Goal: Task Accomplishment & Management: Use online tool/utility

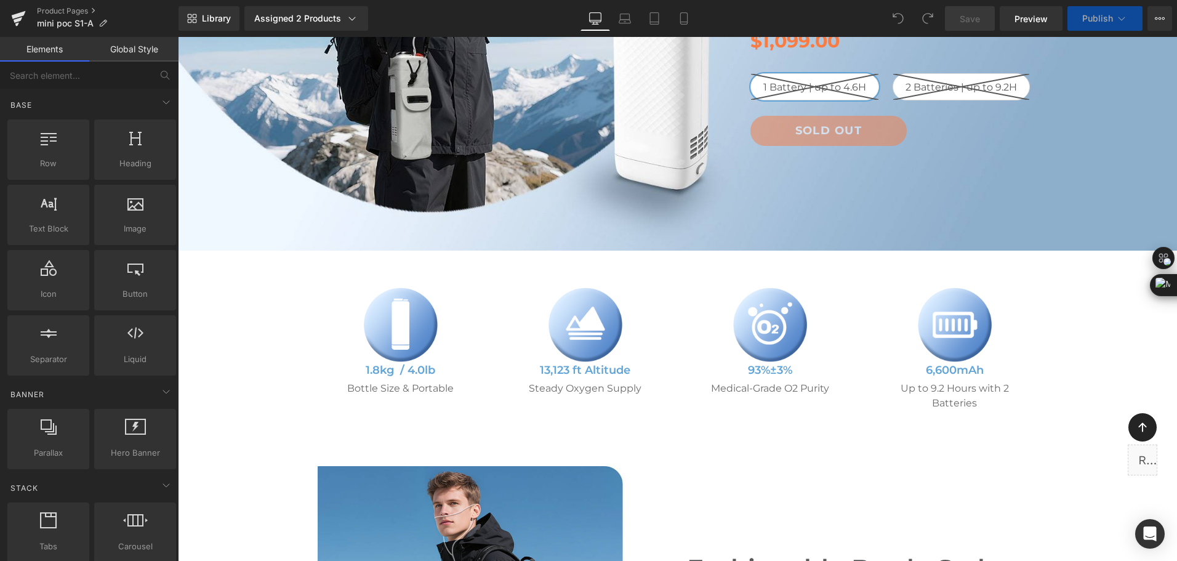
scroll to position [554, 0]
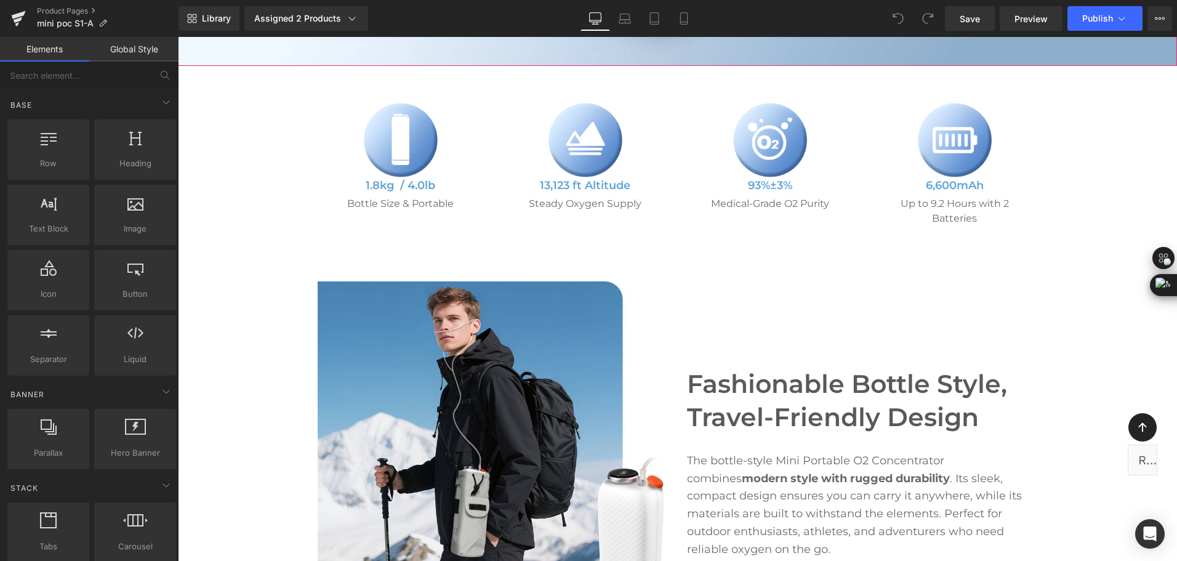
click at [771, 25] on div "Library Assigned 2 Products Product Preview Mini Portable O2 Concentrator Mini …" at bounding box center [678, 18] width 999 height 25
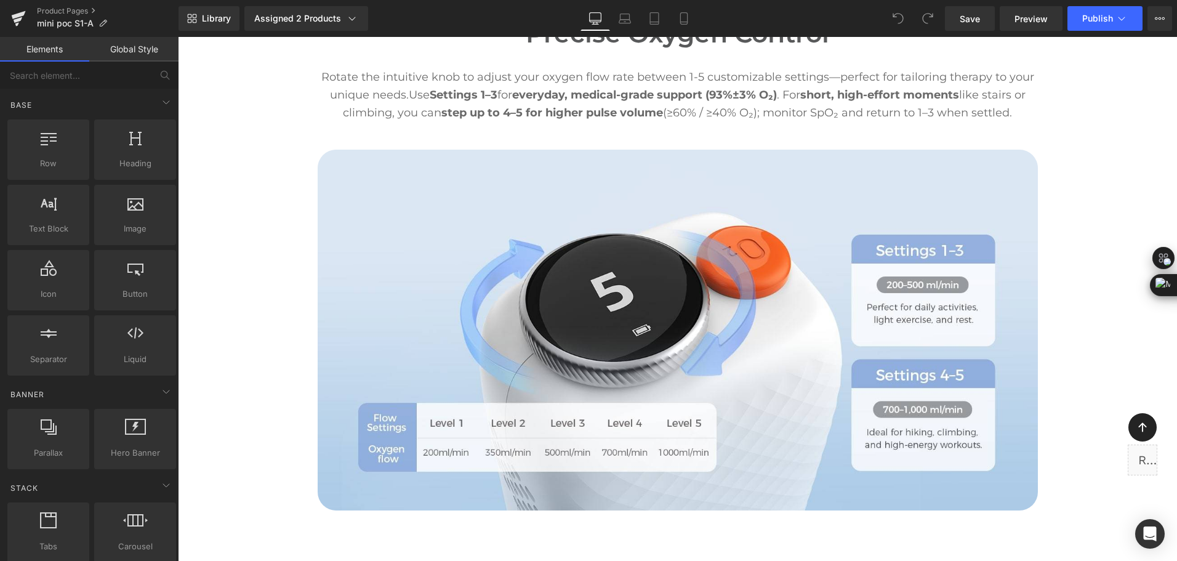
scroll to position [3756, 0]
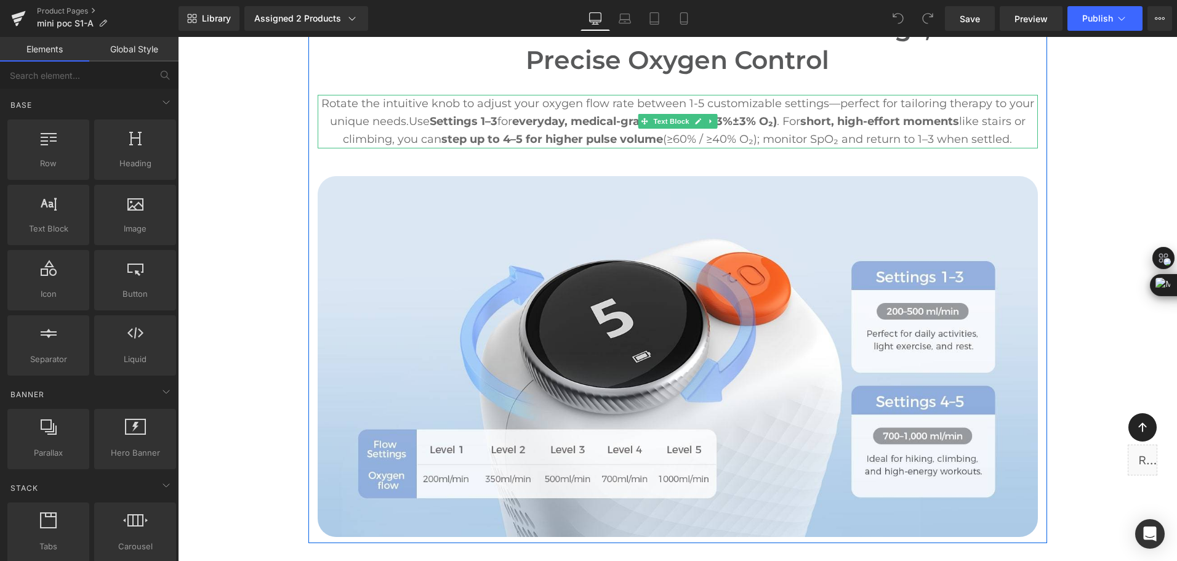
click at [1023, 137] on p "Rotate the intuitive knob to adjust your oxygen flow rate between 1-5 customiza…" at bounding box center [678, 121] width 720 height 53
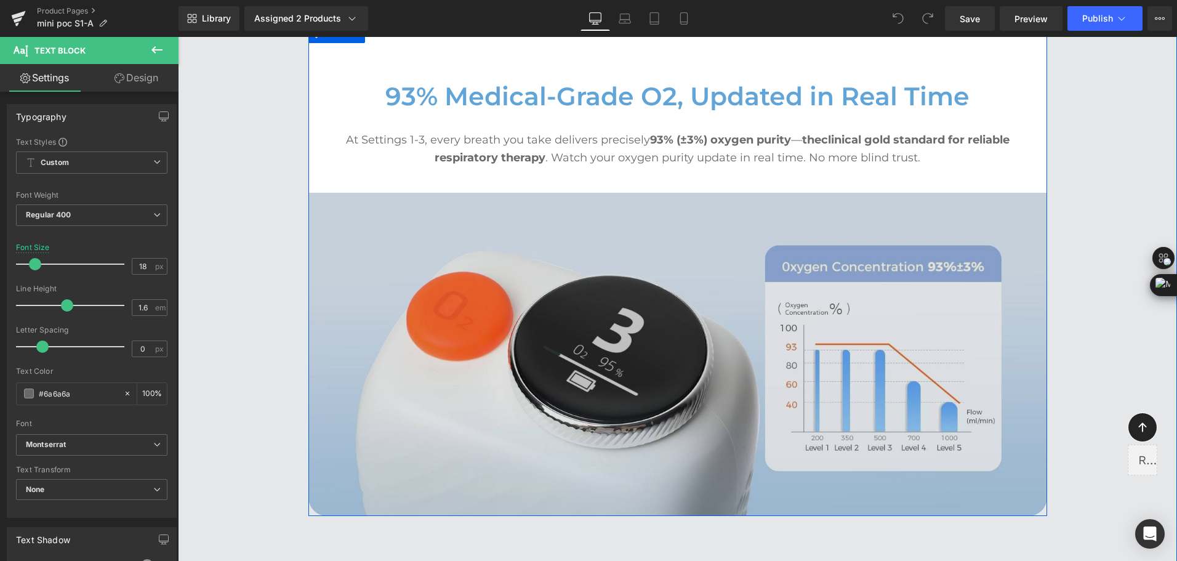
scroll to position [3140, 0]
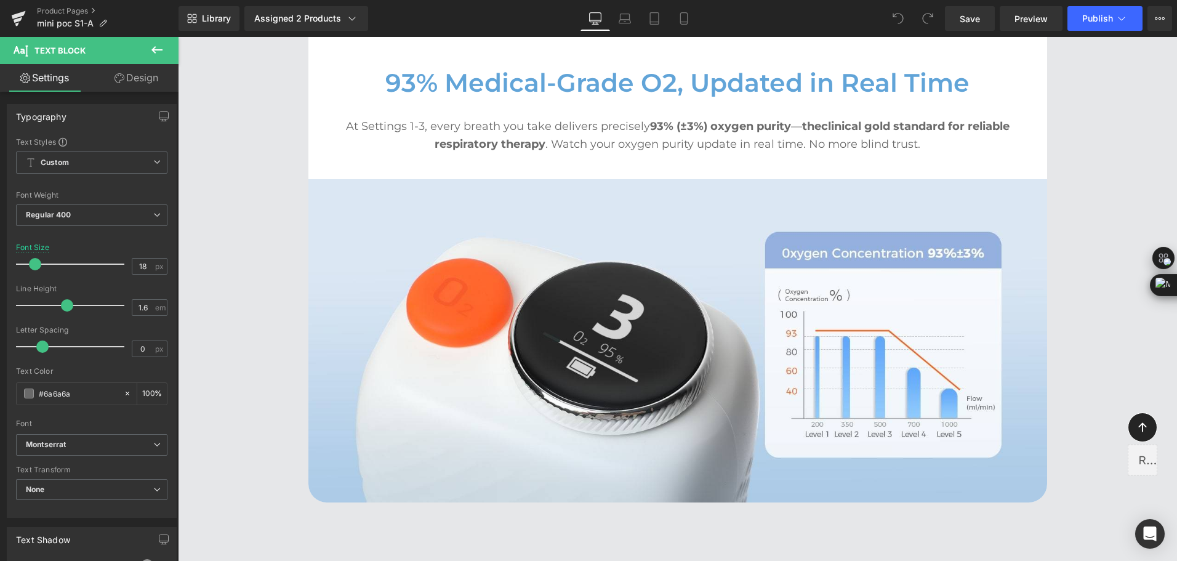
click at [162, 58] on button at bounding box center [156, 50] width 43 height 27
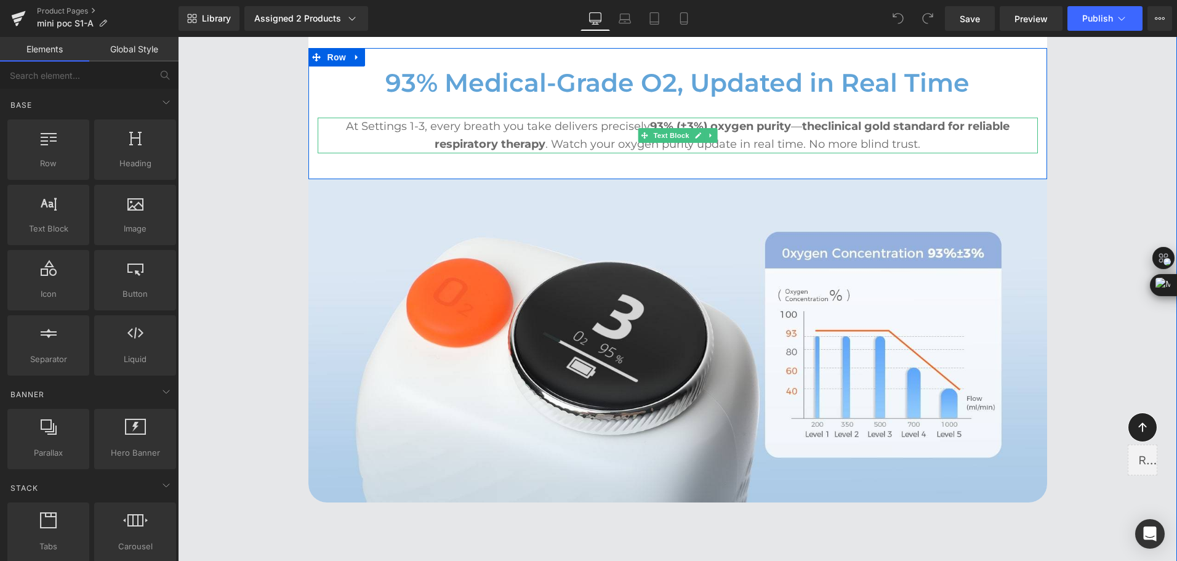
click at [638, 123] on p "At Settings 1-3, every breath you take delivers precisely 93% (±3%) oxygen puri…" at bounding box center [678, 136] width 720 height 36
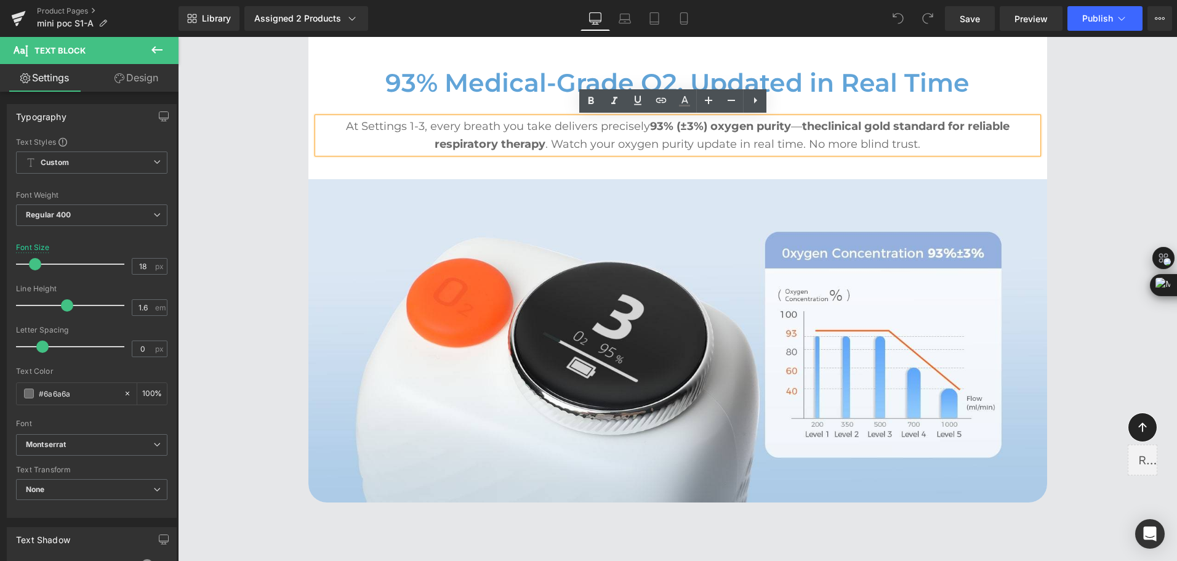
click at [638, 123] on p "At Settings 1-3, every breath you take delivers precisely 93% (±3%) oxygen puri…" at bounding box center [678, 136] width 720 height 36
click at [885, 123] on strong "clinical gold standard for reliable respiratory therapy" at bounding box center [722, 134] width 575 height 31
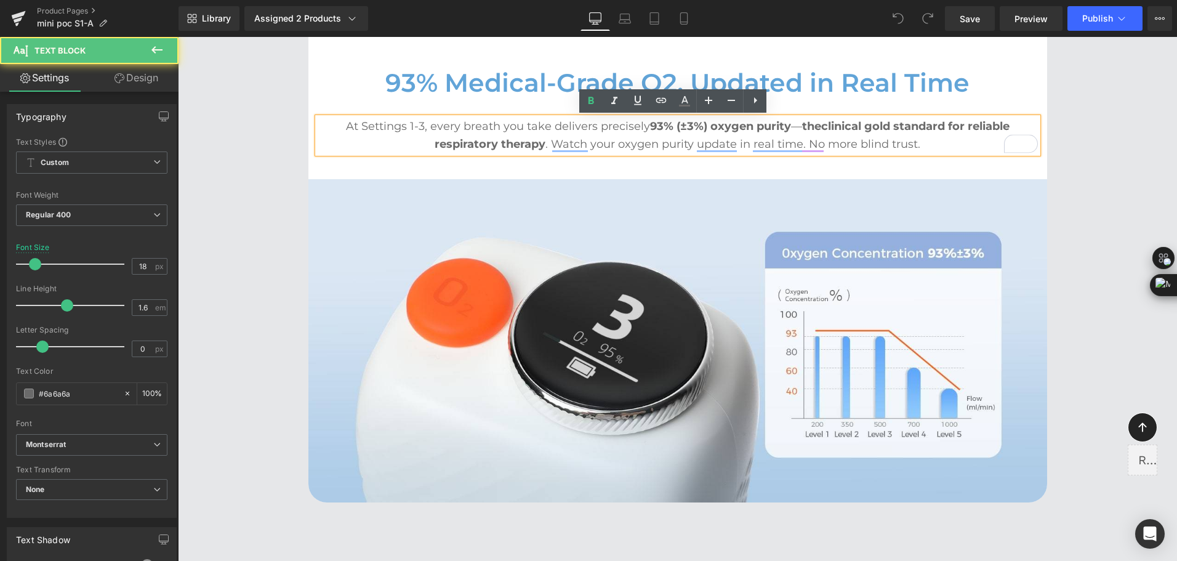
click at [637, 128] on p "At Settings 1-3, every breath you take delivers precisely 93% (±3%) oxygen puri…" at bounding box center [678, 136] width 720 height 36
click at [650, 121] on strong "93% (±3%) oxygen purity" at bounding box center [720, 126] width 141 height 14
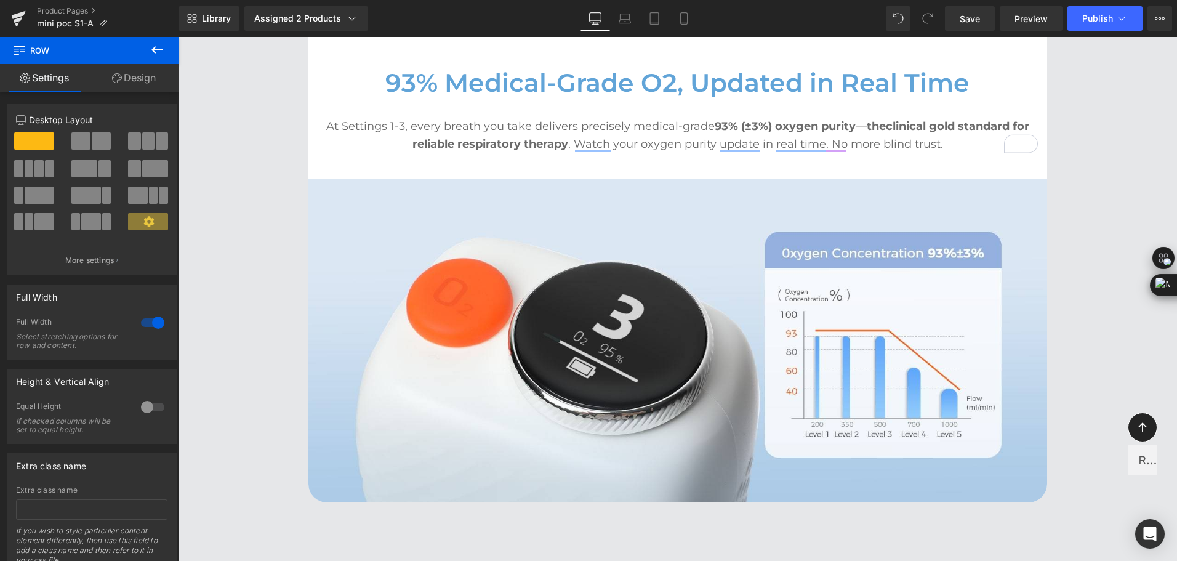
click at [147, 52] on button at bounding box center [156, 50] width 43 height 27
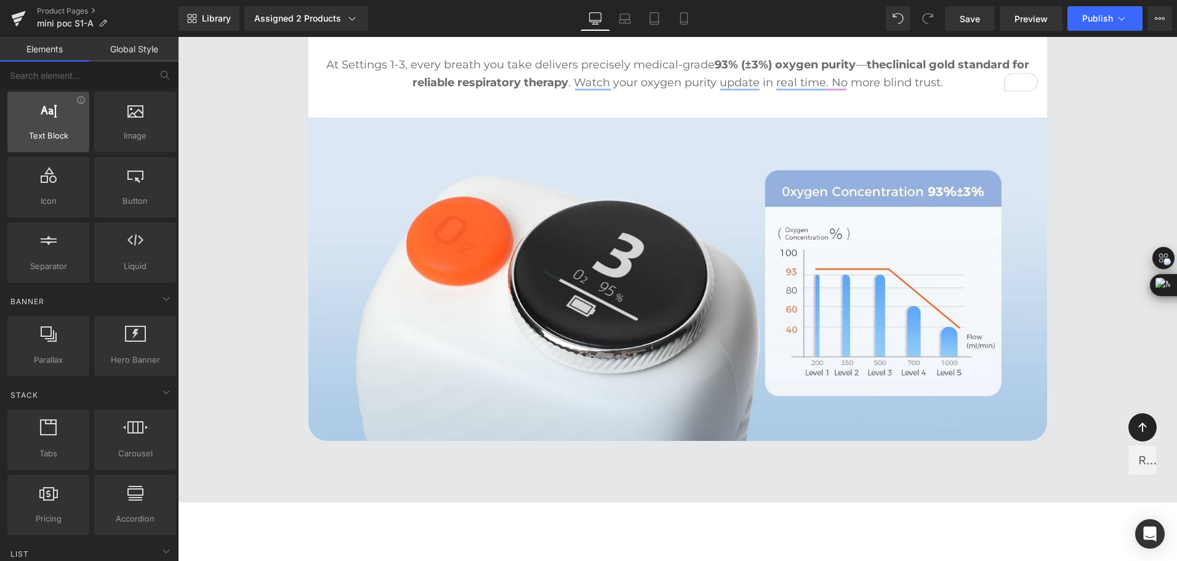
scroll to position [62, 0]
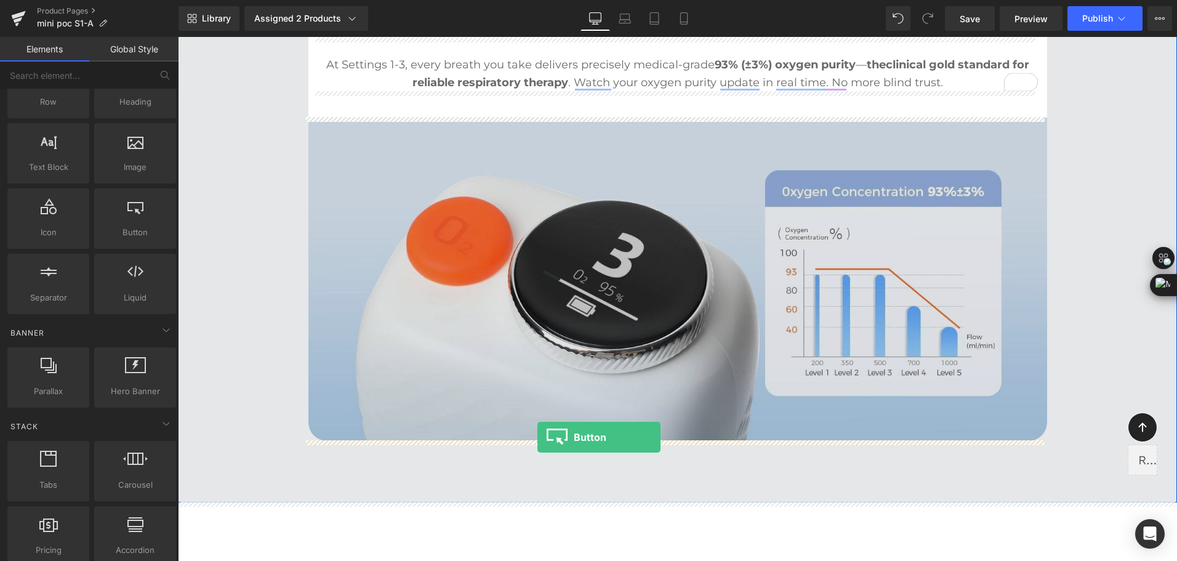
drag, startPoint x: 321, startPoint y: 265, endPoint x: 538, endPoint y: 437, distance: 276.5
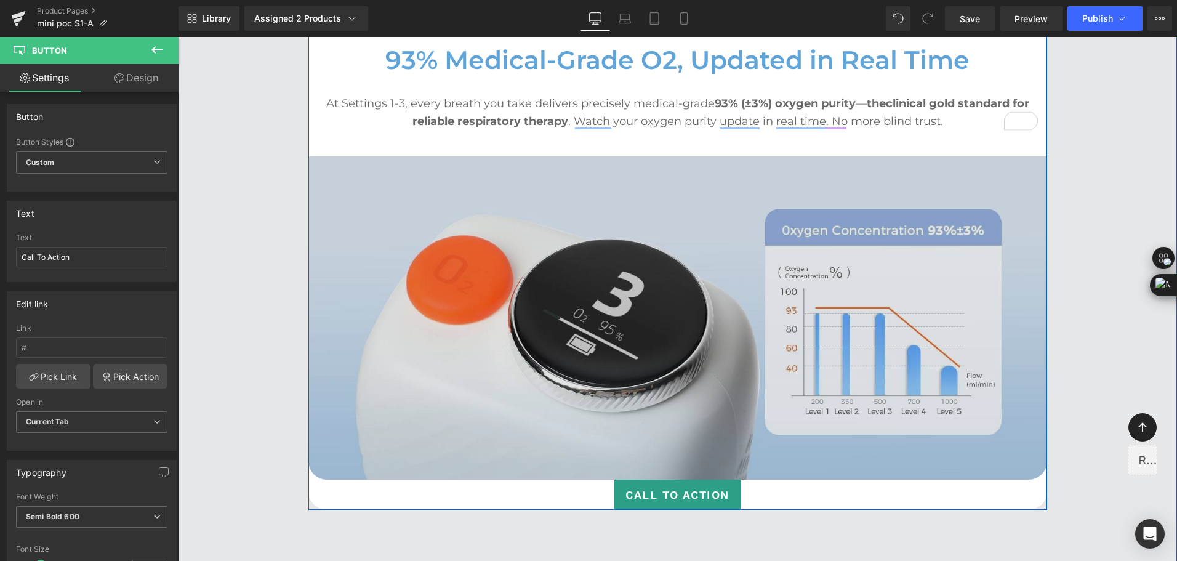
scroll to position [3263, 0]
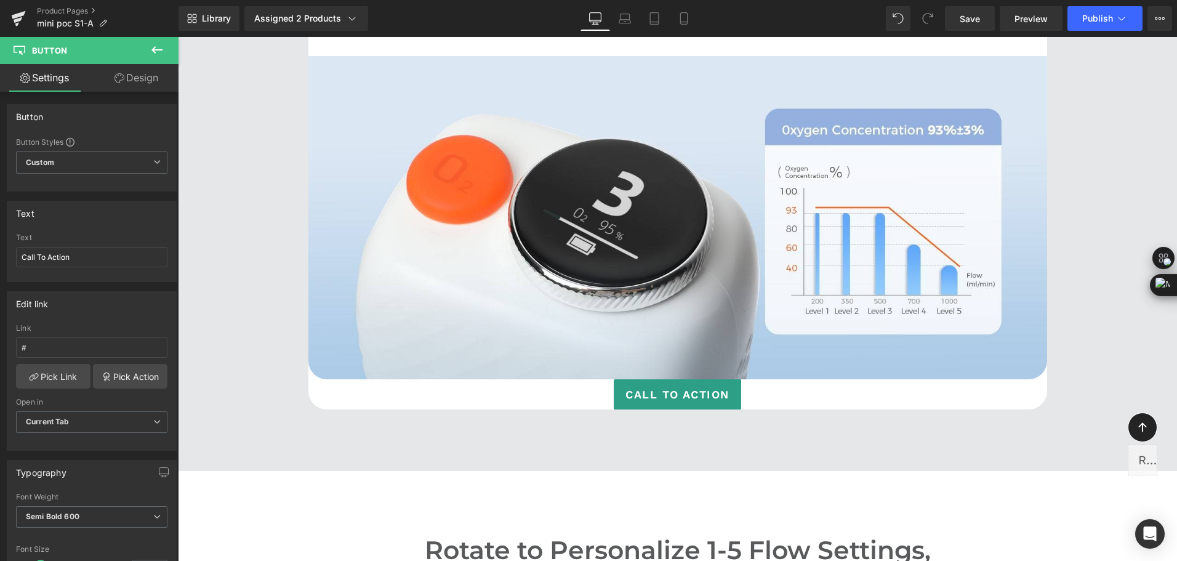
click at [154, 53] on icon at bounding box center [157, 49] width 15 height 15
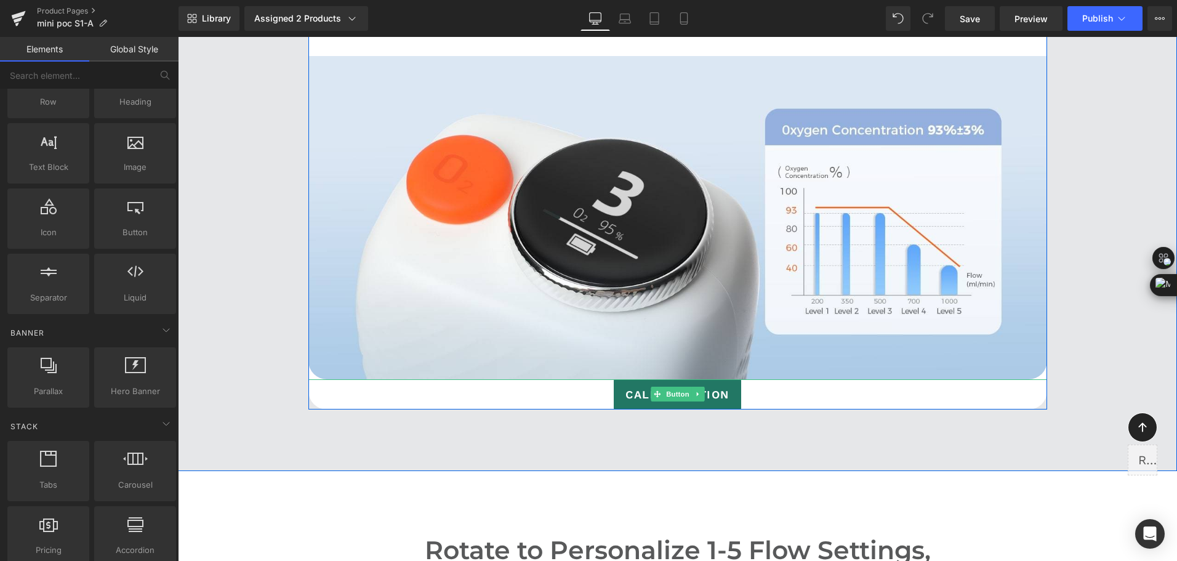
click at [670, 390] on span "Button" at bounding box center [678, 394] width 28 height 15
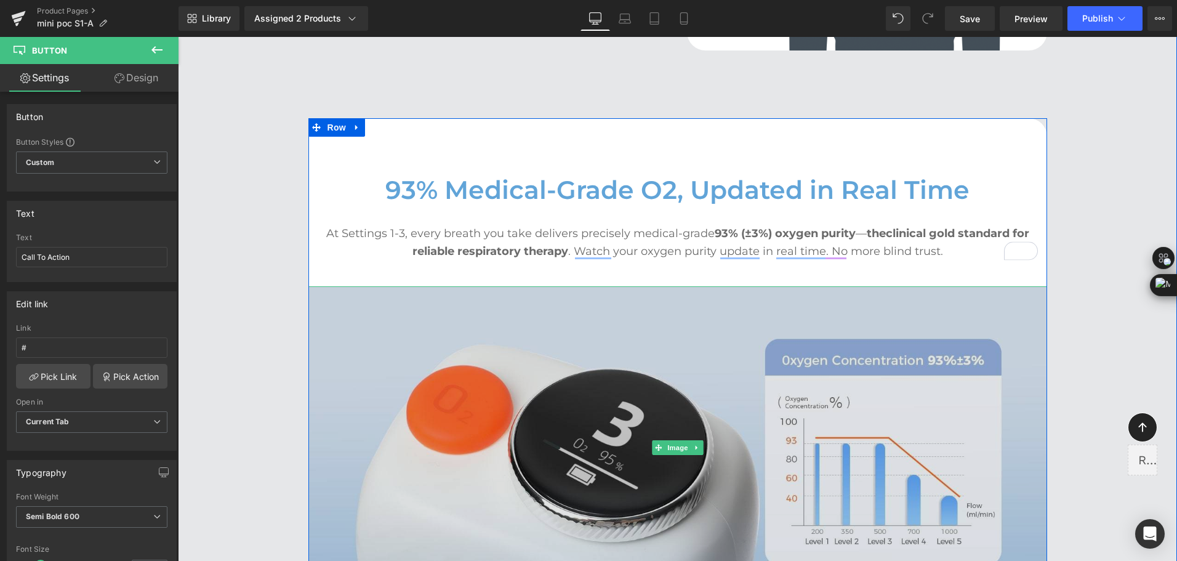
scroll to position [3017, 0]
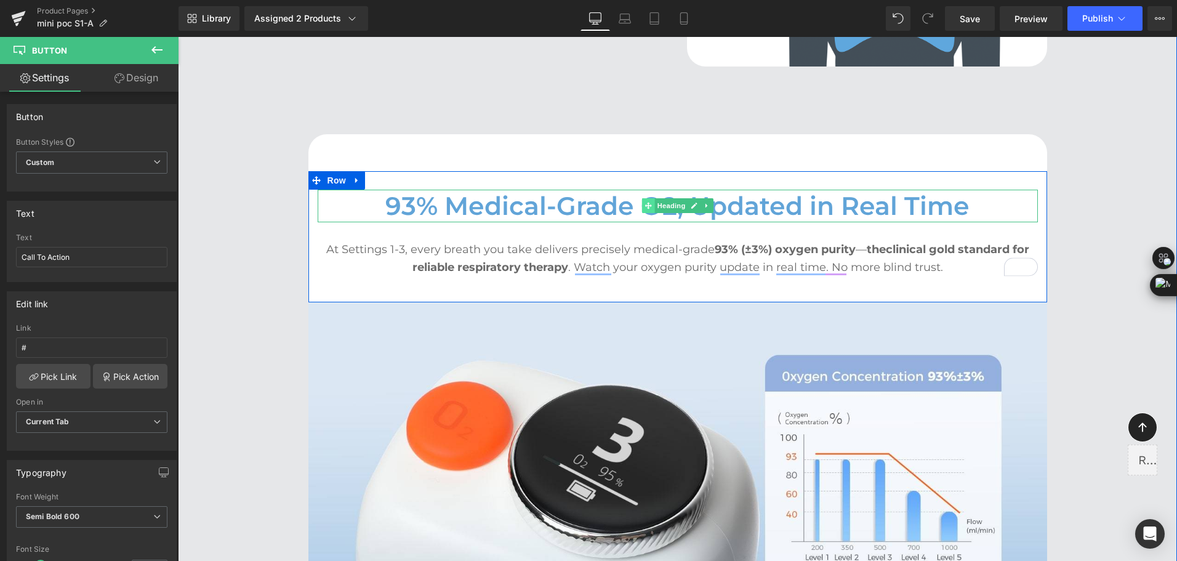
click at [646, 206] on icon at bounding box center [648, 206] width 7 height 7
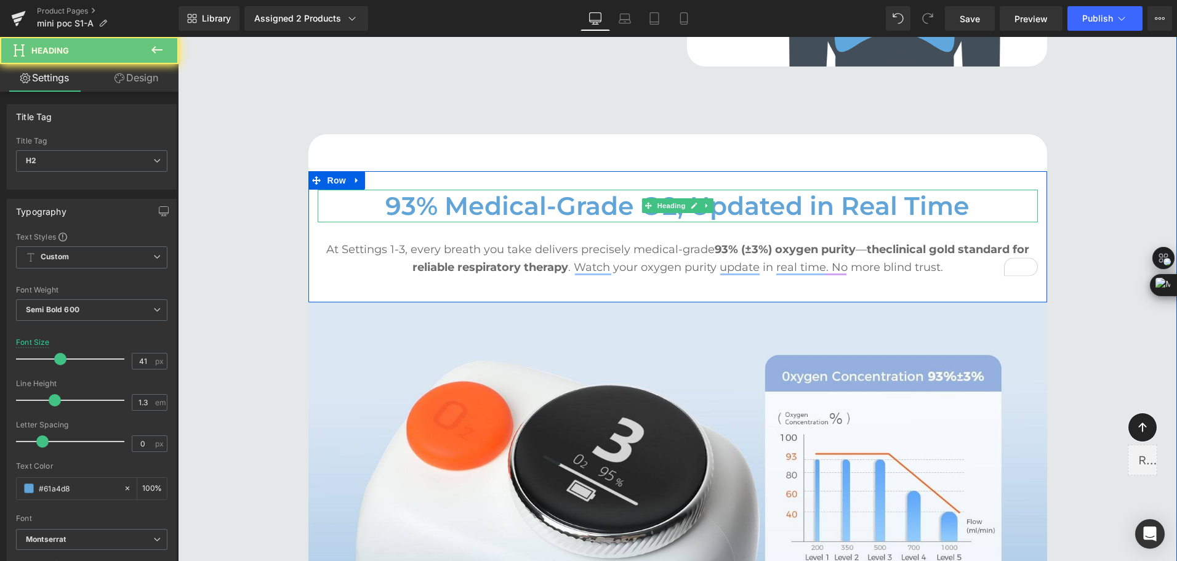
click at [572, 206] on h2 "93% Medical-Grade O2, Updated in Real Time" at bounding box center [678, 206] width 720 height 33
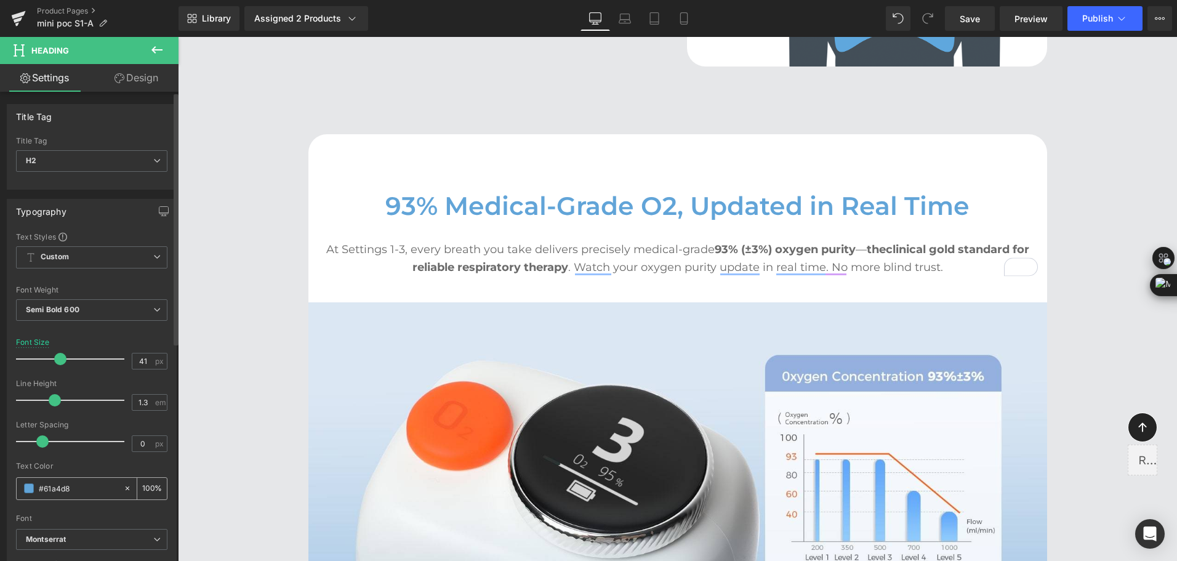
drag, startPoint x: 82, startPoint y: 491, endPoint x: 23, endPoint y: 494, distance: 59.2
click at [23, 494] on div "#61a4d8" at bounding box center [70, 489] width 107 height 22
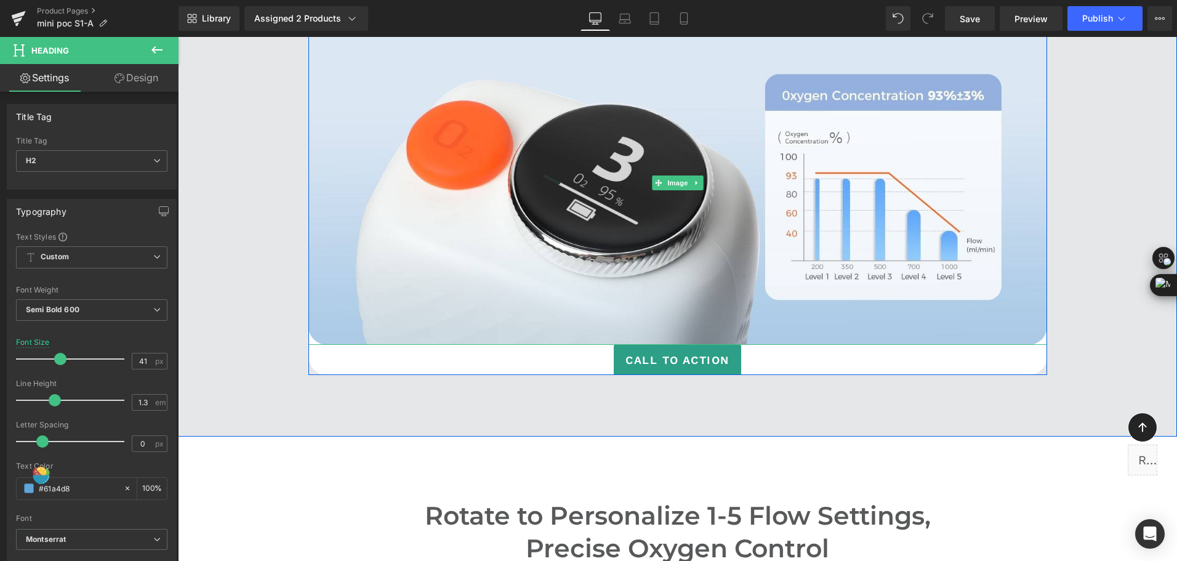
scroll to position [3325, 0]
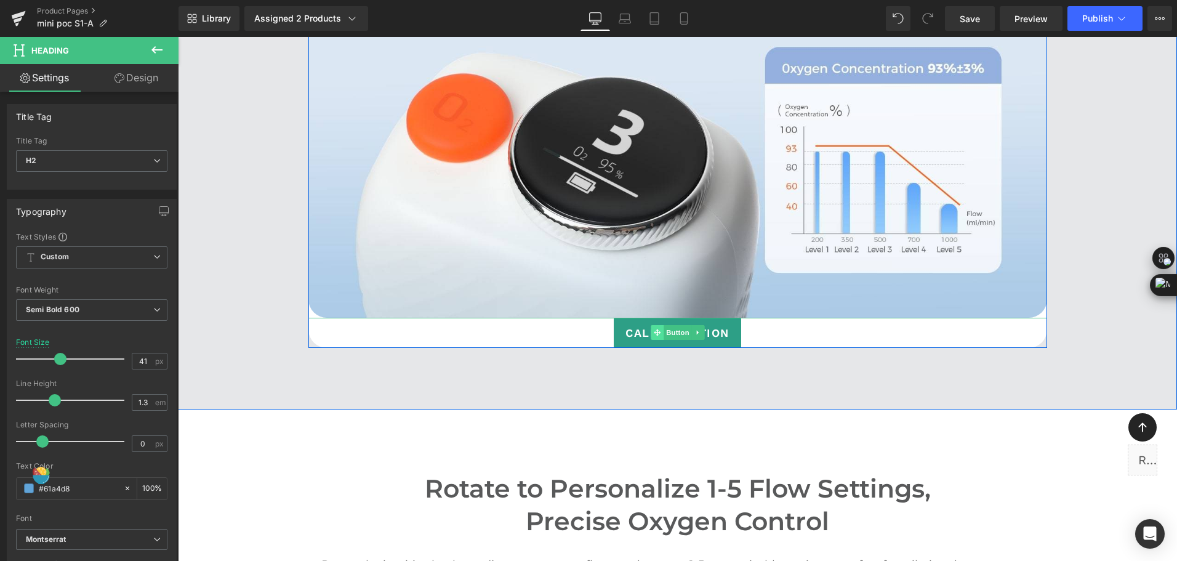
click at [655, 331] on icon at bounding box center [657, 332] width 7 height 7
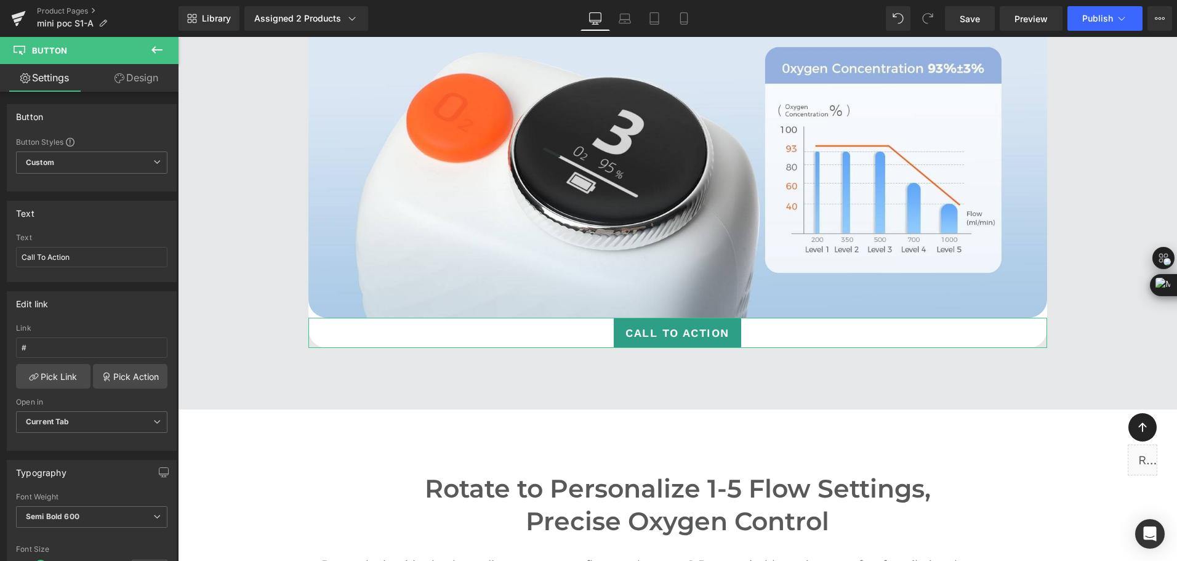
click at [147, 73] on link "Design" at bounding box center [136, 78] width 89 height 28
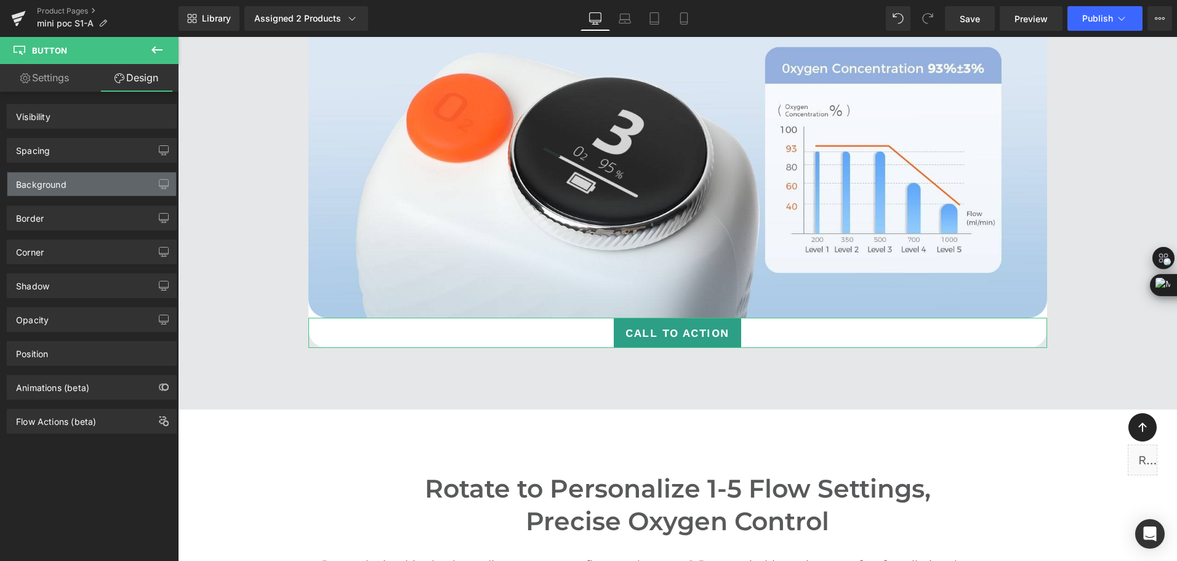
click at [89, 188] on div "Background" at bounding box center [91, 183] width 169 height 23
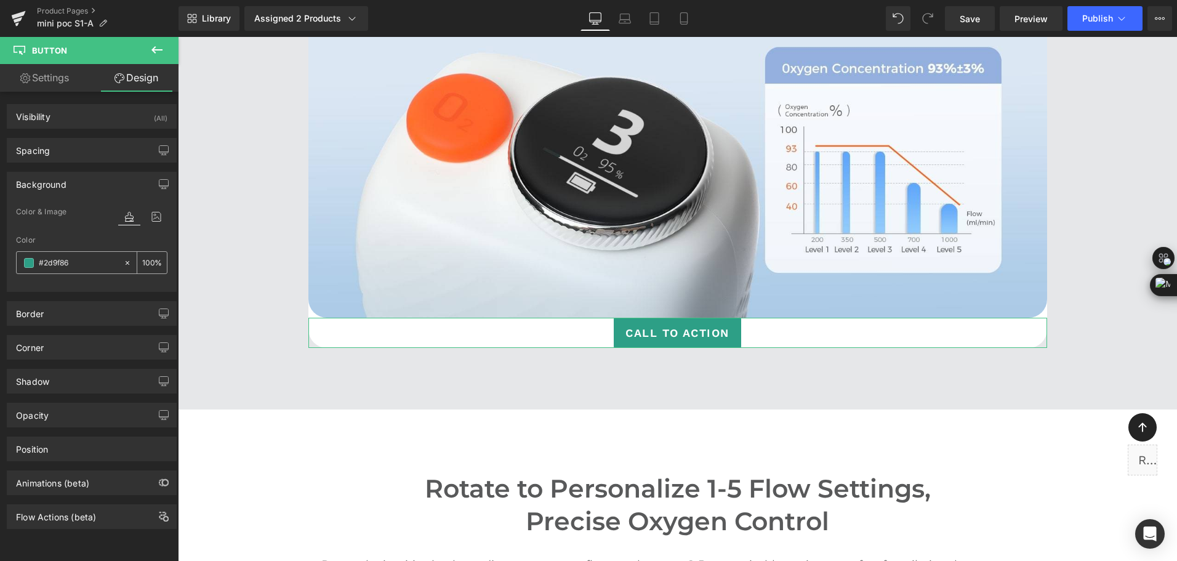
click at [86, 266] on input "text" at bounding box center [78, 263] width 79 height 14
paste input "61a4d8"
type input "#61a4d8"
click at [44, 78] on link "Settings" at bounding box center [44, 78] width 89 height 28
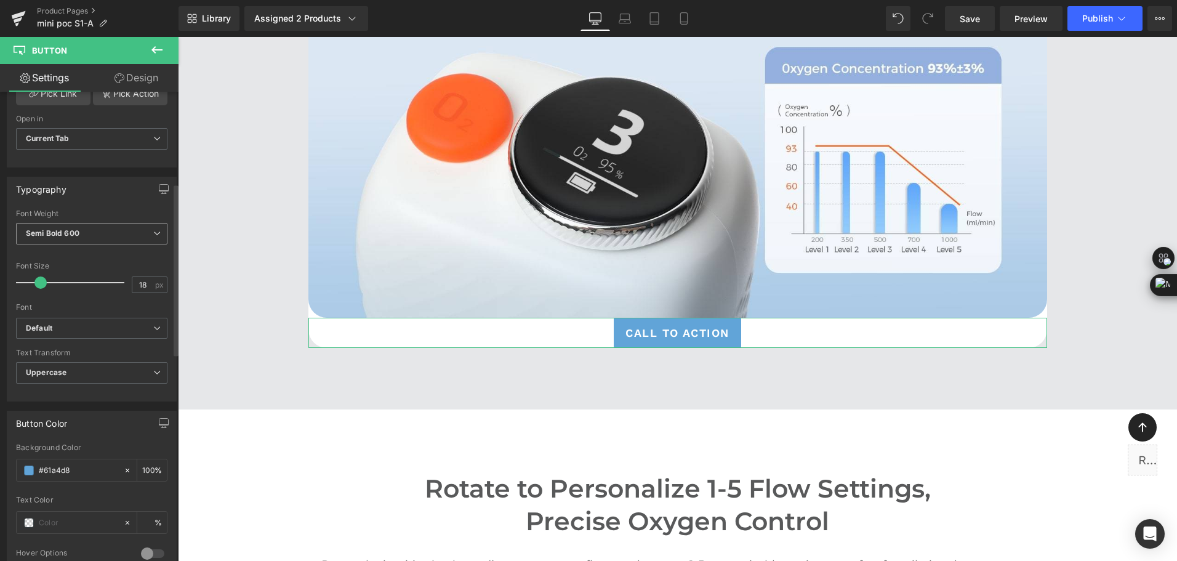
scroll to position [308, 0]
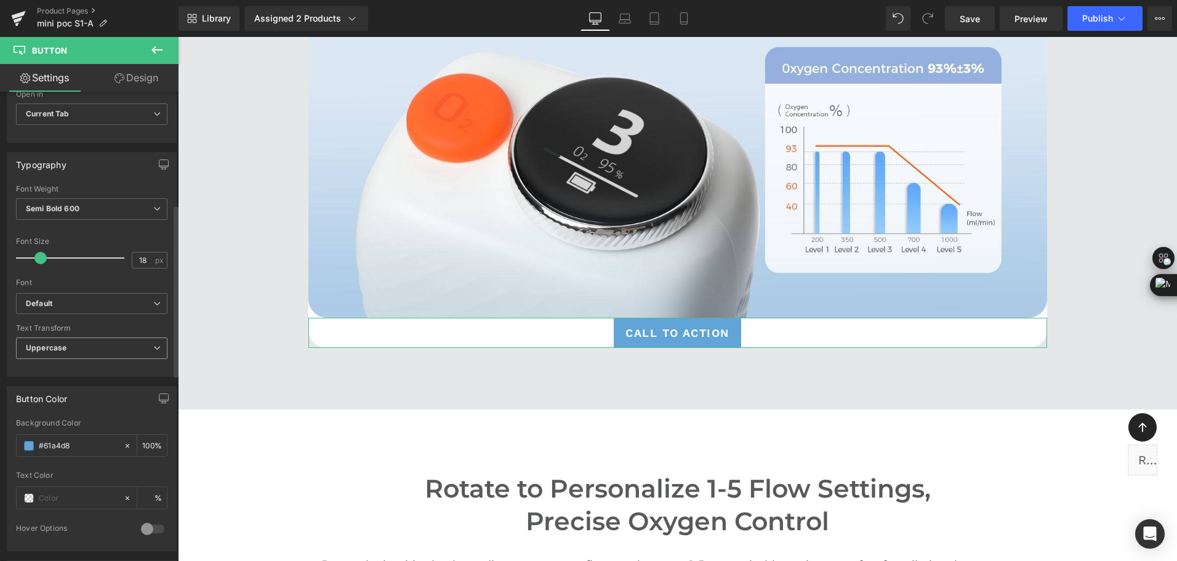
click at [90, 354] on span "Uppercase" at bounding box center [91, 348] width 151 height 22
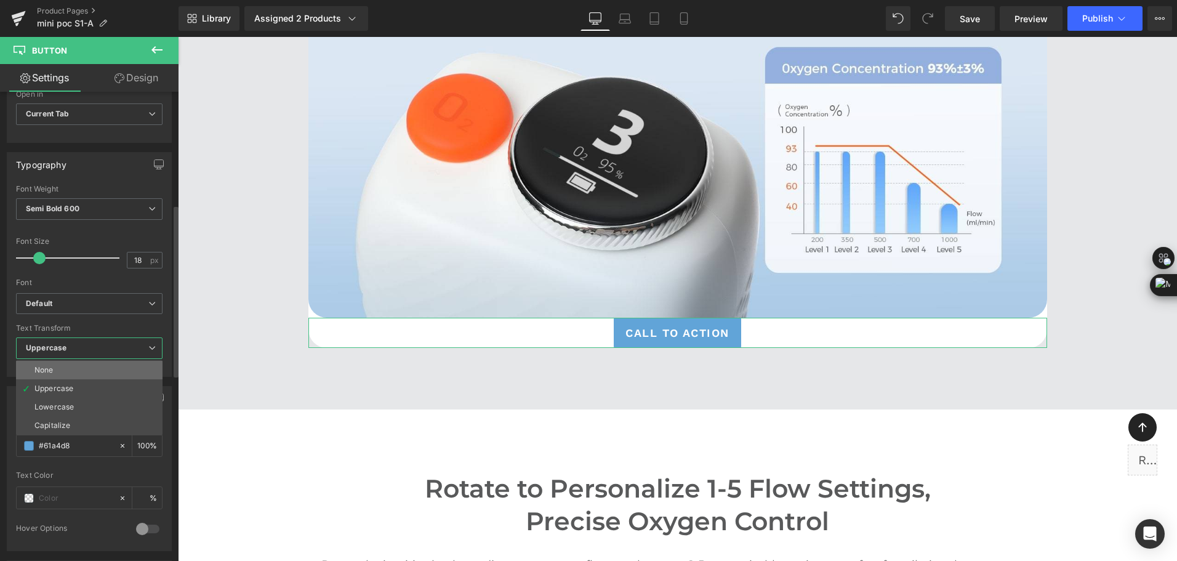
click at [90, 370] on li "None" at bounding box center [89, 370] width 147 height 18
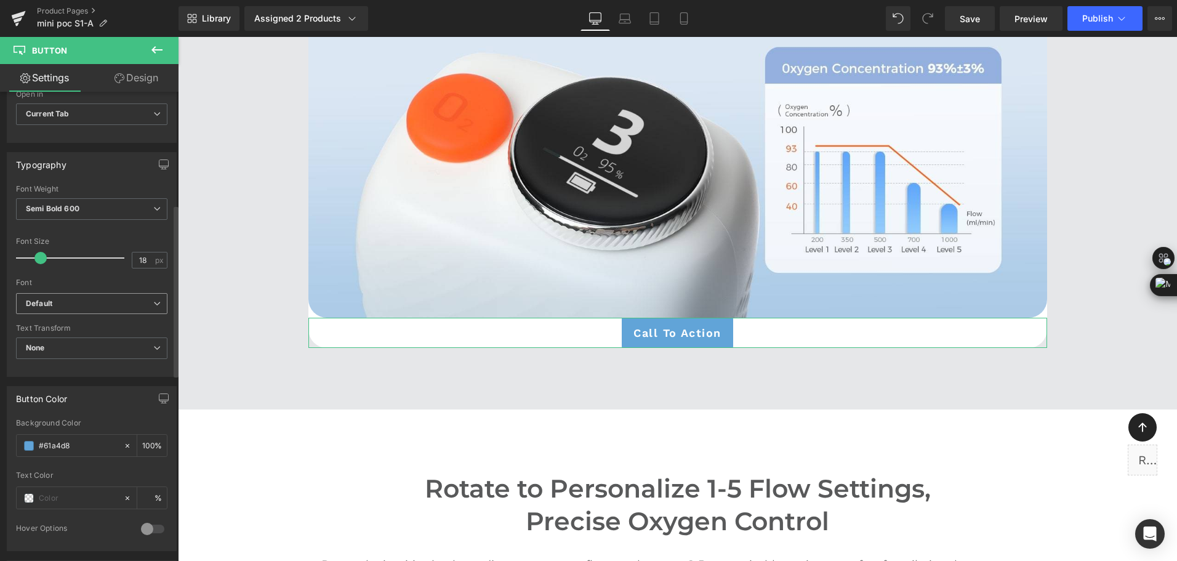
click at [99, 297] on span "Default" at bounding box center [91, 304] width 151 height 22
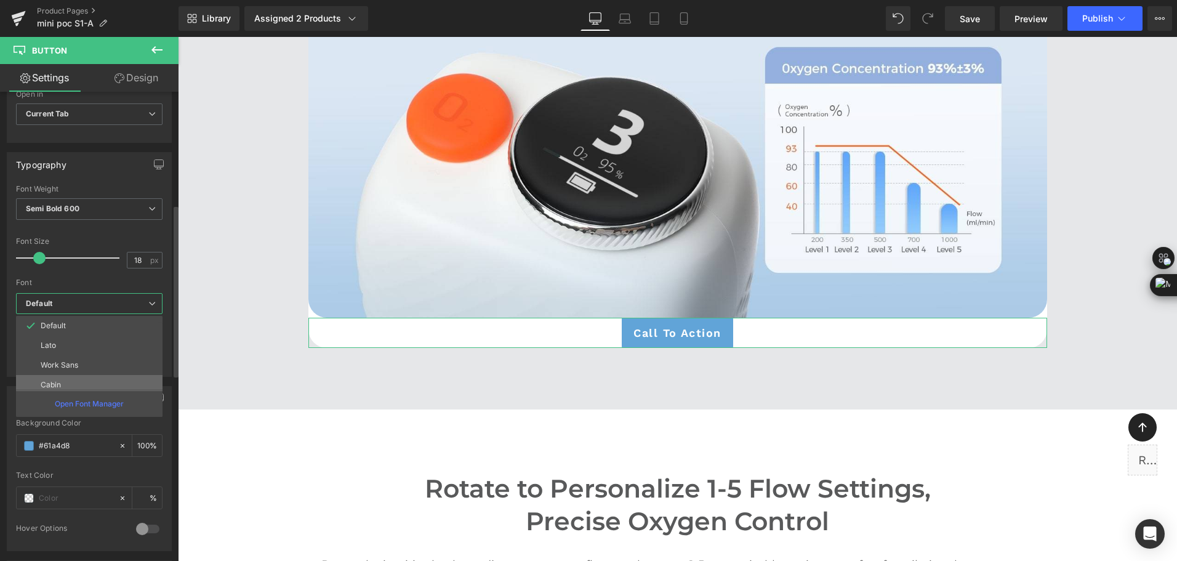
scroll to position [360, 0]
click at [102, 354] on li "Montserrat" at bounding box center [92, 360] width 152 height 20
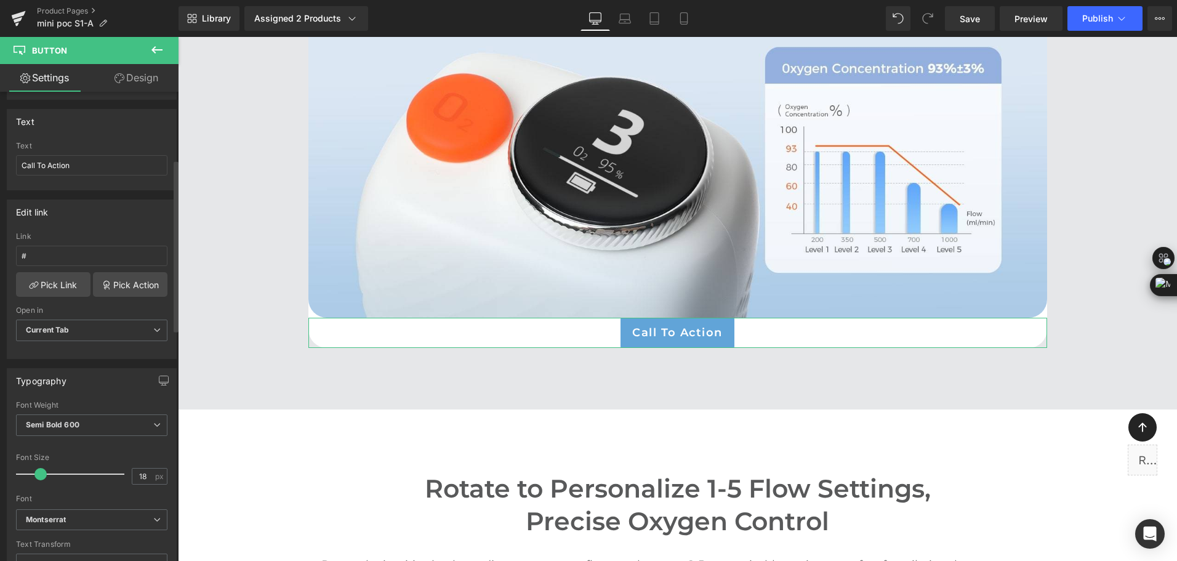
scroll to position [185, 0]
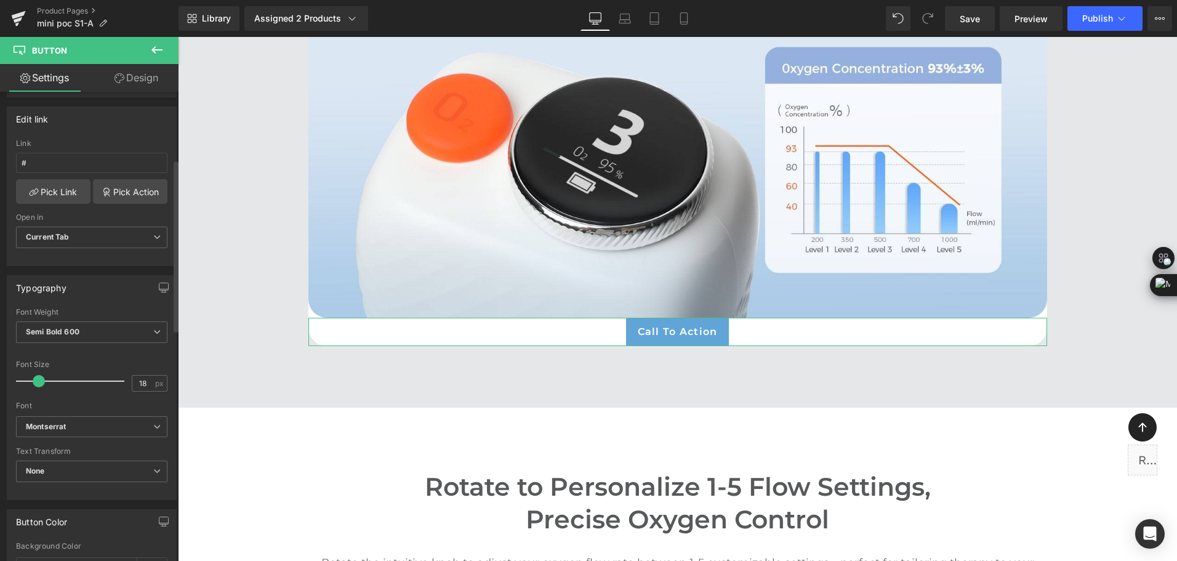
click at [34, 377] on span at bounding box center [39, 381] width 12 height 12
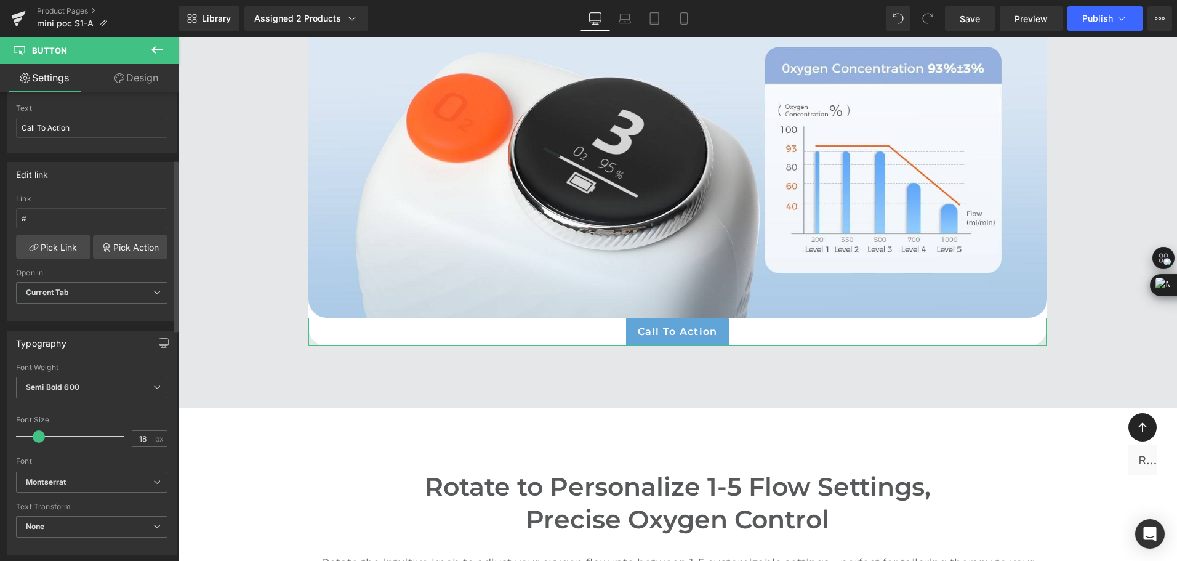
scroll to position [0, 0]
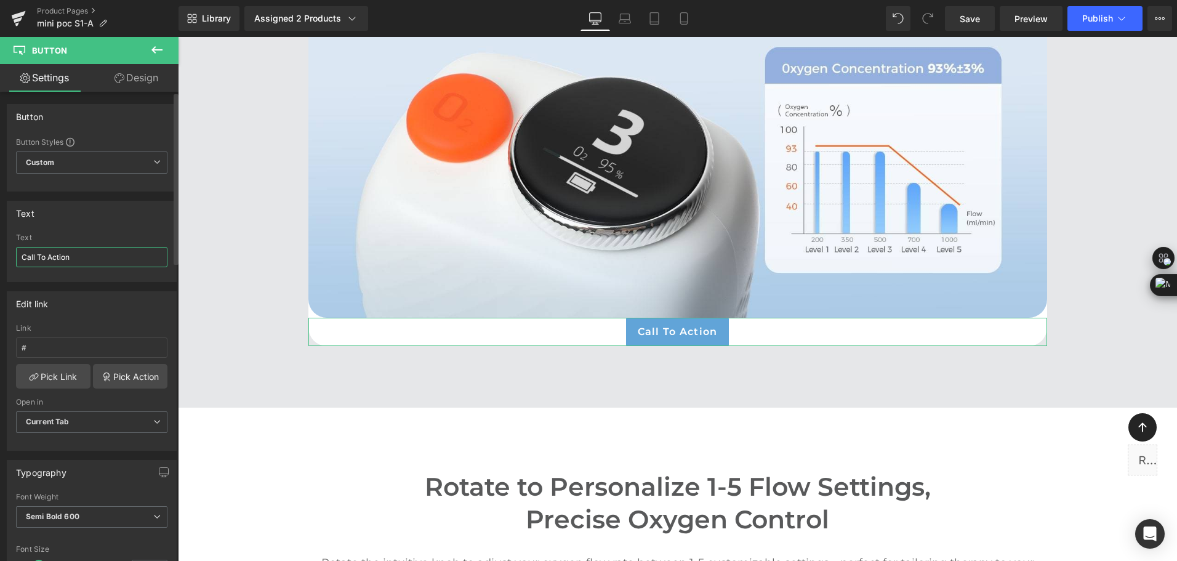
click at [116, 248] on input "Call To Action" at bounding box center [91, 257] width 151 height 20
drag, startPoint x: 84, startPoint y: 260, endPoint x: -2, endPoint y: 260, distance: 86.2
click at [0, 260] on html "Button You are previewing how the will restyle your page. You can not edit Elem…" at bounding box center [588, 280] width 1177 height 561
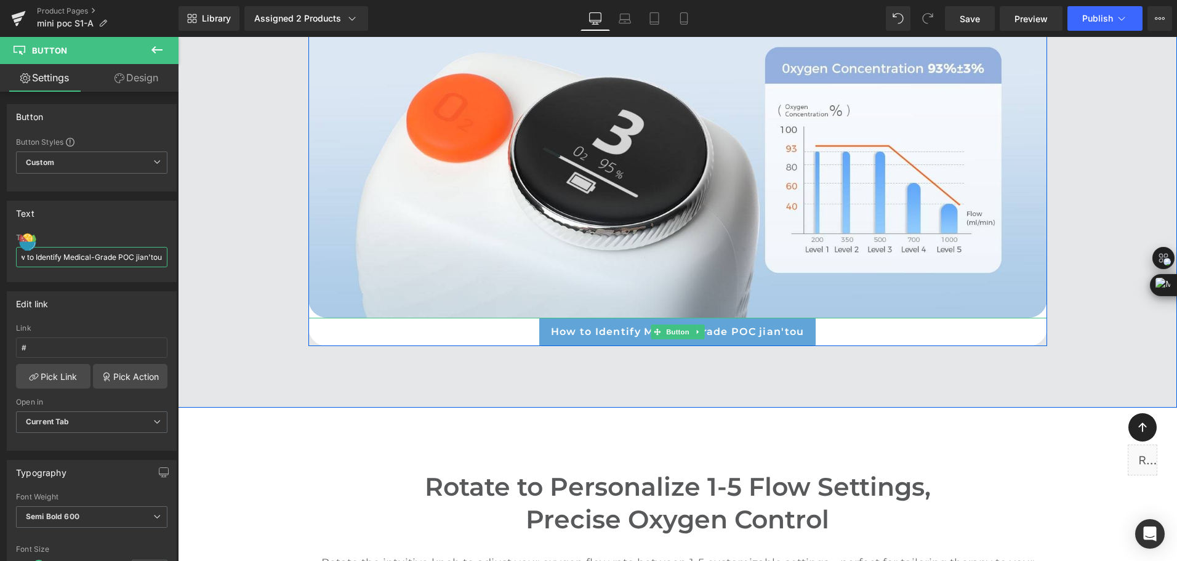
scroll to position [0, 17]
type input "How to Identify Medical-Grade POC →"
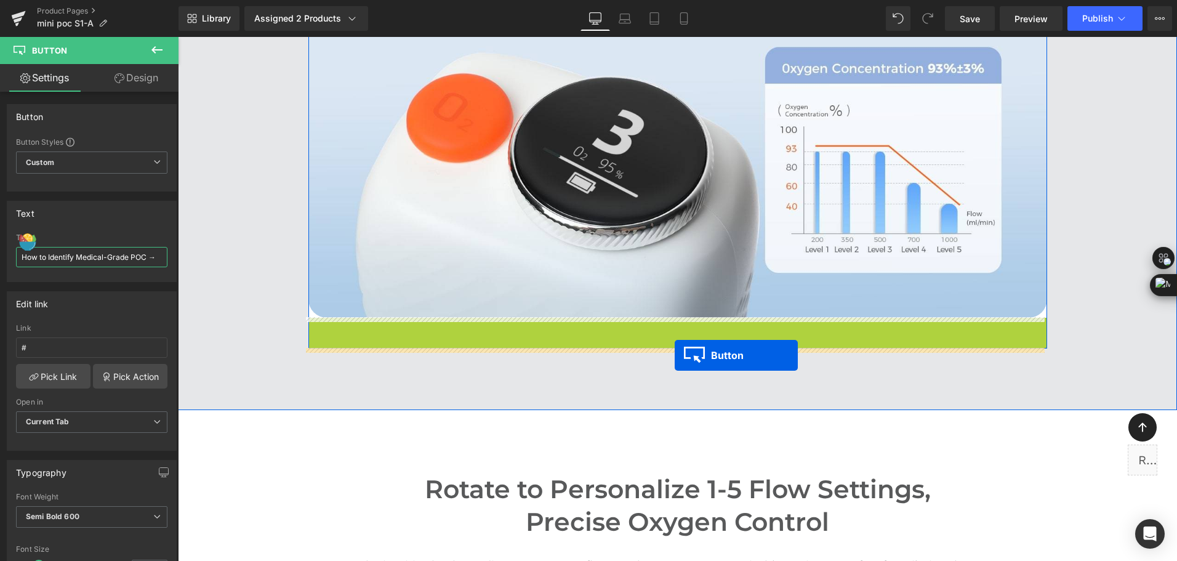
drag, startPoint x: 657, startPoint y: 334, endPoint x: 675, endPoint y: 355, distance: 27.5
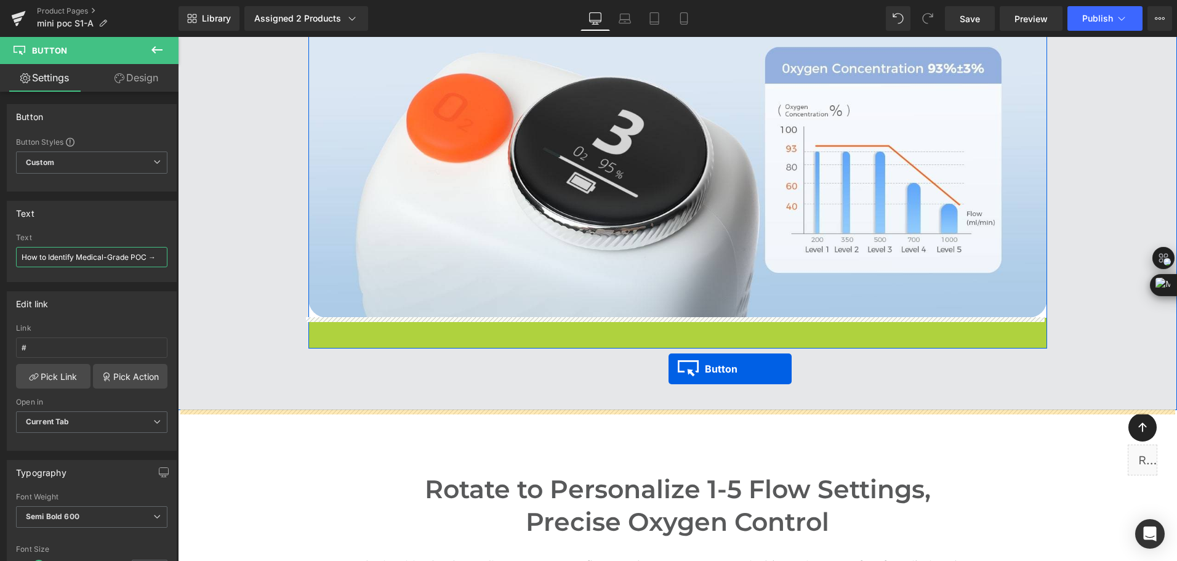
drag, startPoint x: 661, startPoint y: 332, endPoint x: 669, endPoint y: 369, distance: 37.2
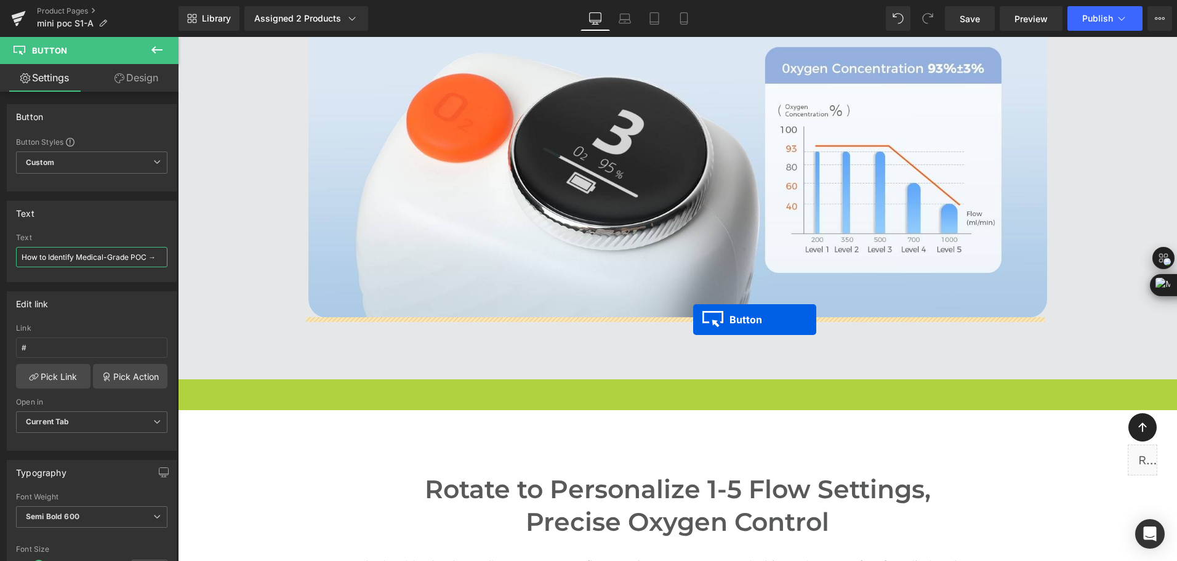
drag, startPoint x: 653, startPoint y: 391, endPoint x: 693, endPoint y: 320, distance: 81.9
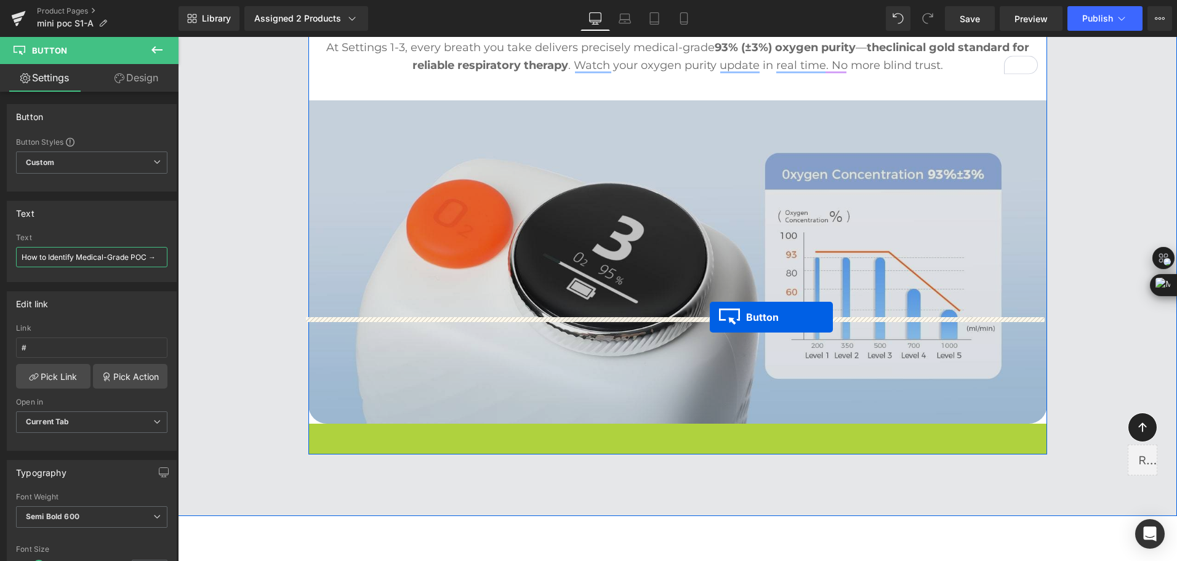
scroll to position [3140, 0]
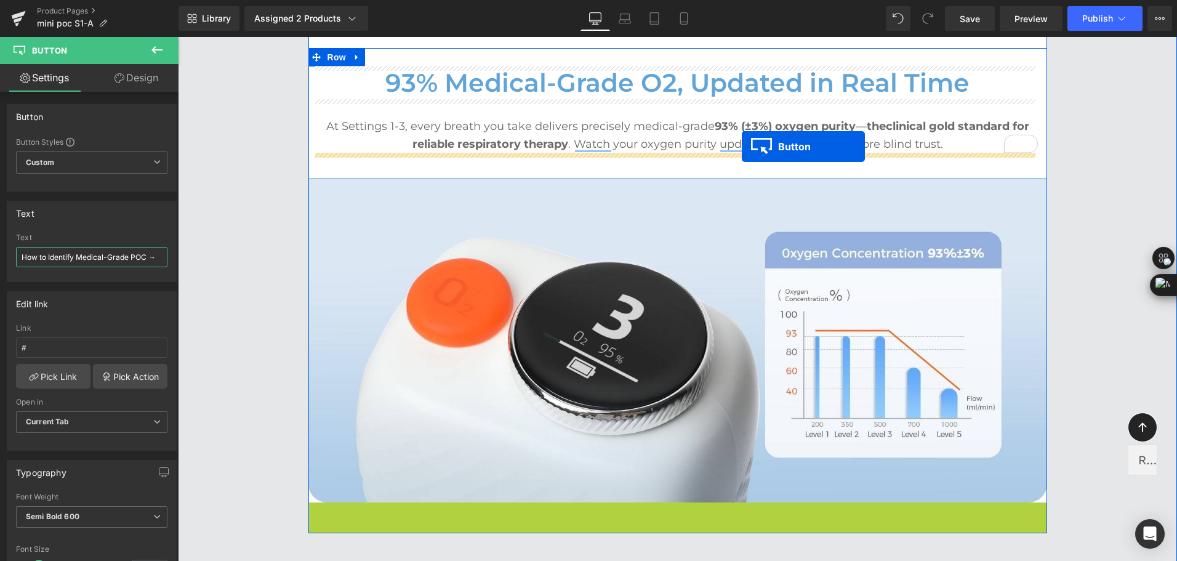
drag, startPoint x: 669, startPoint y: 328, endPoint x: 742, endPoint y: 147, distance: 195.9
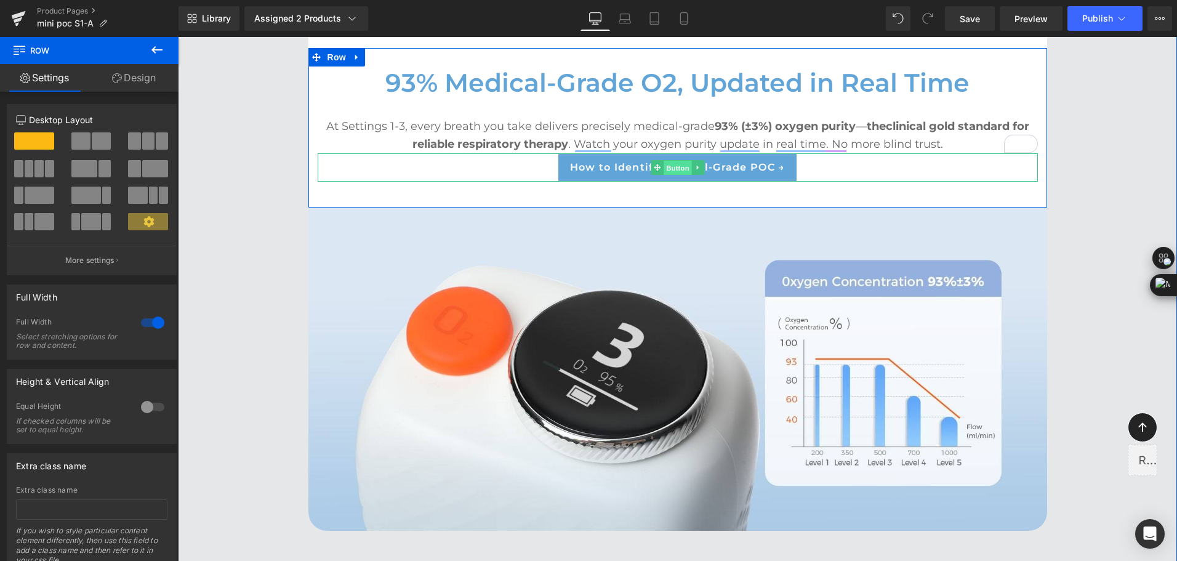
click at [666, 166] on span "Button" at bounding box center [678, 167] width 28 height 15
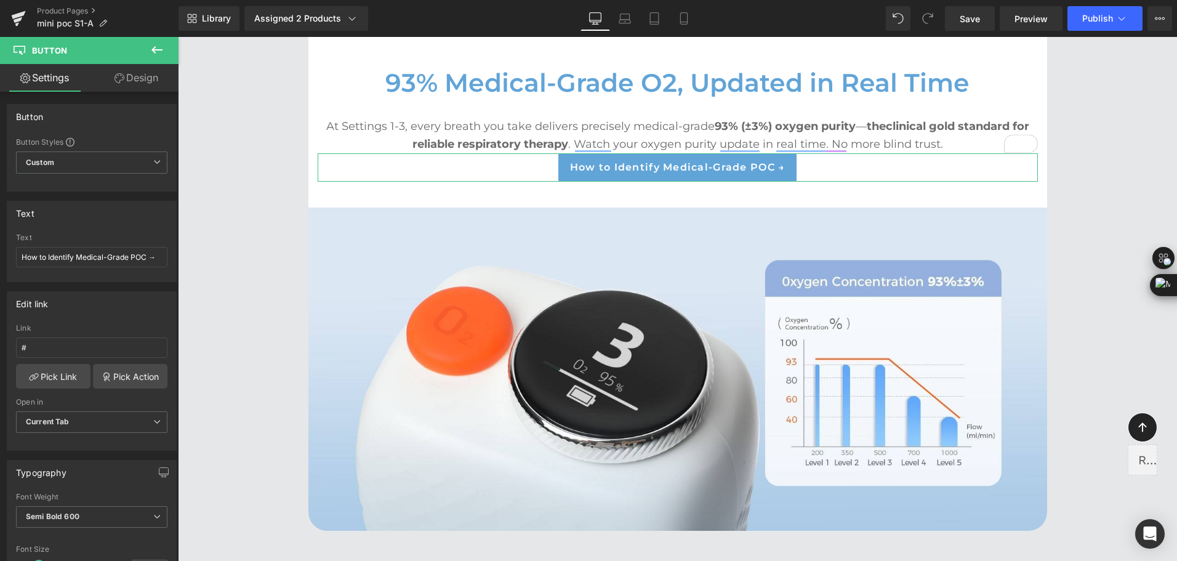
click at [154, 86] on link "Design" at bounding box center [136, 78] width 89 height 28
click at [0, 0] on div "Corner" at bounding box center [0, 0] width 0 height 0
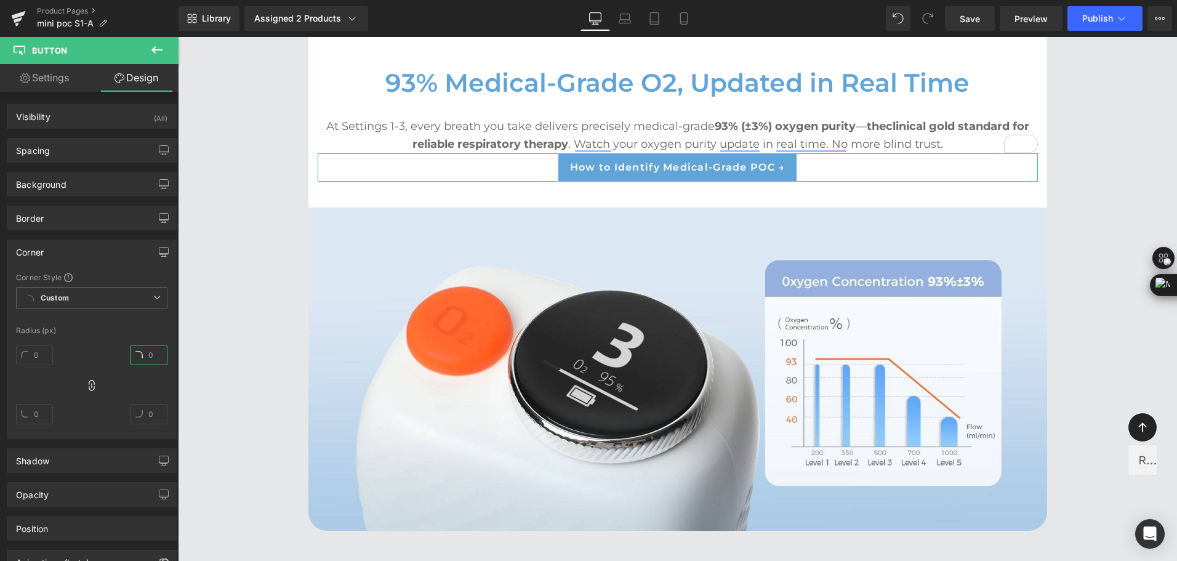
click at [148, 353] on input "text" at bounding box center [149, 355] width 37 height 20
type input "30"
click at [65, 78] on link "Settings" at bounding box center [44, 78] width 89 height 28
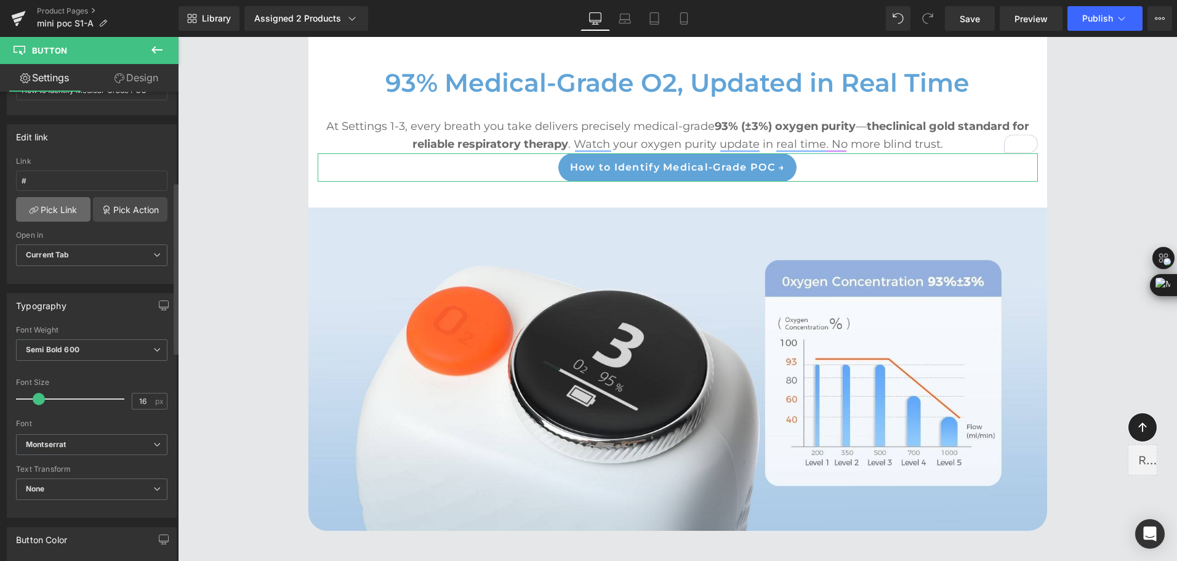
scroll to position [246, 0]
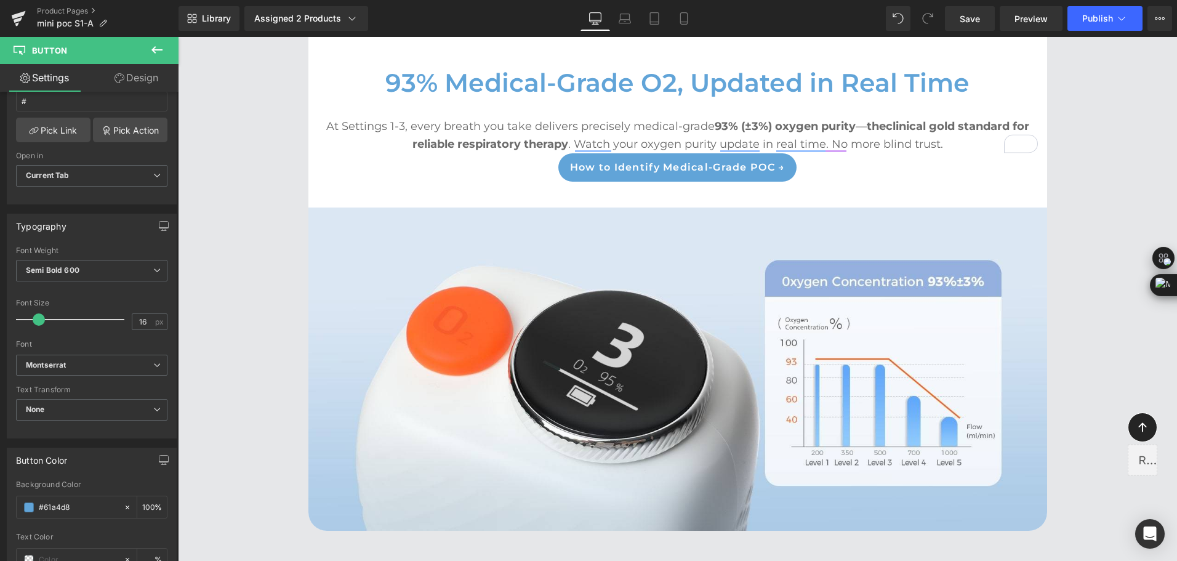
drag, startPoint x: 73, startPoint y: 512, endPoint x: -2, endPoint y: 509, distance: 74.6
click at [0, 509] on html "Button You are previewing how the will restyle your page. You can not edit Elem…" at bounding box center [588, 280] width 1177 height 561
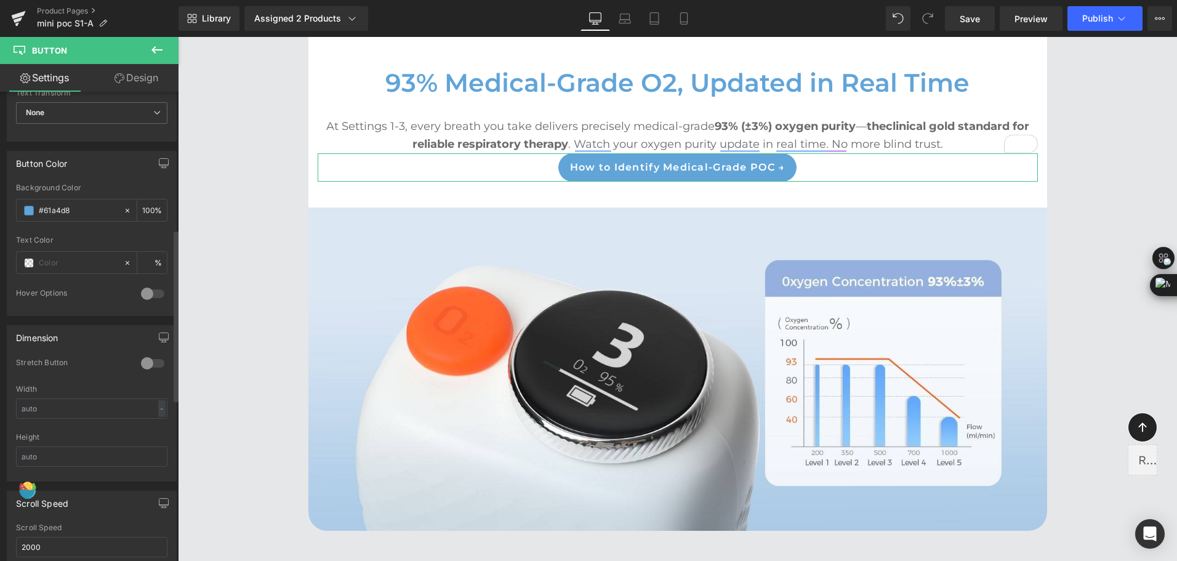
scroll to position [554, 0]
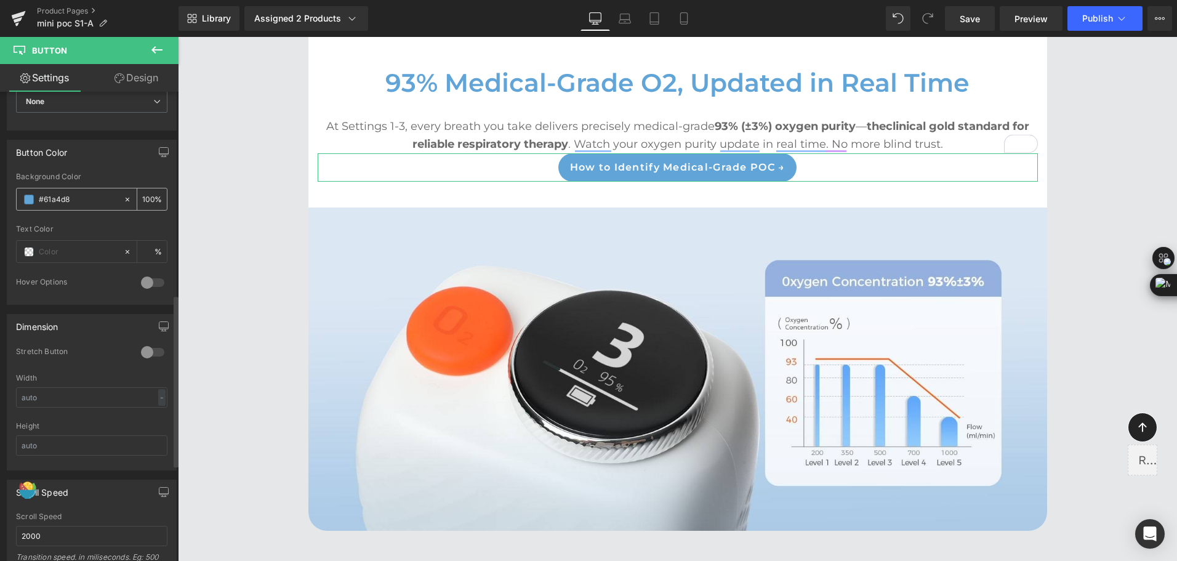
click at [123, 204] on div at bounding box center [130, 199] width 14 height 22
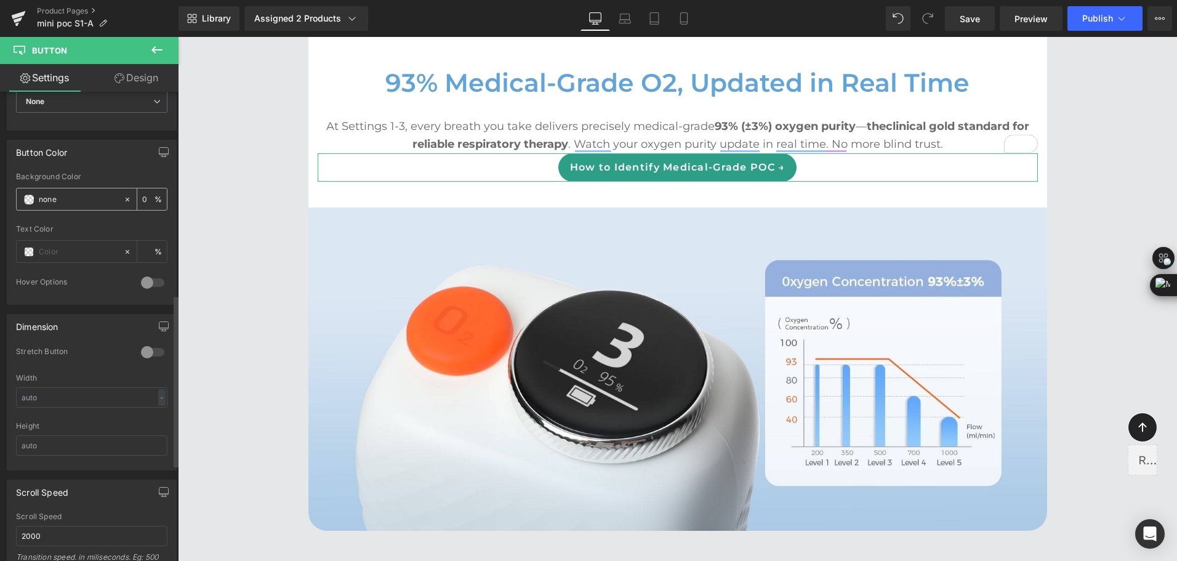
click at [97, 201] on input "#61a4d8" at bounding box center [78, 200] width 79 height 14
drag, startPoint x: 97, startPoint y: 201, endPoint x: -2, endPoint y: 225, distance: 102.1
click at [0, 225] on html "Button You are previewing how the will restyle your page. You can not edit Elem…" at bounding box center [588, 280] width 1177 height 561
type input "#ffffff"
drag, startPoint x: 58, startPoint y: 253, endPoint x: 71, endPoint y: 224, distance: 32.5
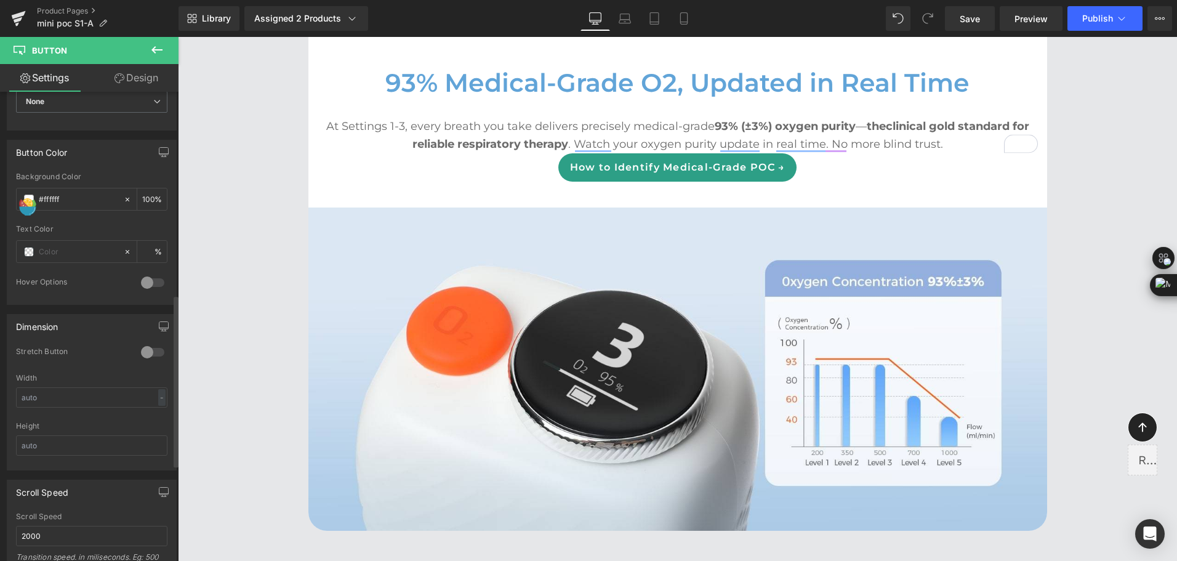
click at [58, 252] on input "text" at bounding box center [78, 252] width 79 height 14
click at [60, 219] on div at bounding box center [91, 221] width 151 height 8
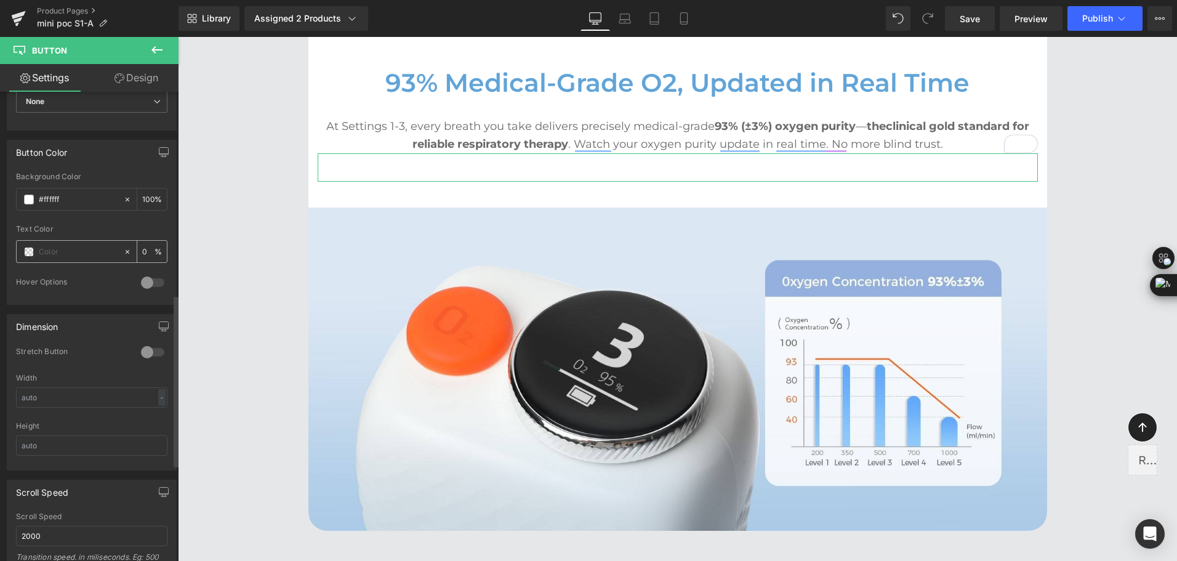
click at [53, 258] on input "text" at bounding box center [78, 252] width 79 height 14
paste input "#61a4d8"
type input "#61a4d8"
click at [127, 82] on link "Design" at bounding box center [136, 78] width 89 height 28
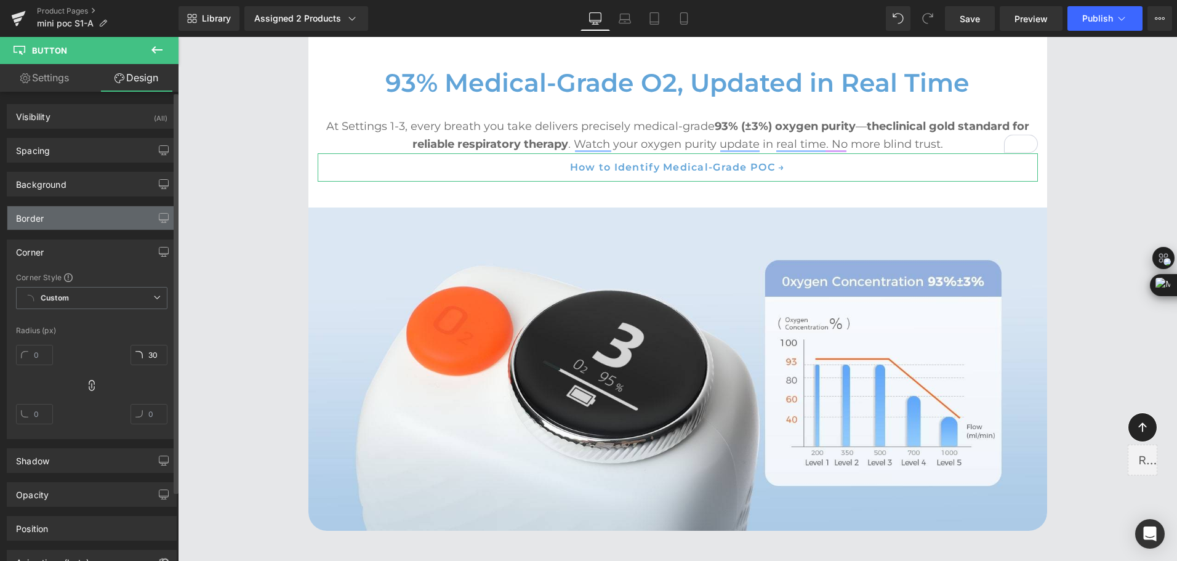
click at [79, 211] on div "Border" at bounding box center [91, 217] width 169 height 23
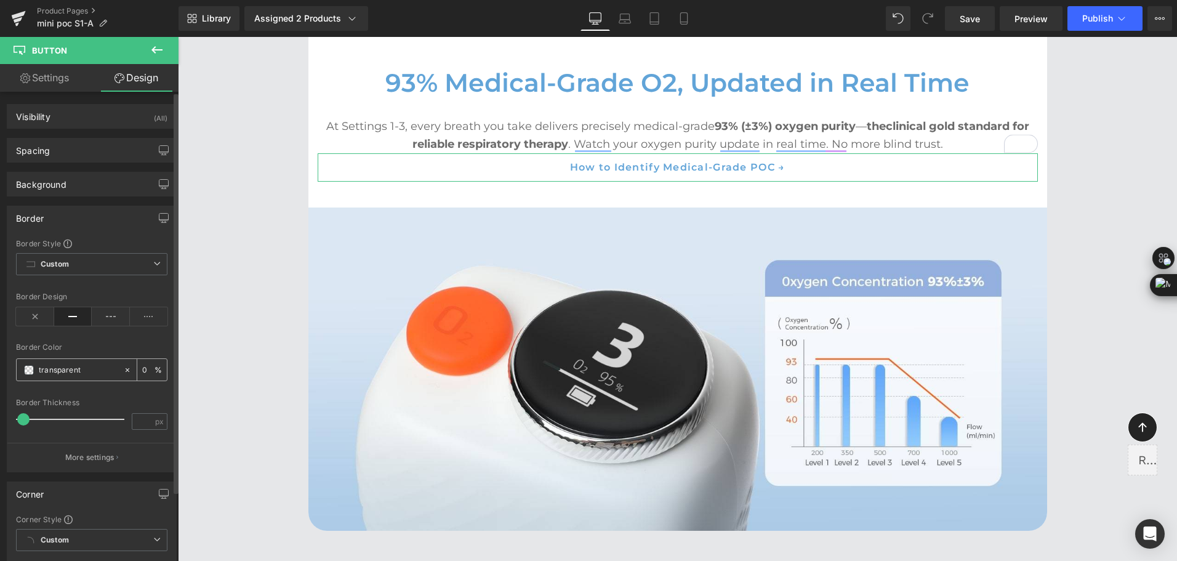
click at [94, 368] on input "text" at bounding box center [78, 370] width 79 height 14
paste input "#61a4d8"
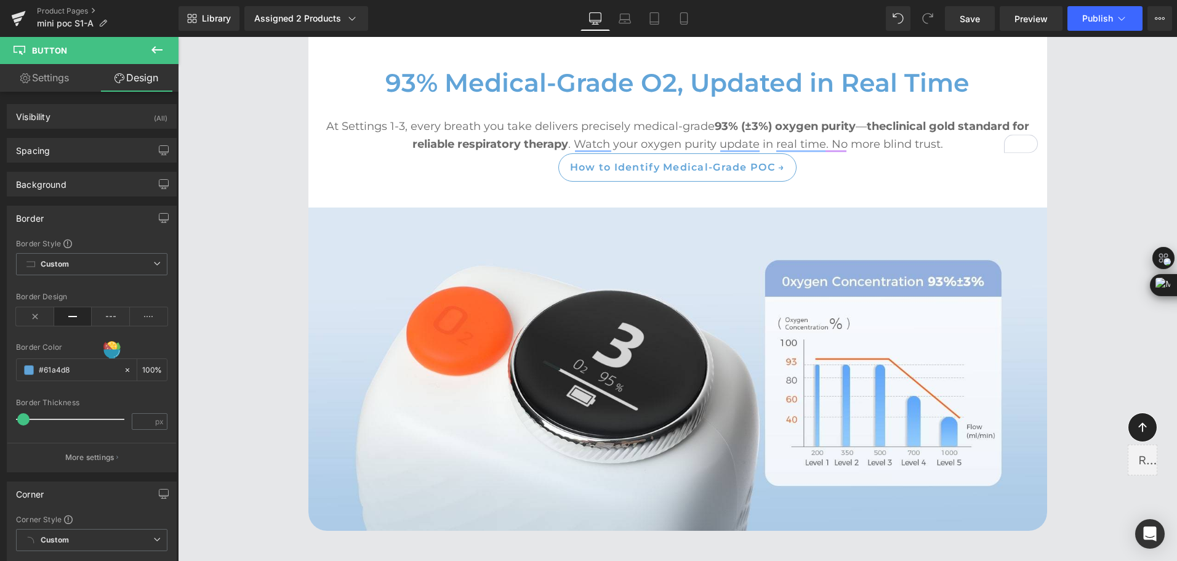
type input "#61a4d8"
drag, startPoint x: 155, startPoint y: 48, endPoint x: 148, endPoint y: 49, distance: 6.8
click at [155, 47] on icon at bounding box center [156, 49] width 11 height 7
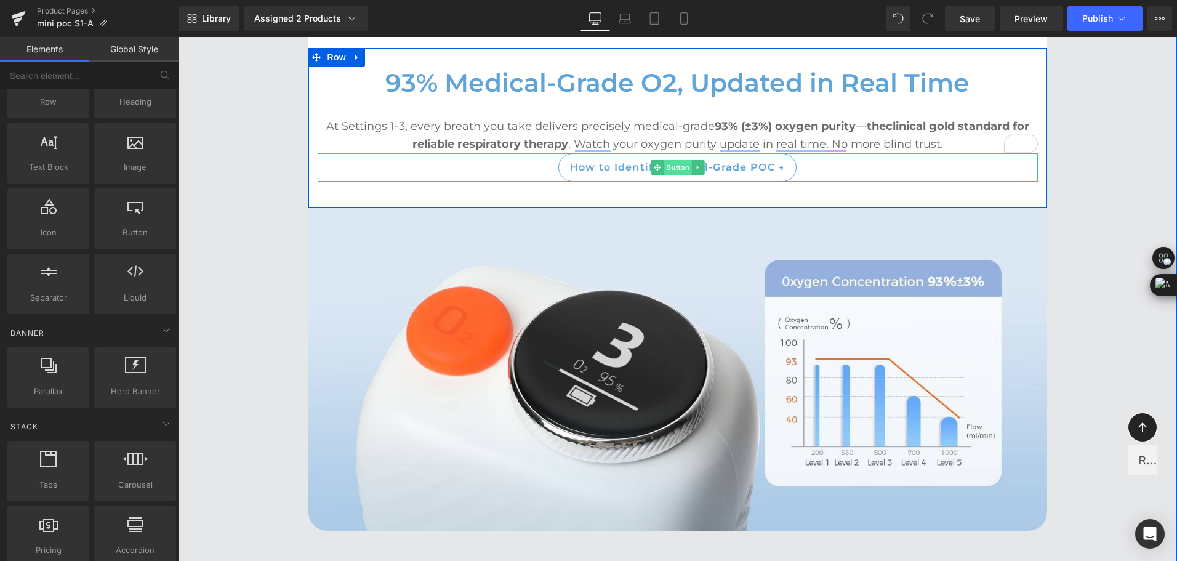
click at [664, 164] on span "Button" at bounding box center [678, 167] width 28 height 15
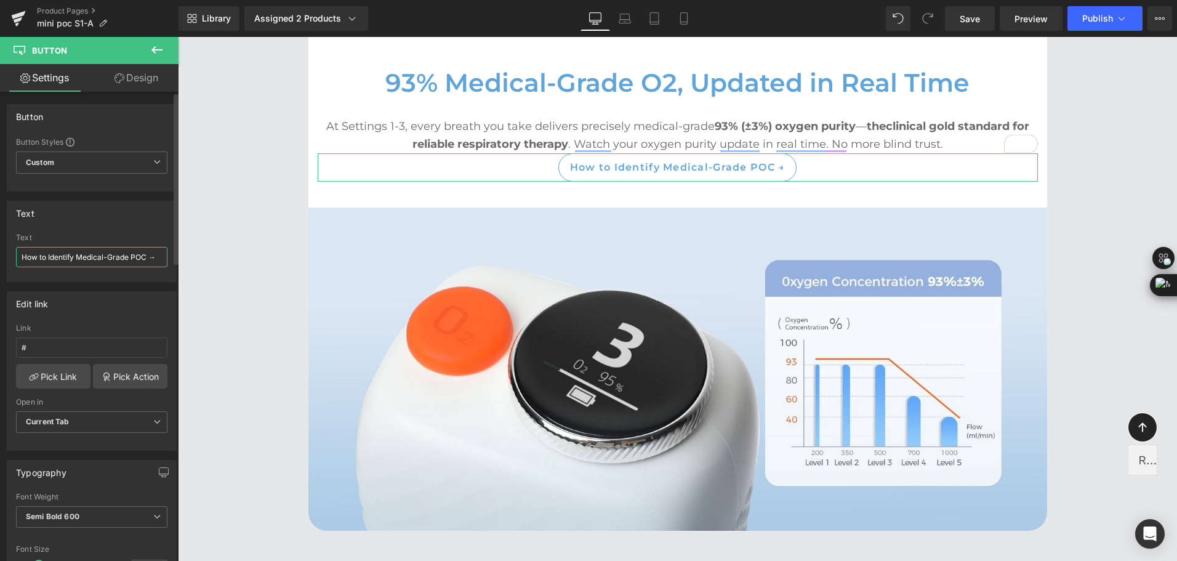
click at [23, 259] on input "How to Identify Medical-Grade POC →" at bounding box center [91, 257] width 151 height 20
type input "Read: How to Identify Medical-Grade POC →"
click at [40, 369] on link "Pick Link" at bounding box center [53, 376] width 75 height 25
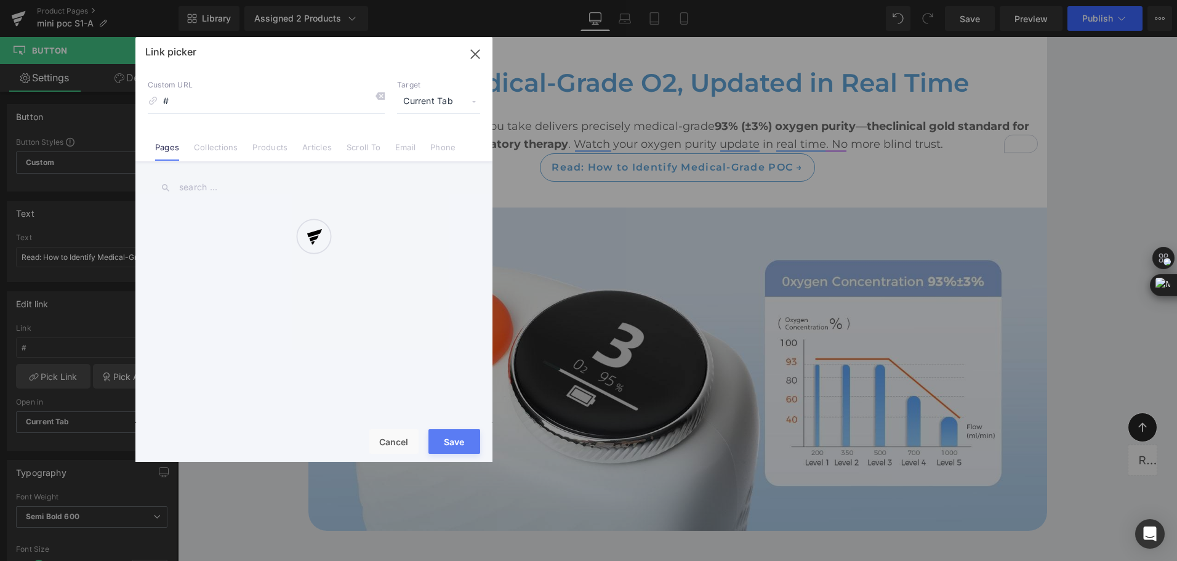
click at [320, 147] on div at bounding box center [313, 249] width 357 height 425
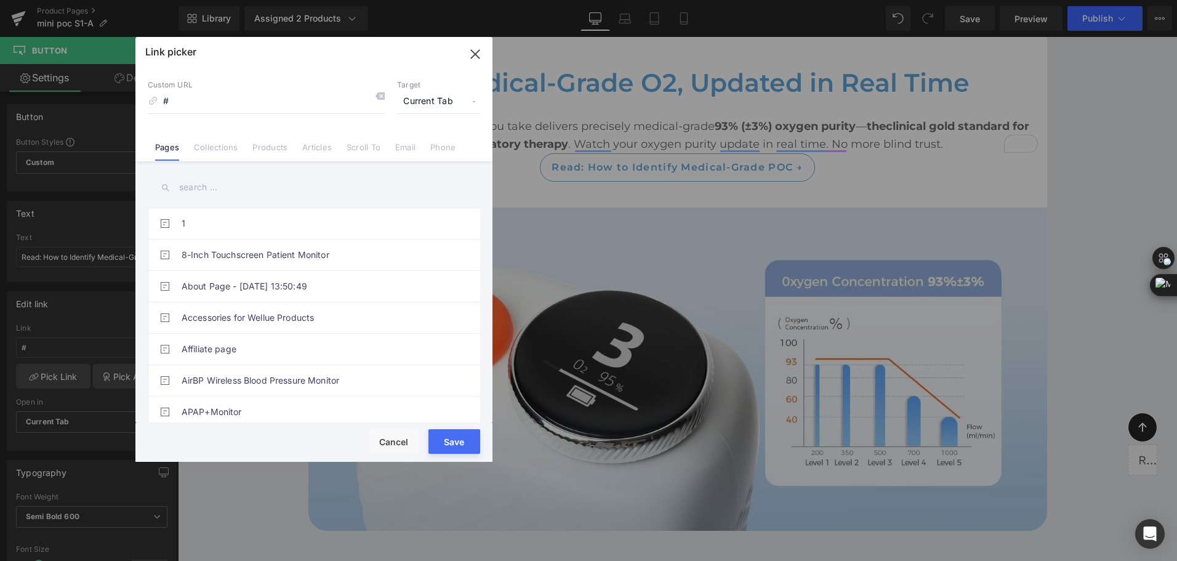
click at [320, 147] on link "Articles" at bounding box center [317, 151] width 30 height 18
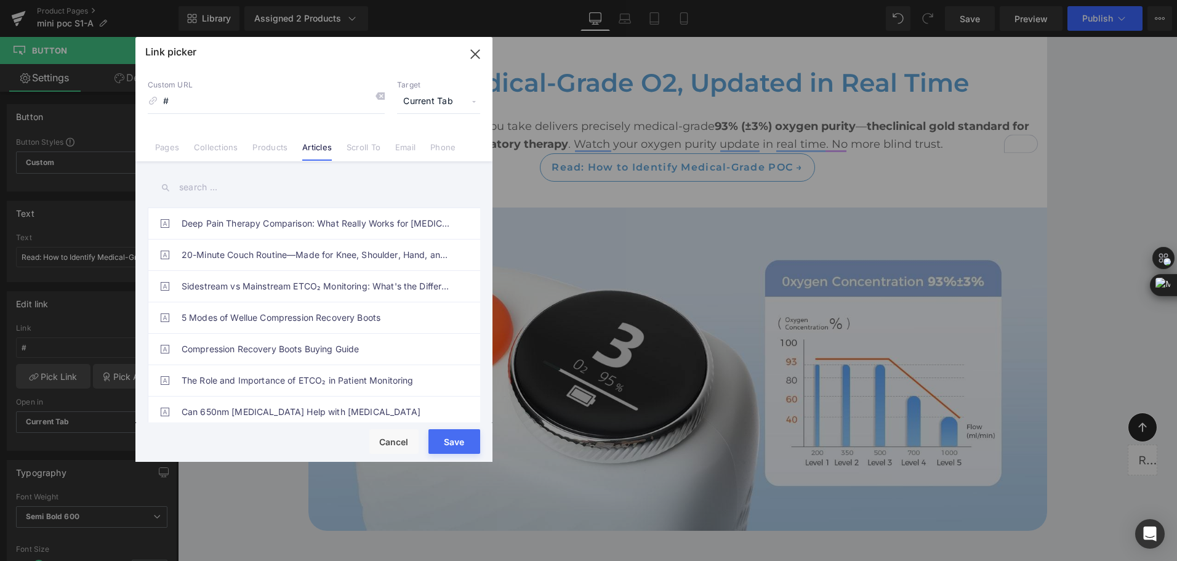
click at [284, 190] on input "text" at bounding box center [314, 188] width 332 height 28
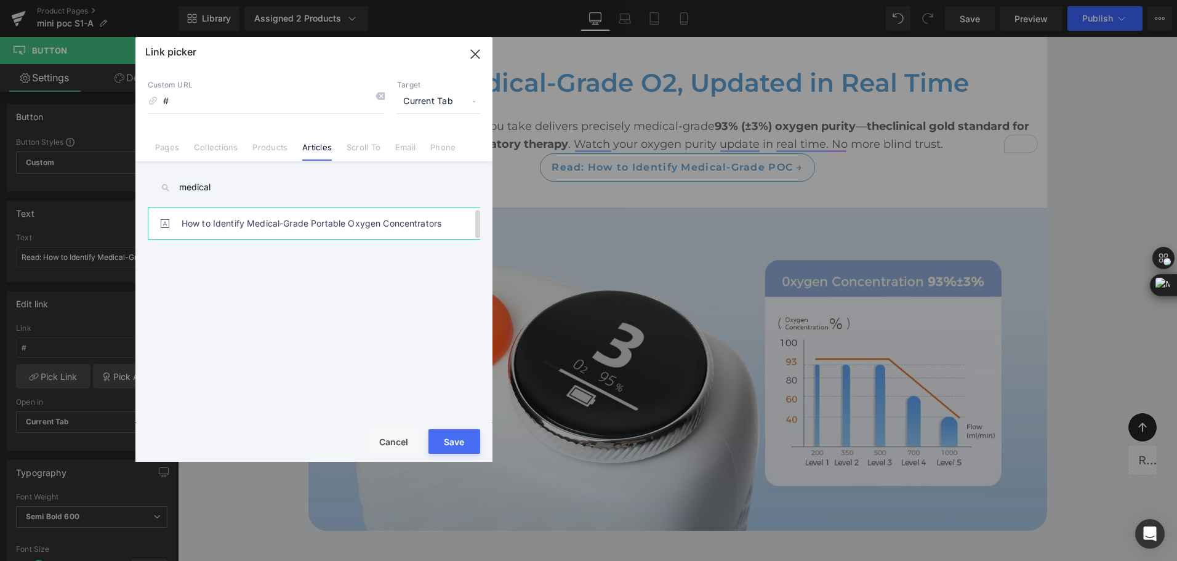
type input "medical"
click at [296, 224] on link "How to Identify Medical-Grade Portable Oxygen Concentrators" at bounding box center [317, 223] width 271 height 31
click at [457, 440] on button "Save" at bounding box center [455, 441] width 52 height 25
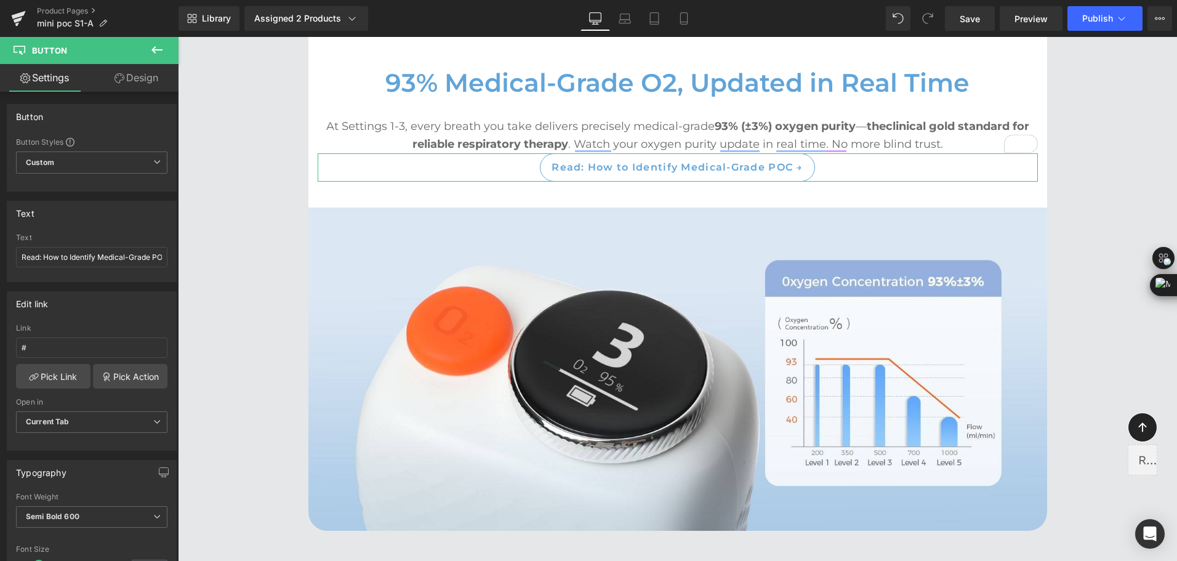
click at [129, 86] on link "Design" at bounding box center [136, 78] width 89 height 28
click at [0, 0] on div "Spacing" at bounding box center [0, 0] width 0 height 0
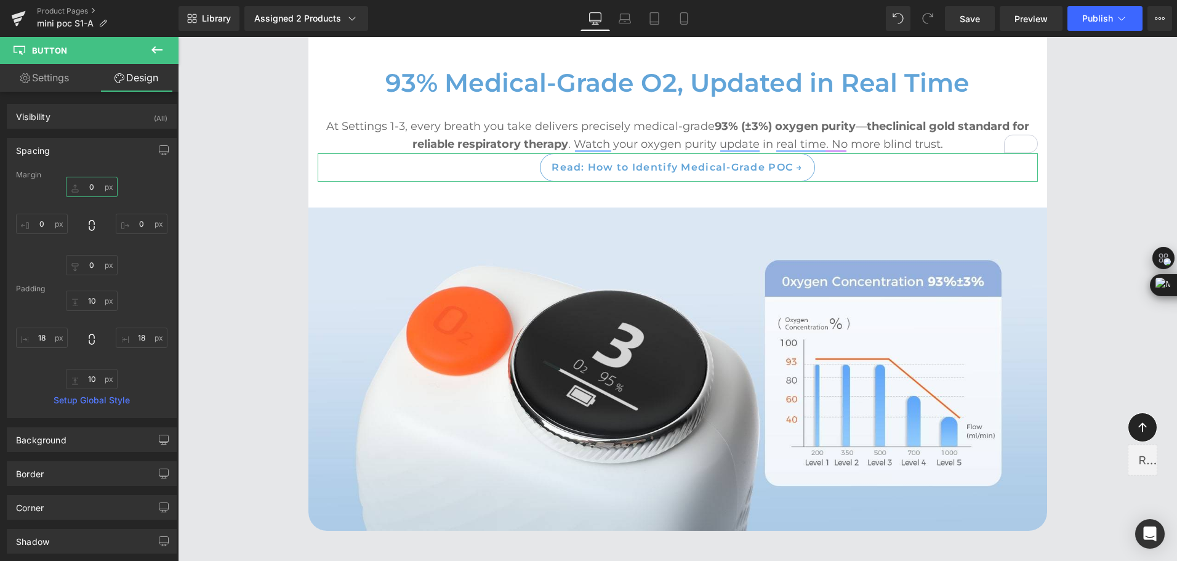
click at [88, 188] on input "text" at bounding box center [92, 187] width 52 height 20
type input "5"
type input "10"
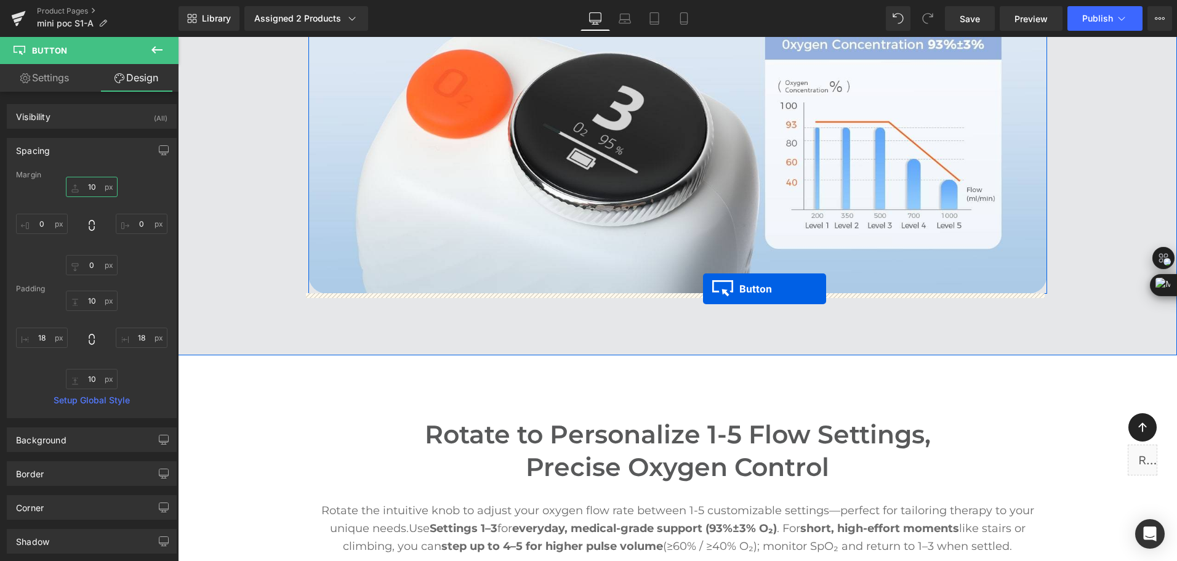
scroll to position [3386, 0]
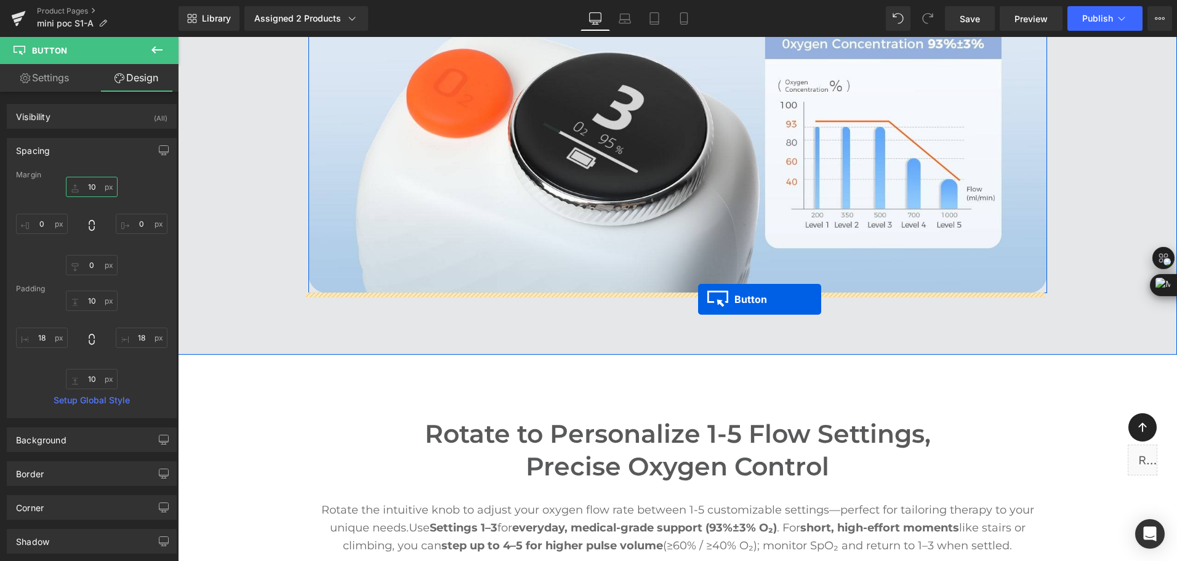
drag, startPoint x: 670, startPoint y: 238, endPoint x: 698, endPoint y: 299, distance: 67.8
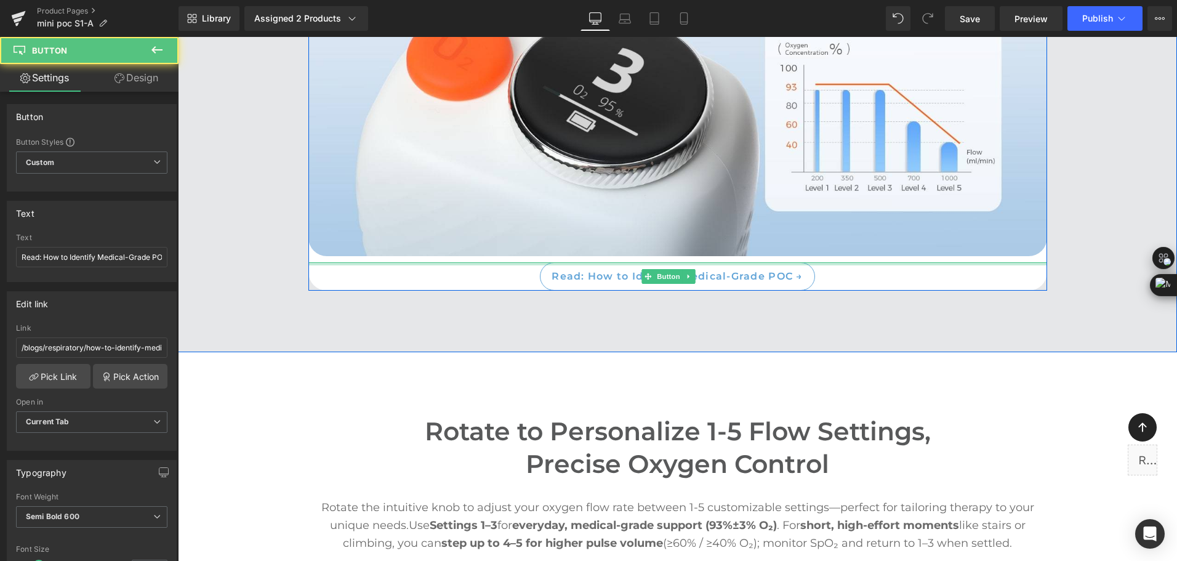
scroll to position [3349, 0]
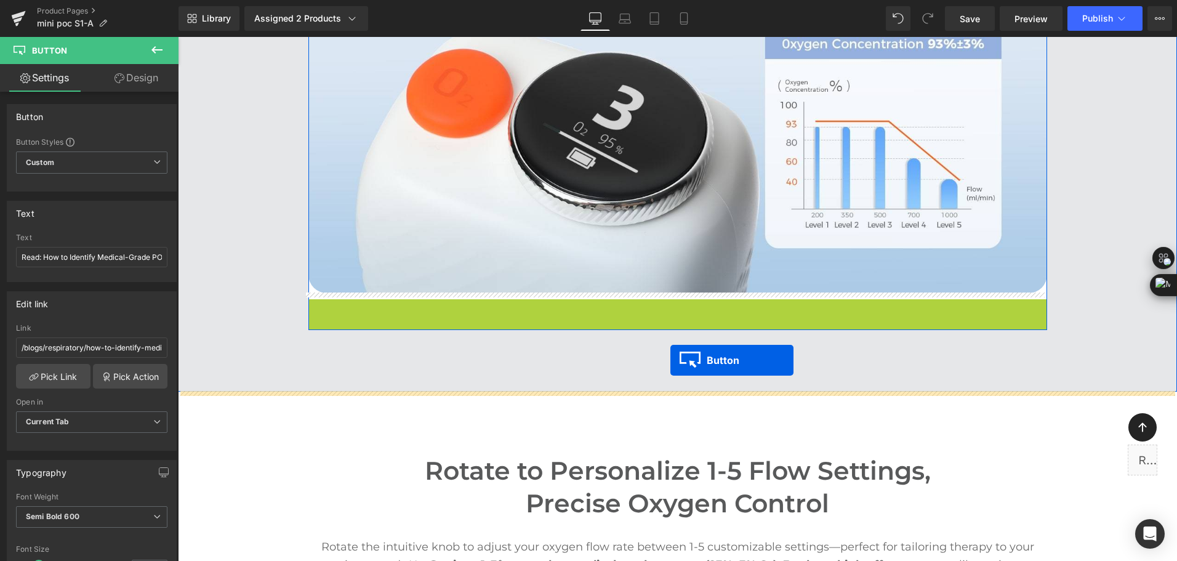
drag, startPoint x: 661, startPoint y: 310, endPoint x: 671, endPoint y: 360, distance: 50.7
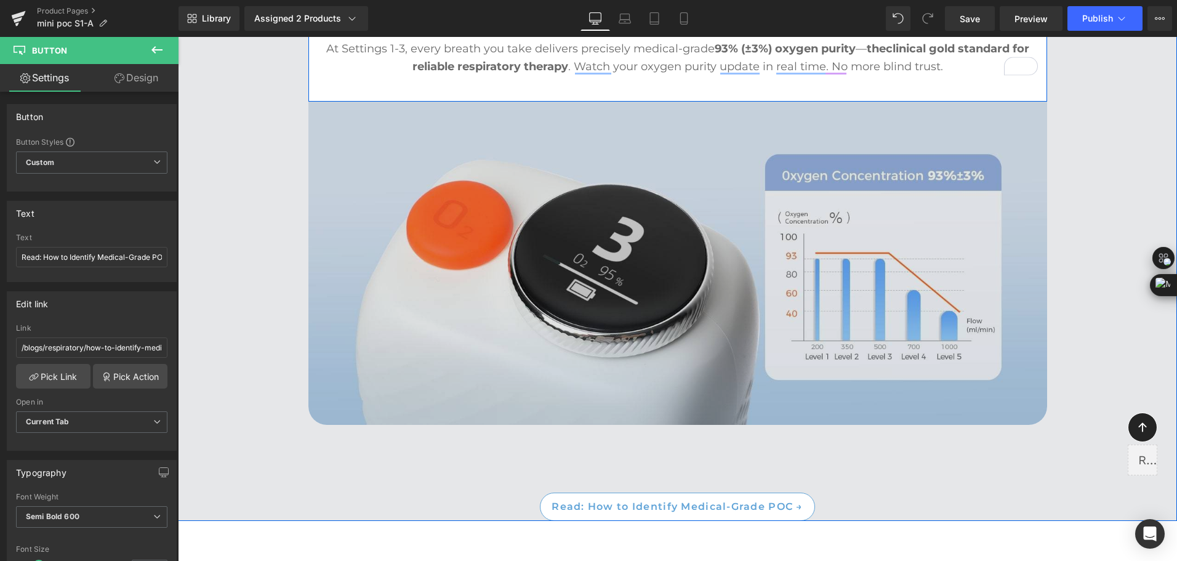
scroll to position [3226, 0]
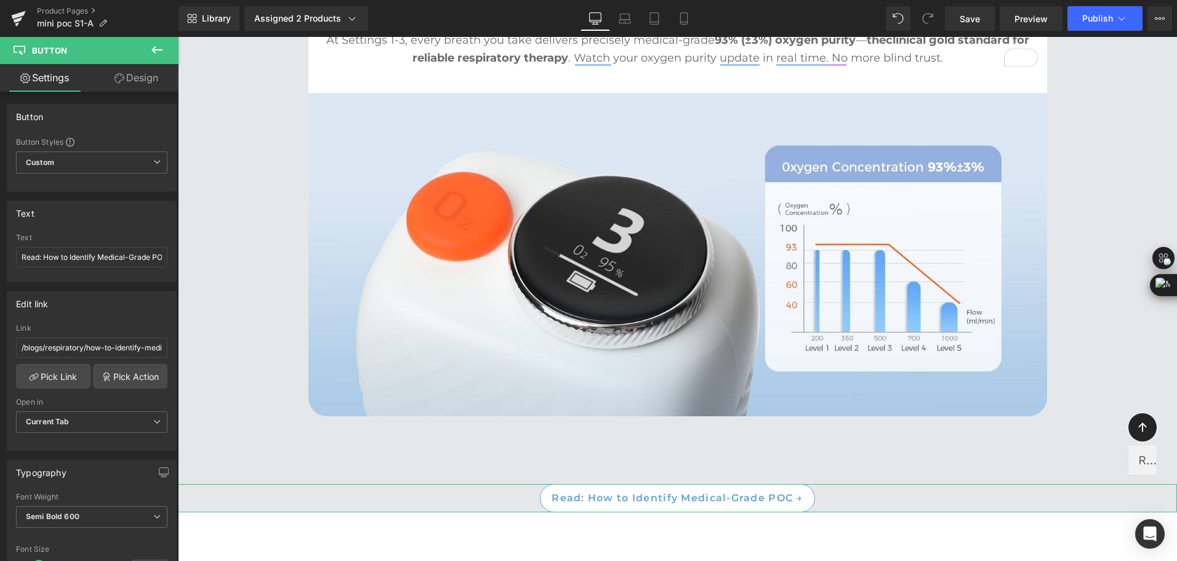
click at [156, 70] on link "Design" at bounding box center [136, 78] width 89 height 28
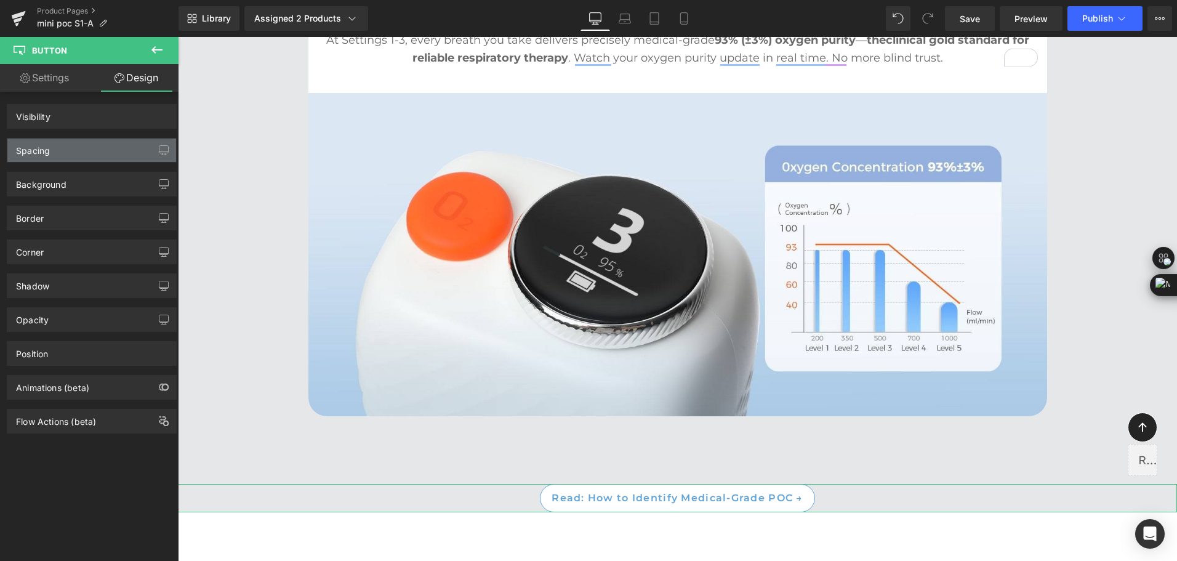
click at [100, 144] on div "Spacing" at bounding box center [91, 150] width 169 height 23
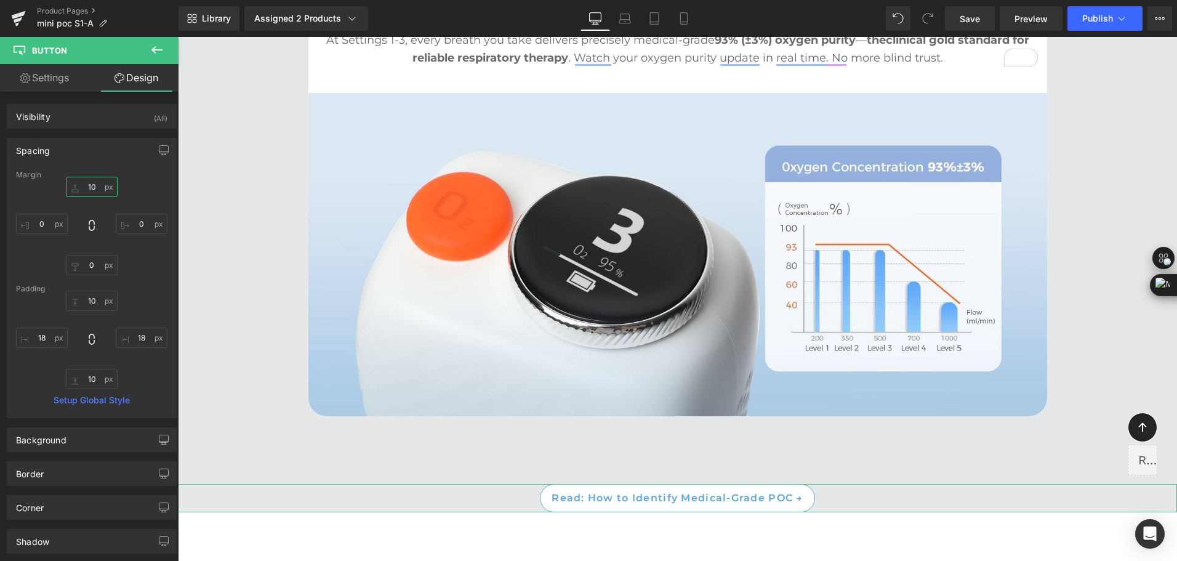
click at [91, 182] on input "text" at bounding box center [92, 187] width 52 height 20
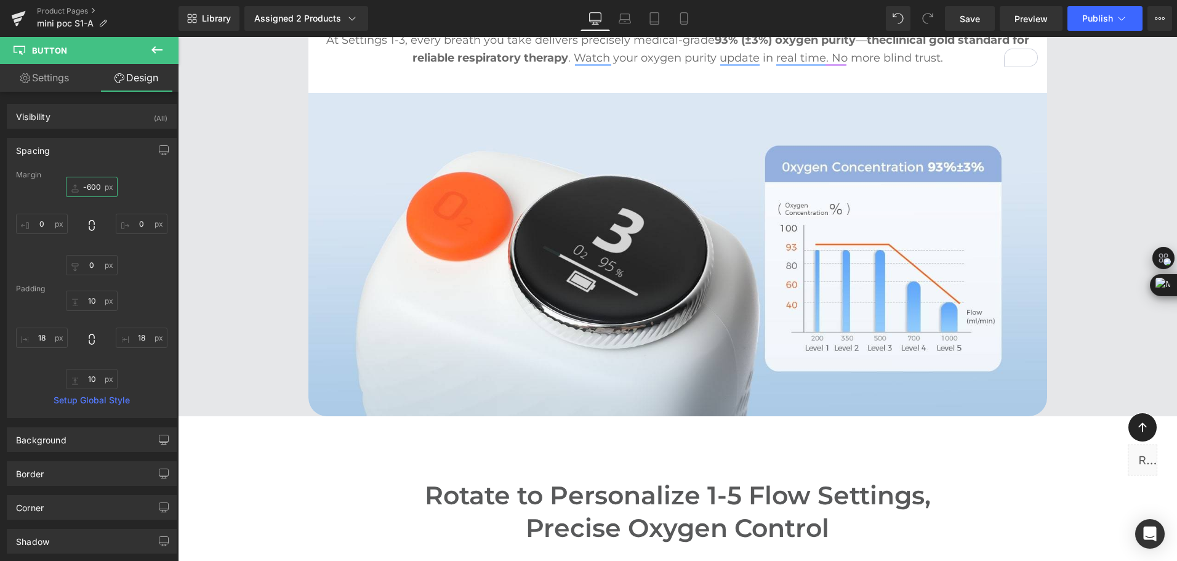
scroll to position [0, 0]
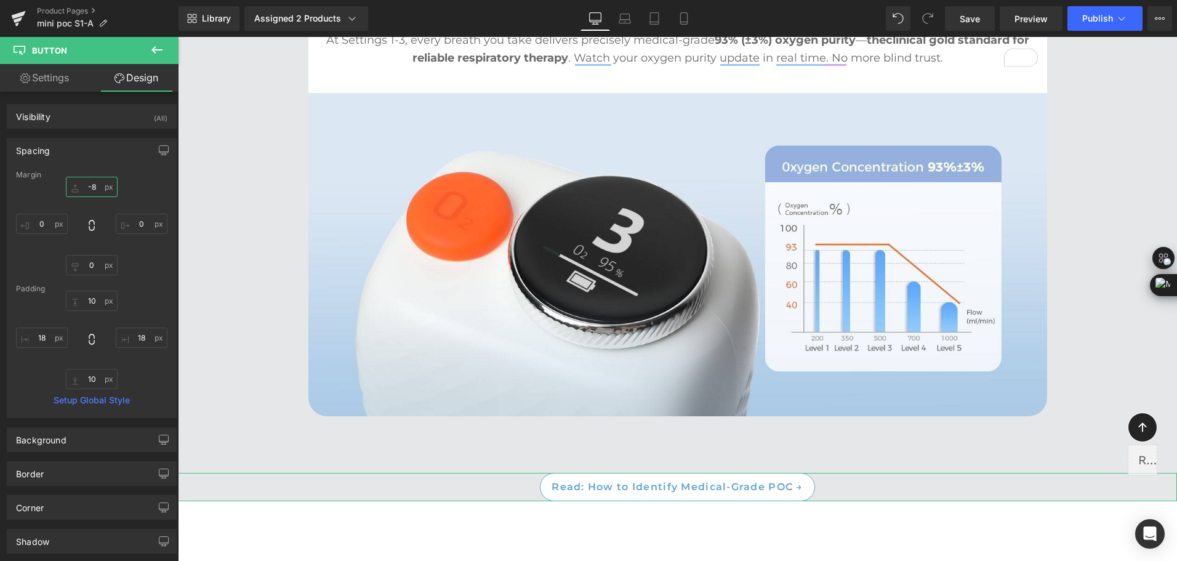
type input "-"
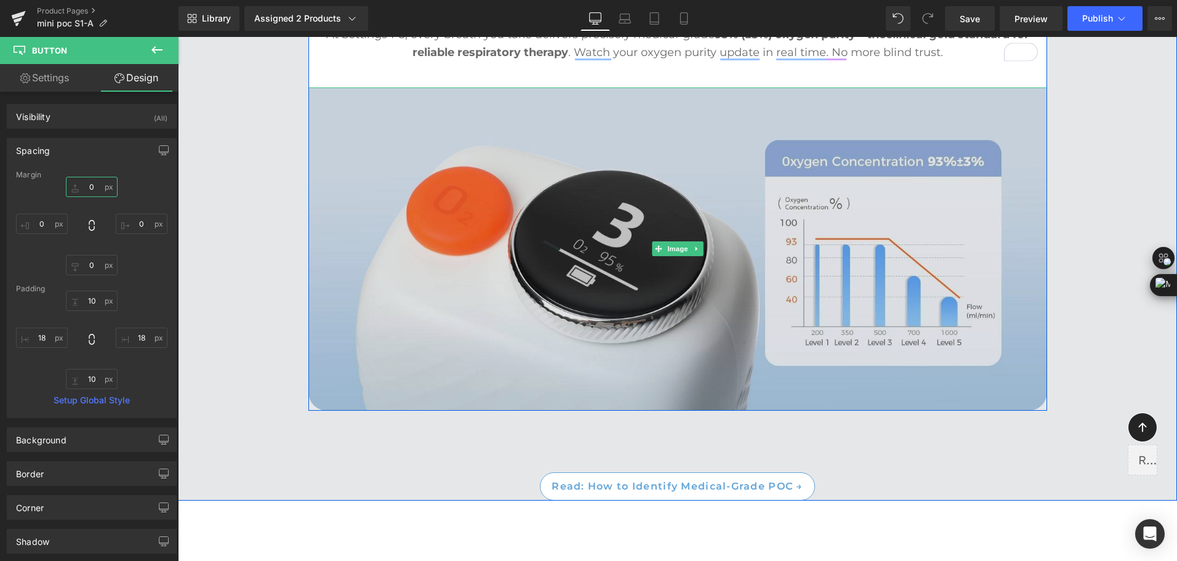
scroll to position [3288, 0]
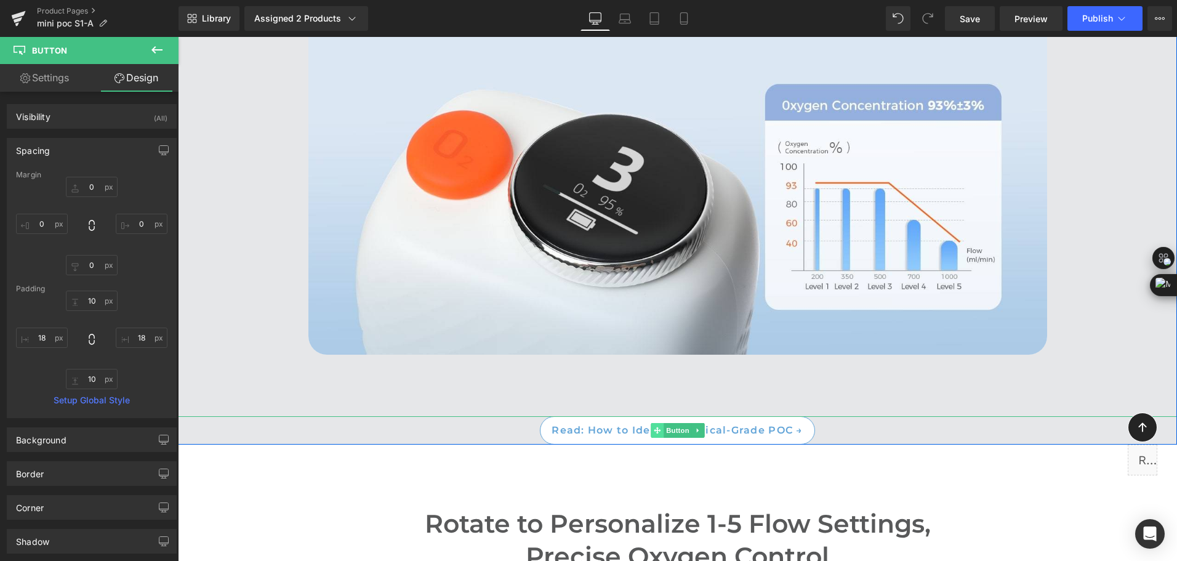
click at [654, 428] on icon at bounding box center [657, 430] width 7 height 7
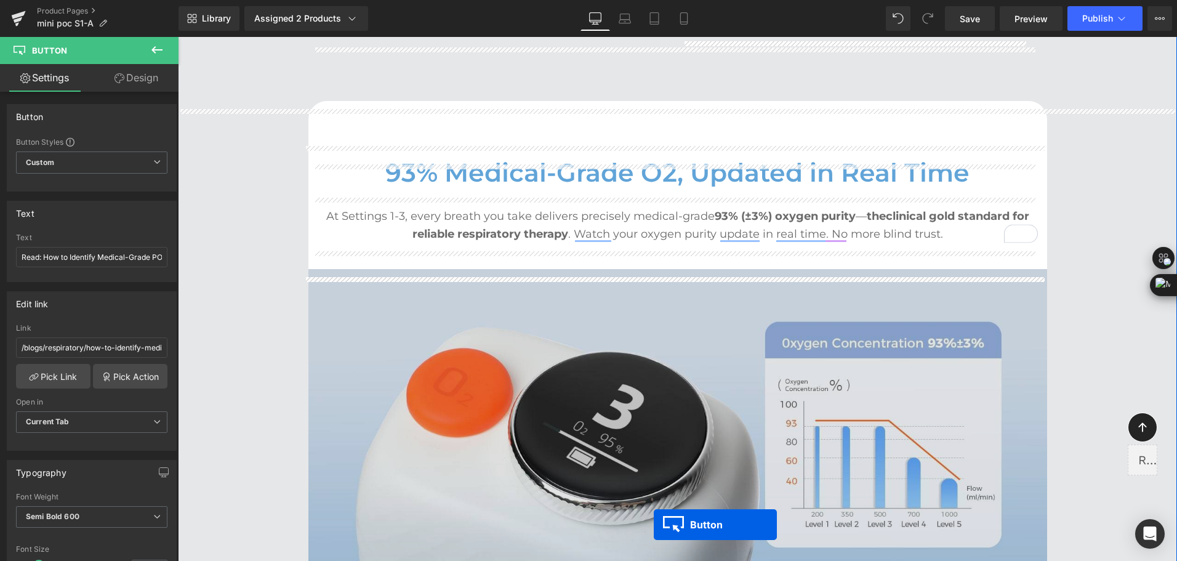
scroll to position [3042, 0]
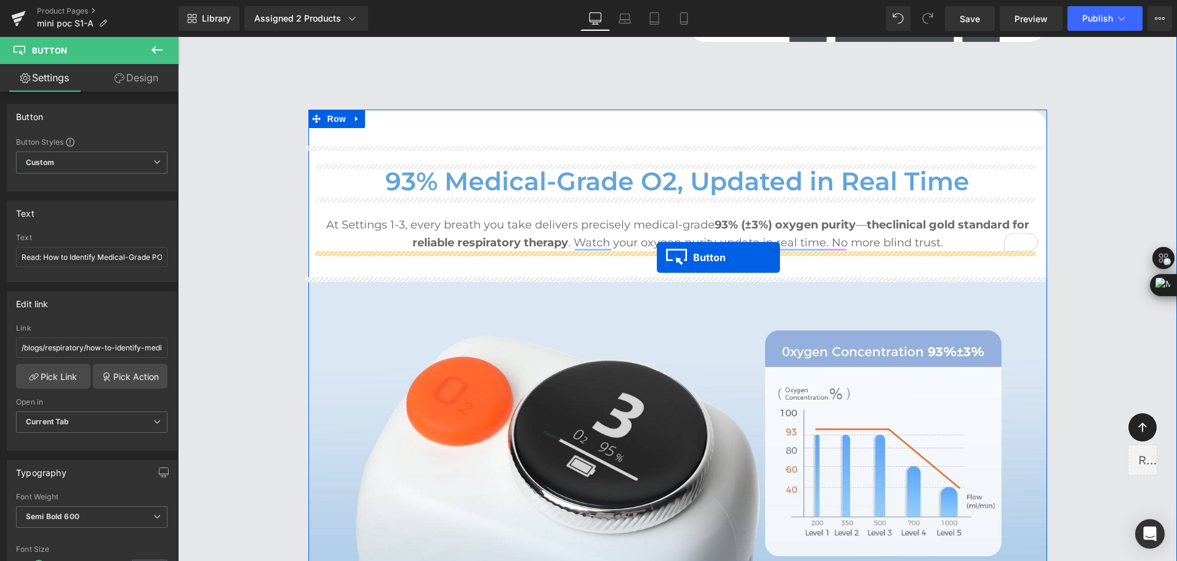
drag, startPoint x: 654, startPoint y: 430, endPoint x: 657, endPoint y: 257, distance: 172.4
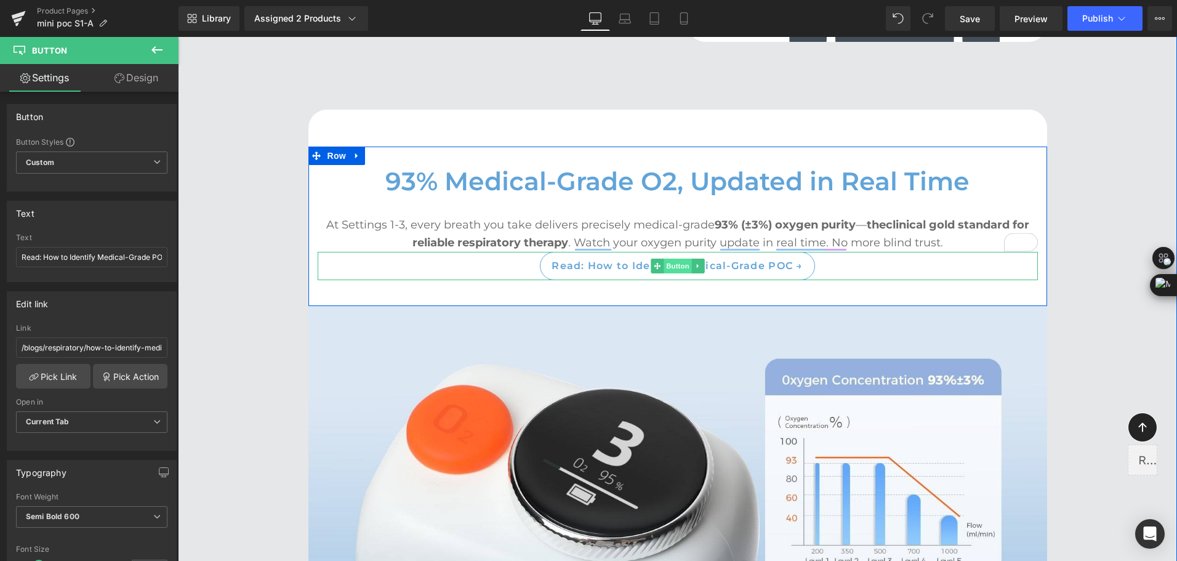
click at [664, 267] on span "Button" at bounding box center [678, 266] width 28 height 15
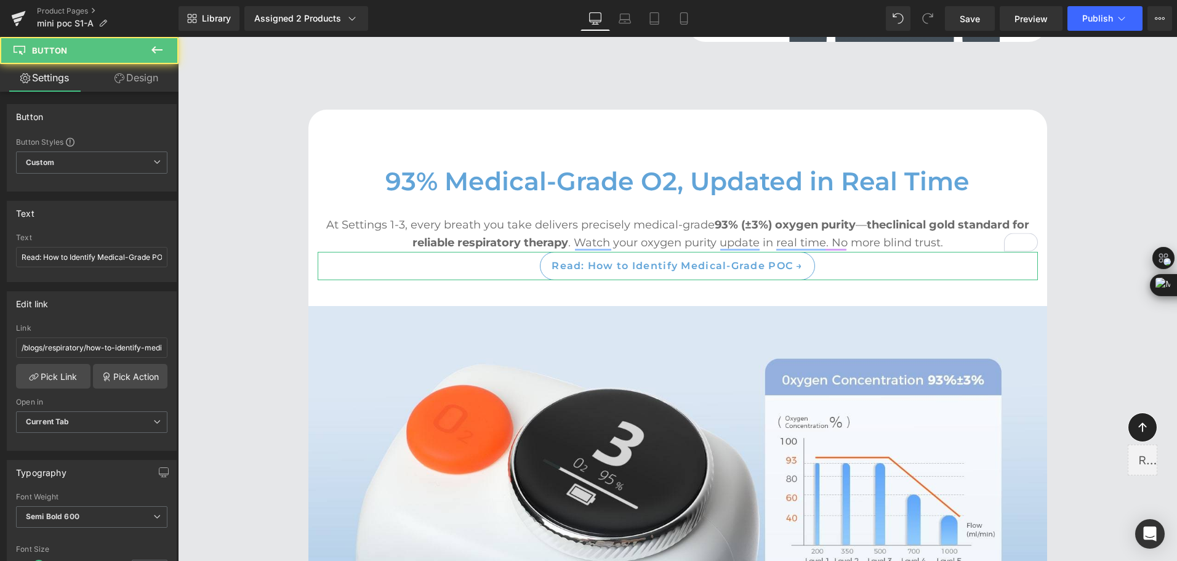
click at [118, 84] on link "Design" at bounding box center [136, 78] width 89 height 28
click at [0, 0] on div "Spacing" at bounding box center [0, 0] width 0 height 0
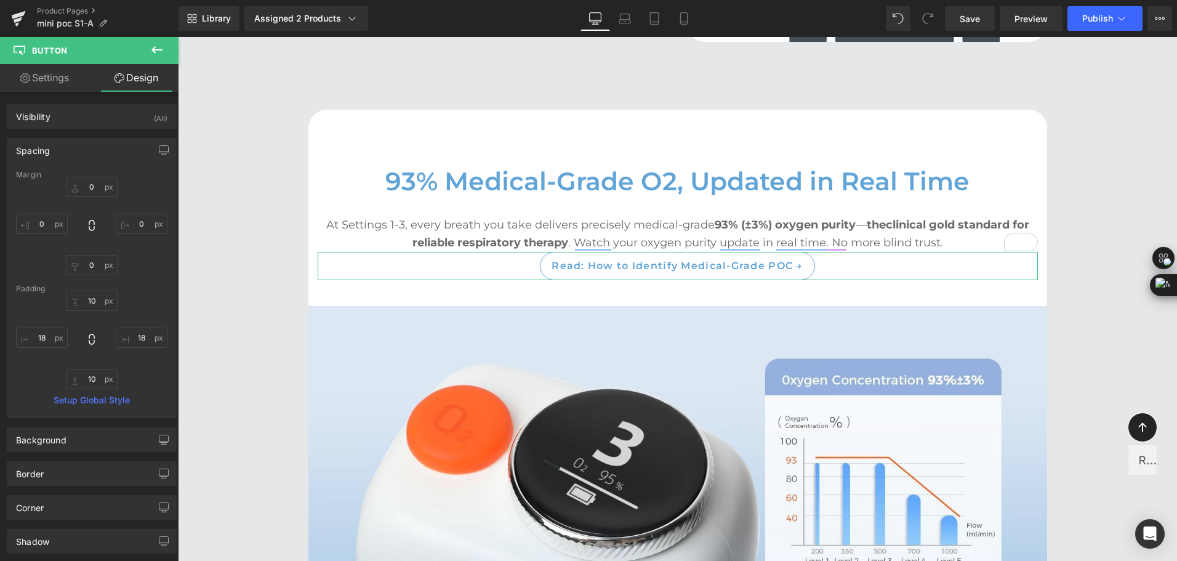
click at [50, 155] on div "Spacing" at bounding box center [91, 150] width 169 height 23
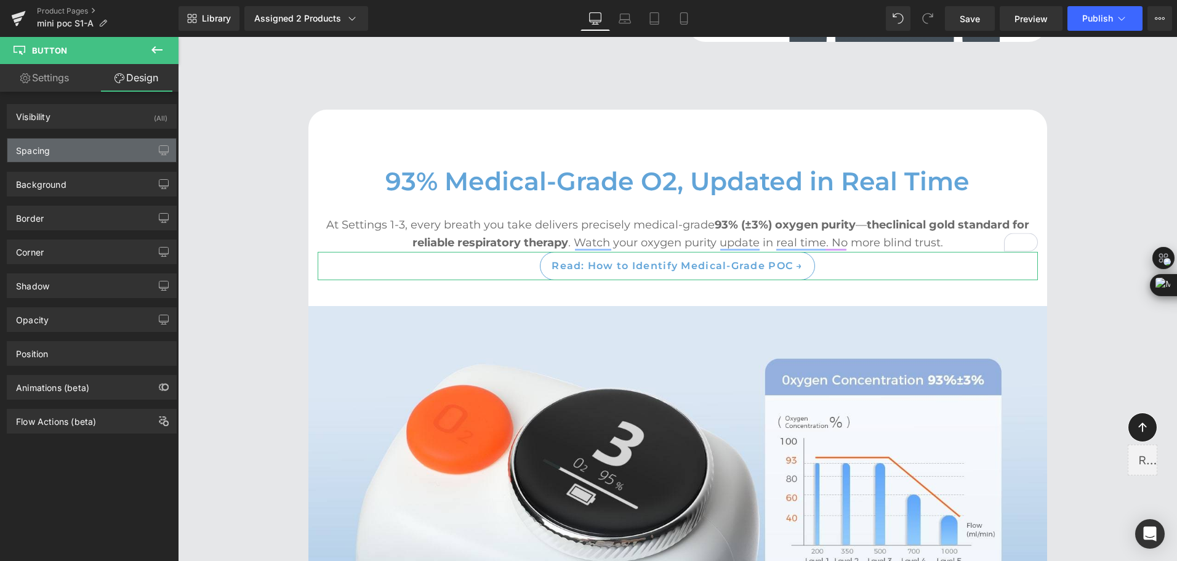
click at [55, 155] on div "Spacing" at bounding box center [91, 150] width 169 height 23
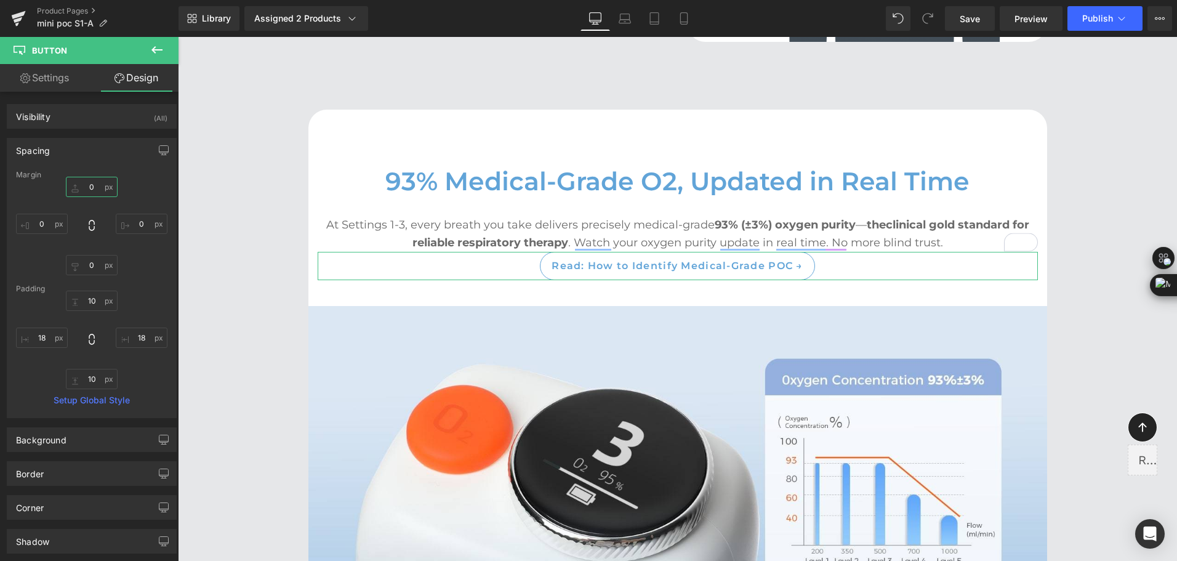
click at [91, 190] on input "text" at bounding box center [92, 187] width 52 height 20
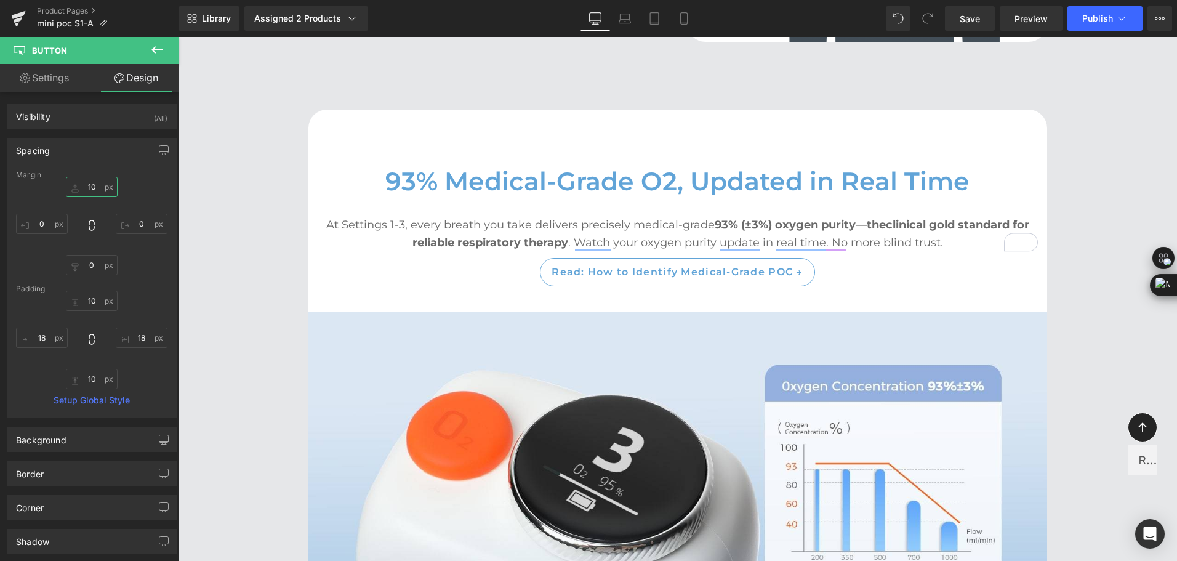
type input "10"
click at [625, 12] on link "Laptop" at bounding box center [625, 18] width 30 height 25
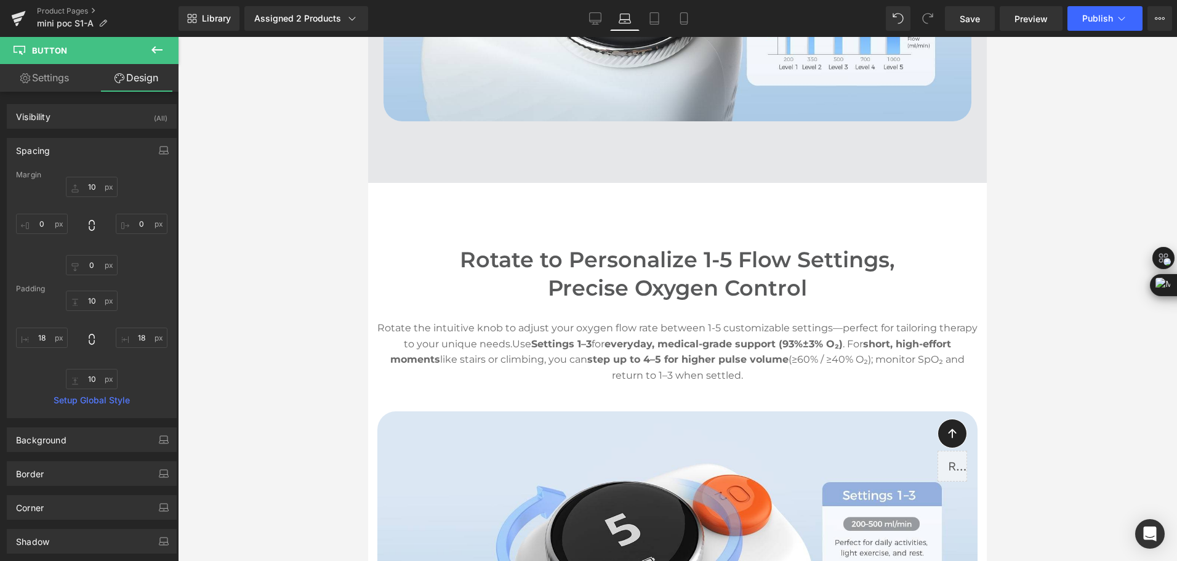
scroll to position [2633, 0]
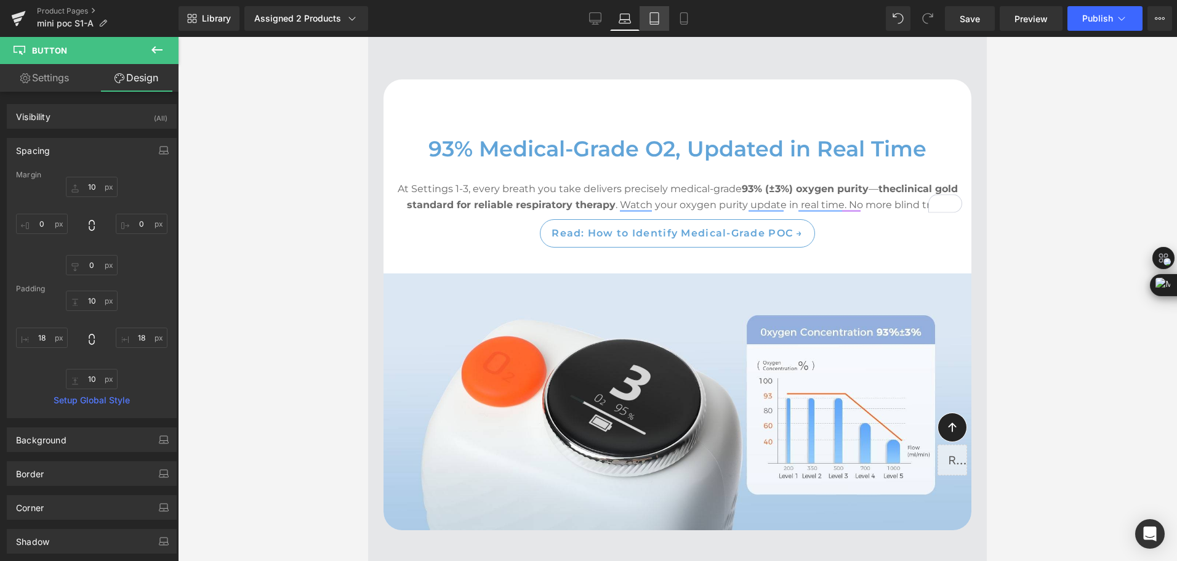
click at [661, 15] on link "Tablet" at bounding box center [655, 18] width 30 height 25
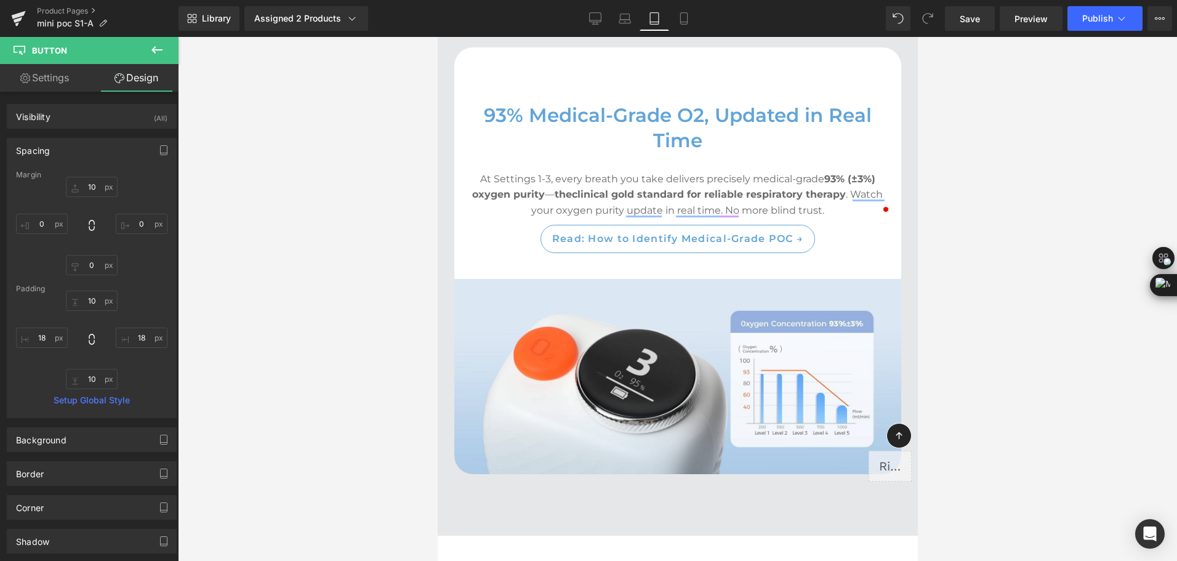
scroll to position [2638, 0]
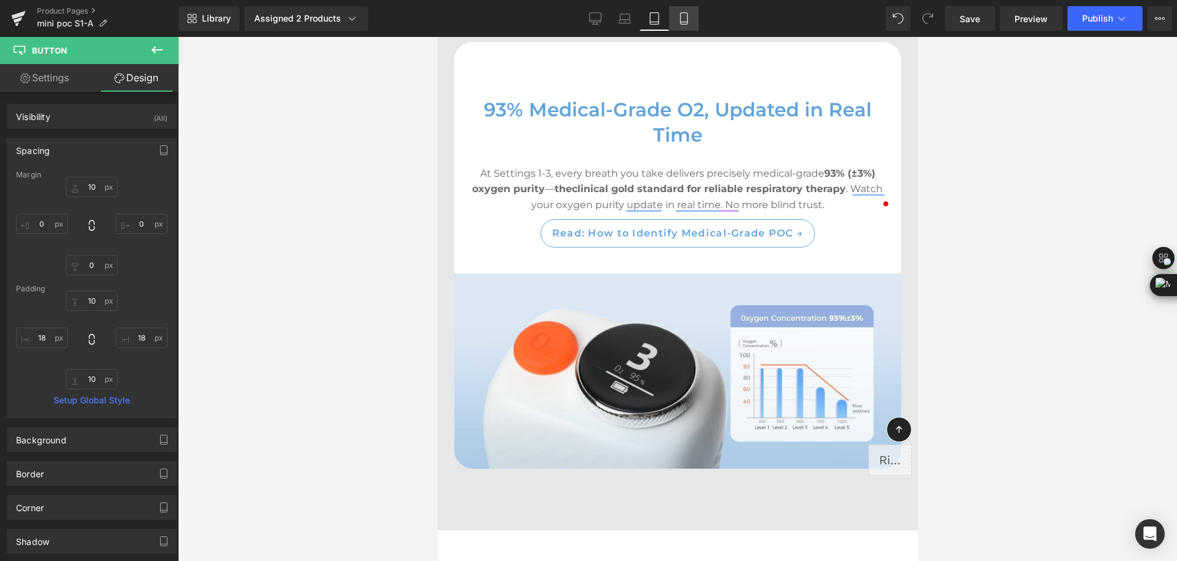
click at [683, 30] on link "Mobile" at bounding box center [684, 18] width 30 height 25
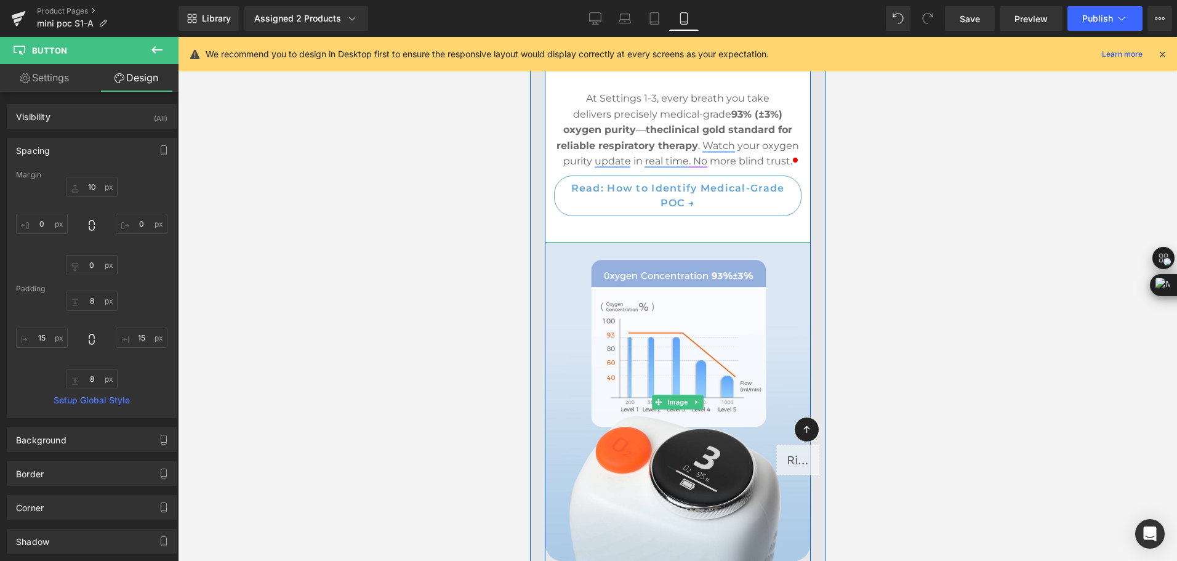
scroll to position [3639, 0]
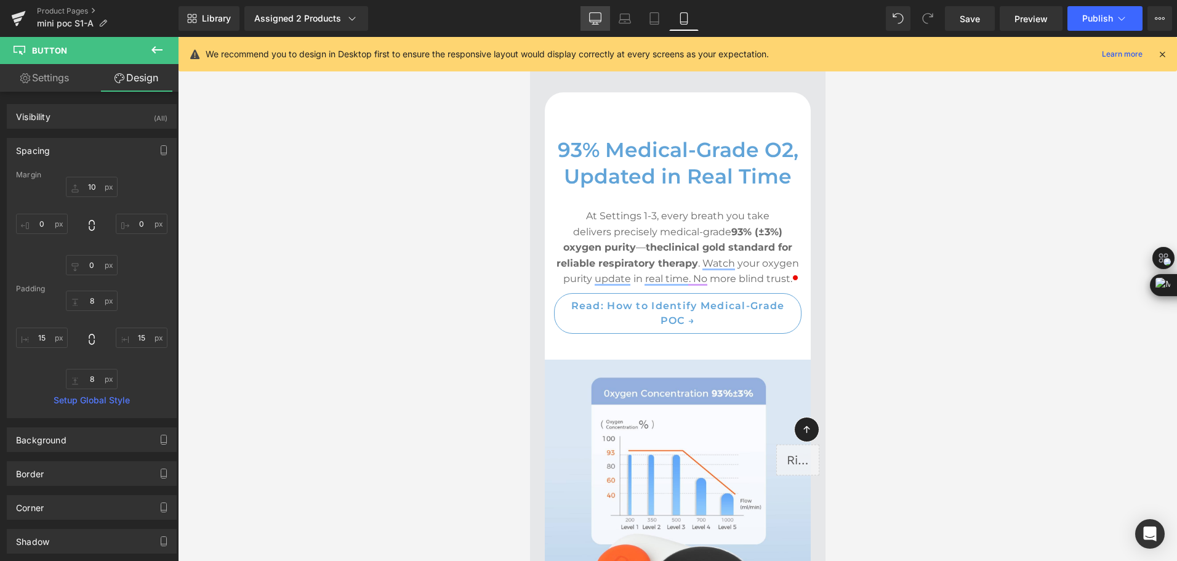
click at [592, 20] on icon at bounding box center [596, 20] width 12 height 0
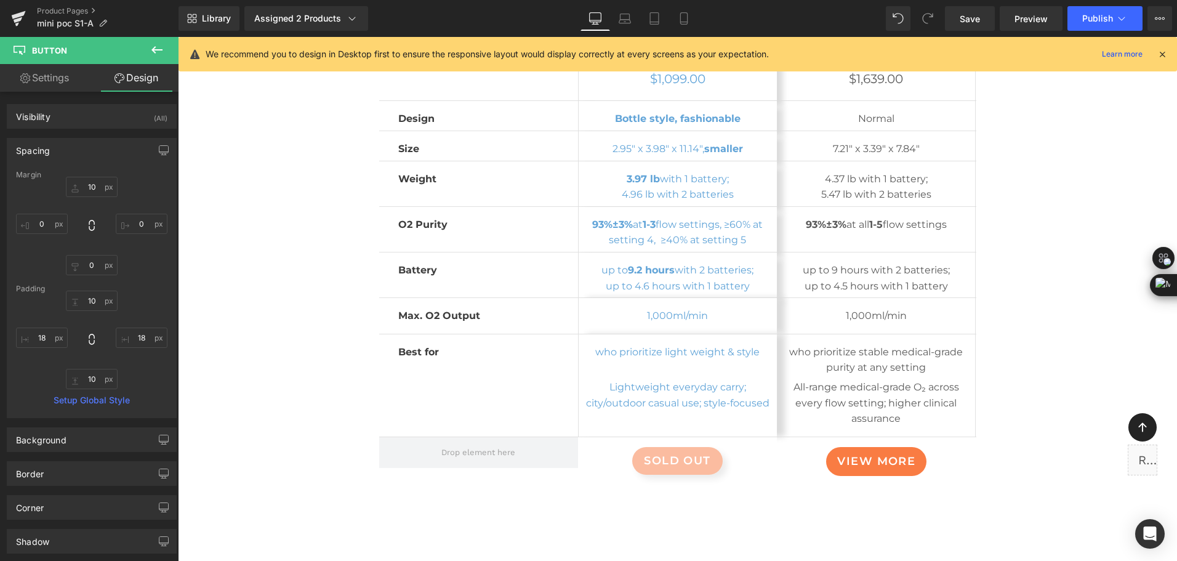
scroll to position [7026, 0]
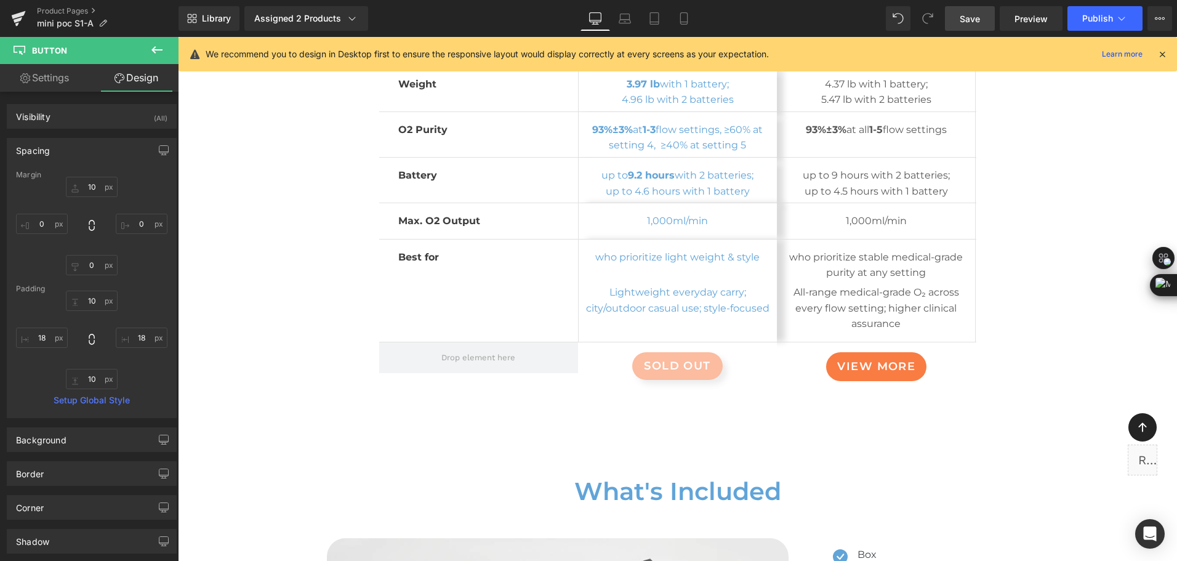
click at [970, 25] on span "Save" at bounding box center [970, 18] width 20 height 13
click at [799, 34] on div "Library Assigned 2 Products Product Preview Mini Portable O2 Concentrator Mini …" at bounding box center [678, 18] width 999 height 37
click at [749, 1] on div "Library Assigned 2 Products Product Preview Mini Portable O2 Concentrator Mini …" at bounding box center [678, 18] width 999 height 37
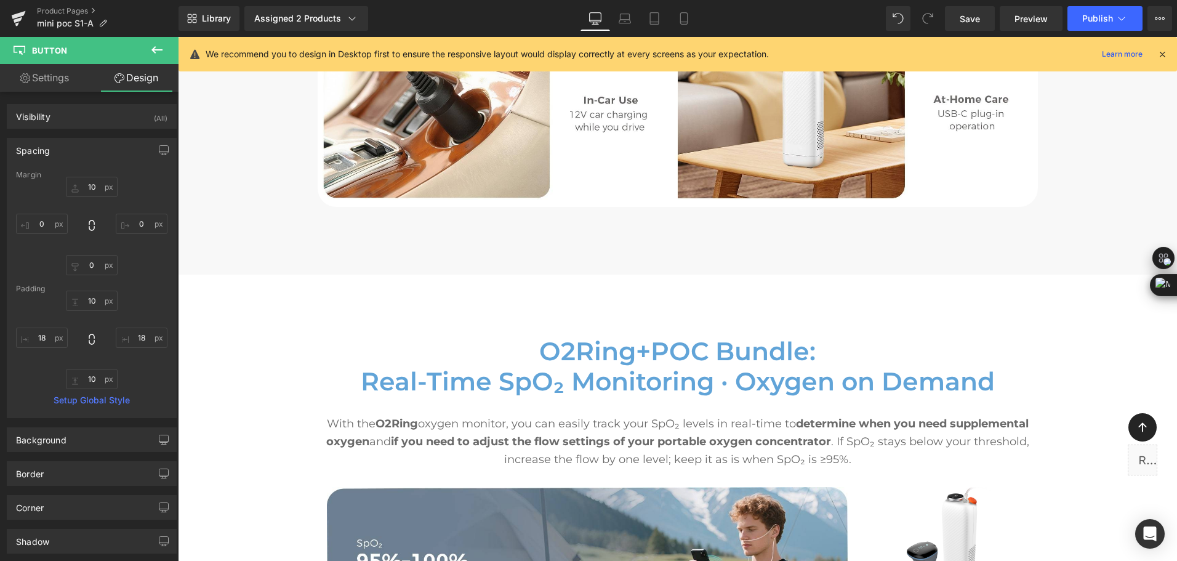
click at [824, 9] on div "Library Assigned 2 Products Product Preview Mini Portable O2 Concentrator Mini …" at bounding box center [678, 18] width 999 height 25
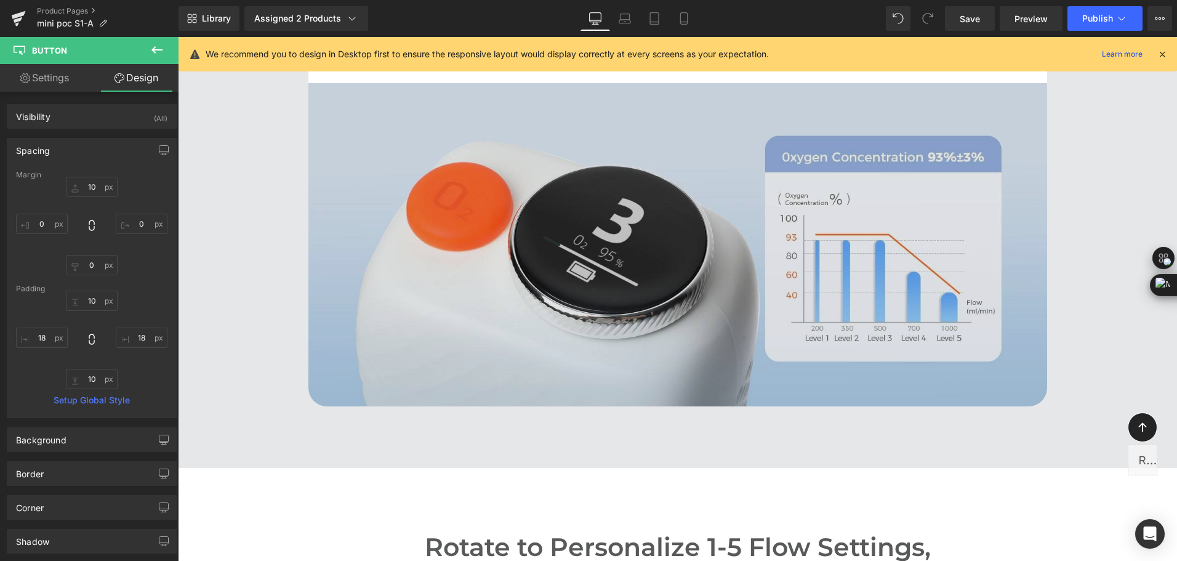
scroll to position [2963, 0]
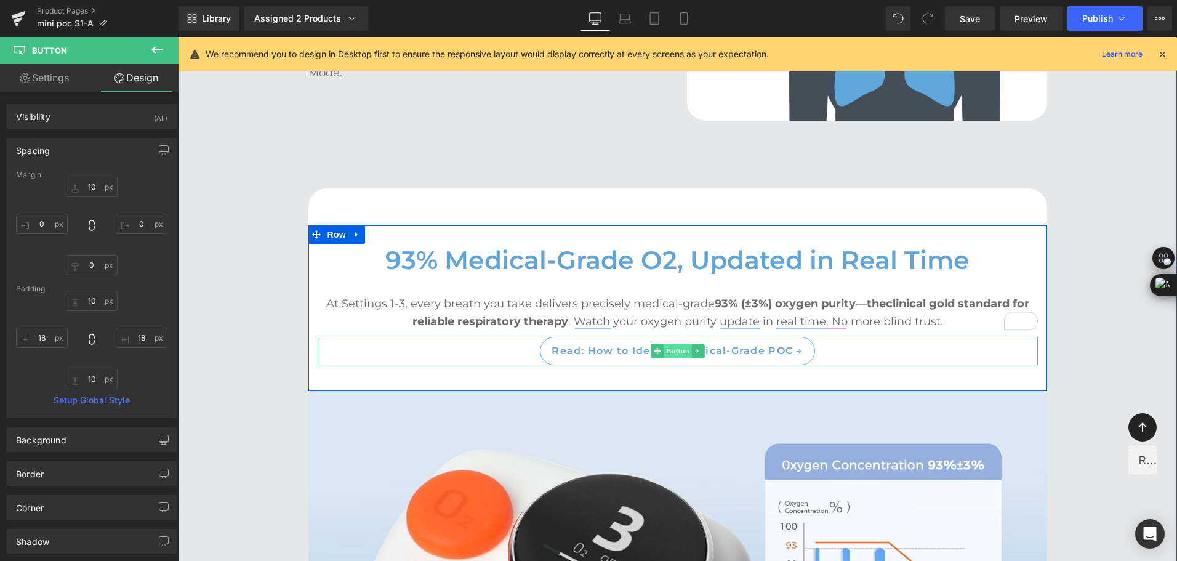
click at [674, 348] on span "Button" at bounding box center [678, 351] width 28 height 15
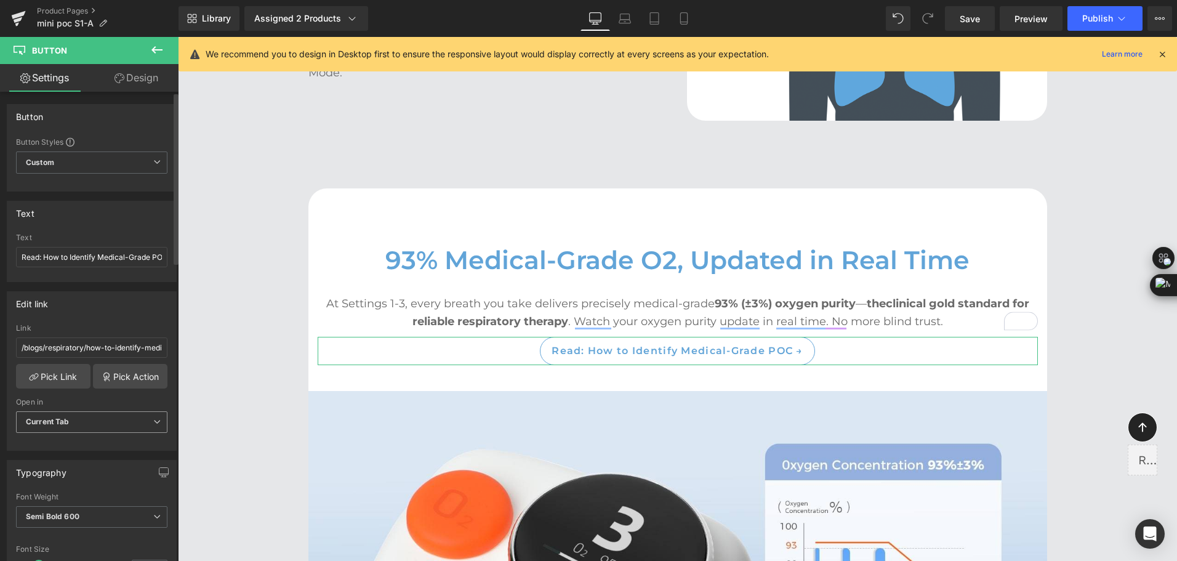
click at [44, 423] on b "Current Tab" at bounding box center [48, 421] width 44 height 9
click at [56, 458] on div "New Tab" at bounding box center [49, 462] width 31 height 9
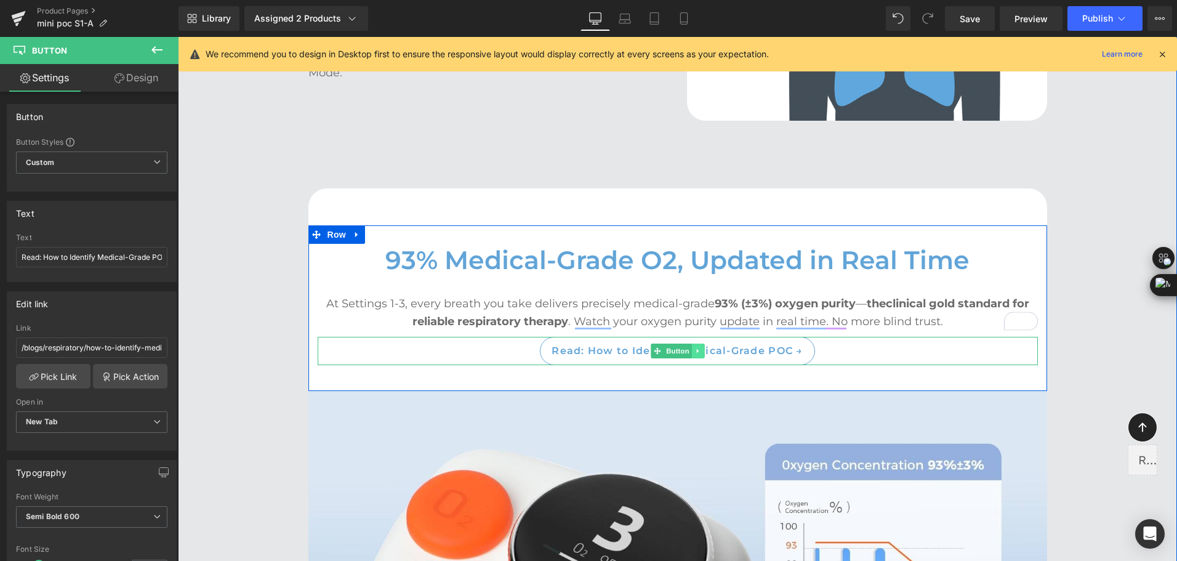
click at [695, 353] on icon at bounding box center [698, 350] width 7 height 7
click at [687, 356] on link at bounding box center [691, 351] width 13 height 15
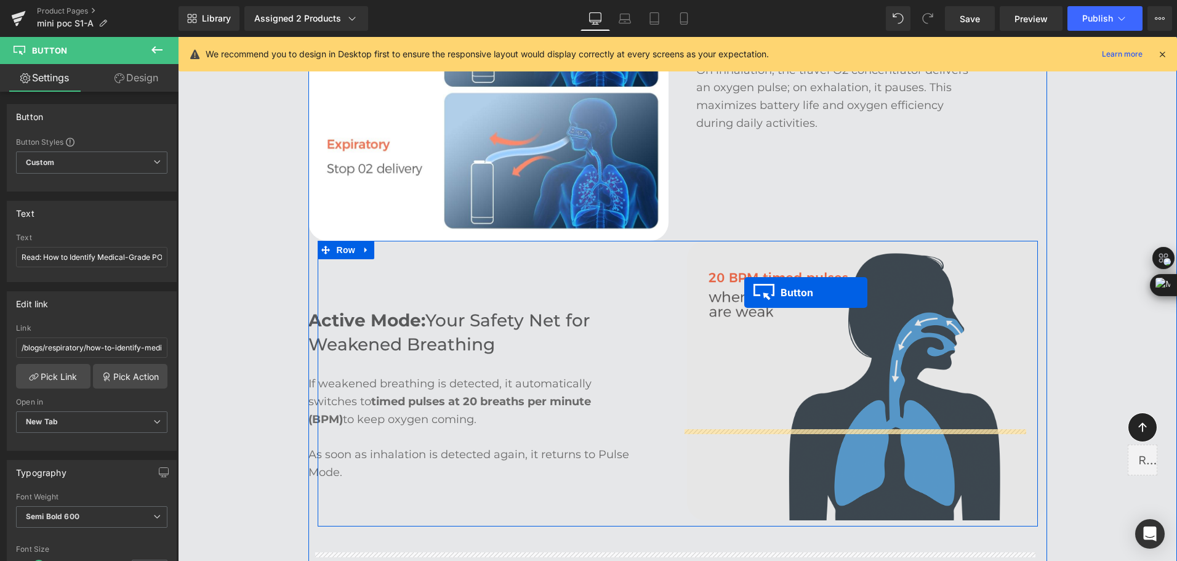
scroll to position [2409, 0]
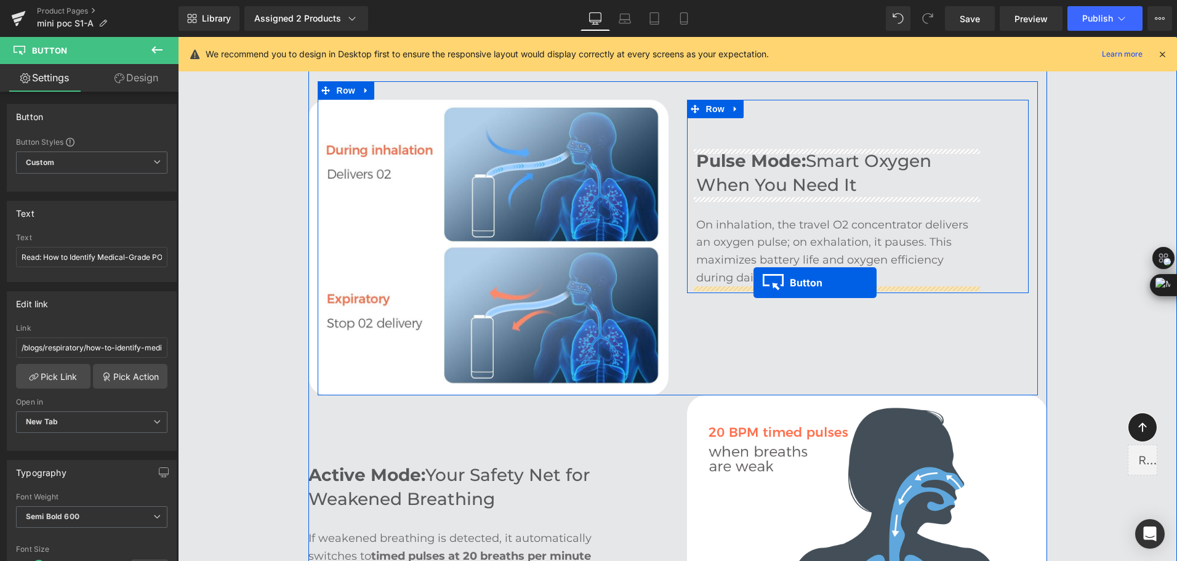
drag, startPoint x: 658, startPoint y: 385, endPoint x: 754, endPoint y: 283, distance: 140.3
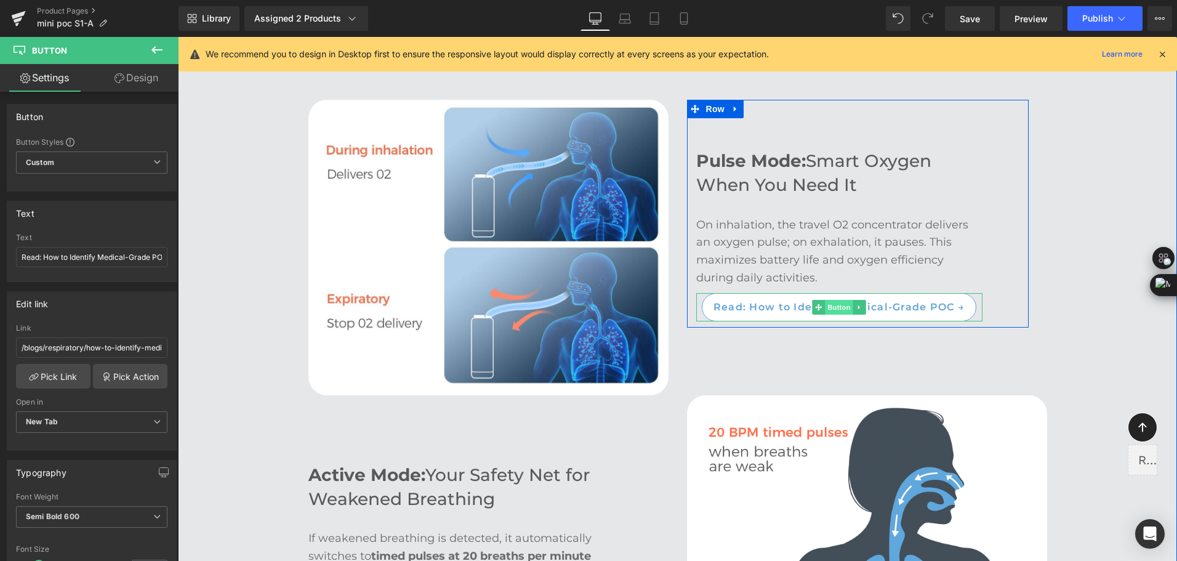
click at [836, 305] on span "Button" at bounding box center [839, 307] width 28 height 15
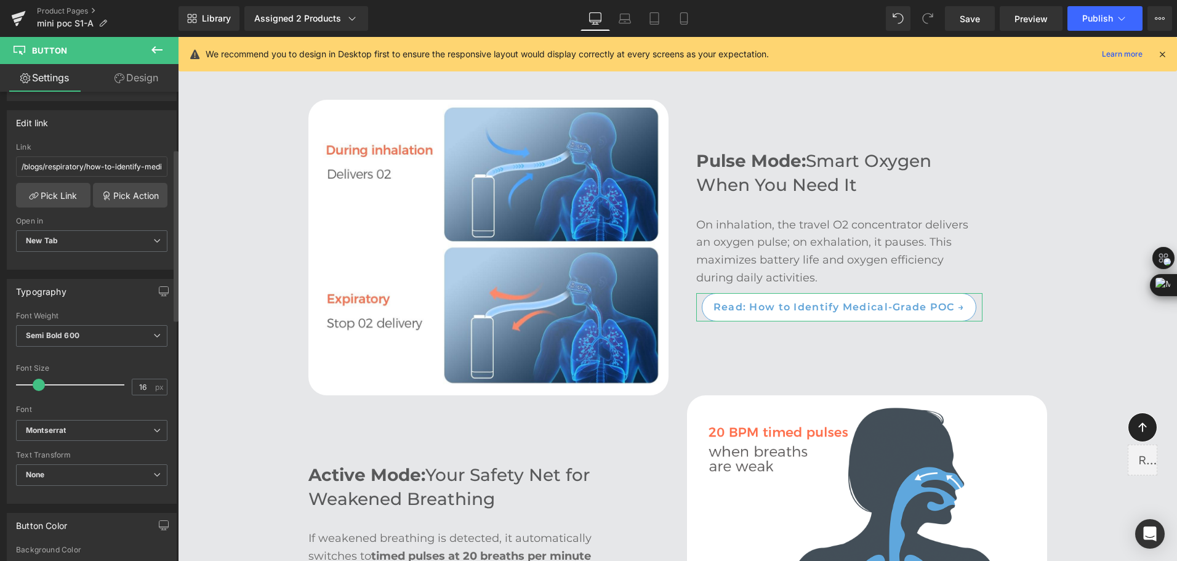
scroll to position [185, 0]
click at [84, 329] on span "Semi Bold 600" at bounding box center [91, 332] width 151 height 22
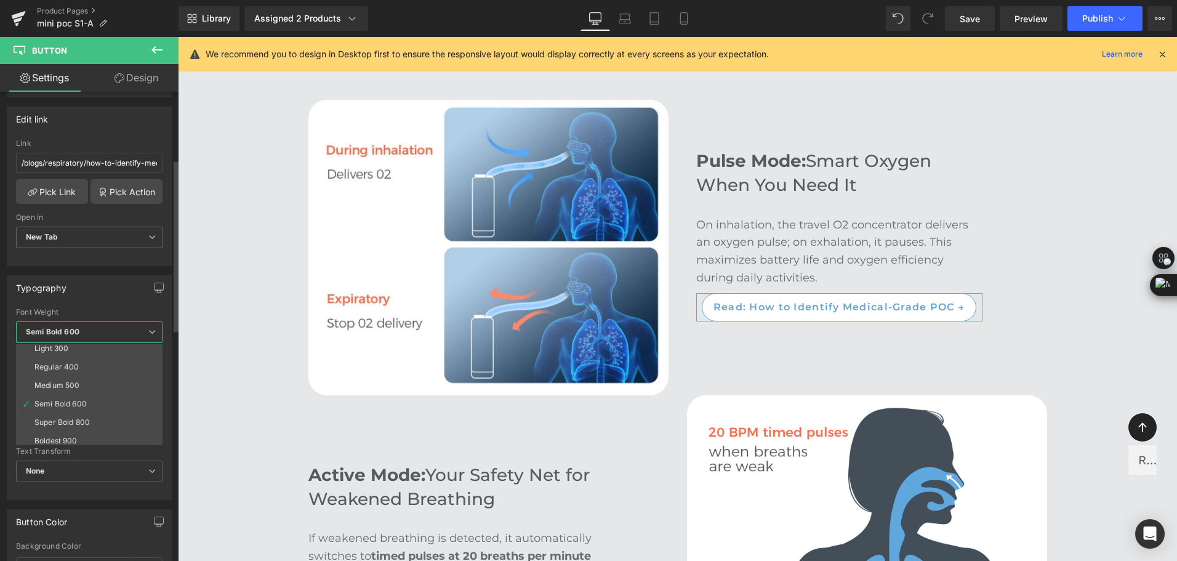
scroll to position [62, 0]
click at [102, 360] on li "Medium 500" at bounding box center [92, 365] width 152 height 18
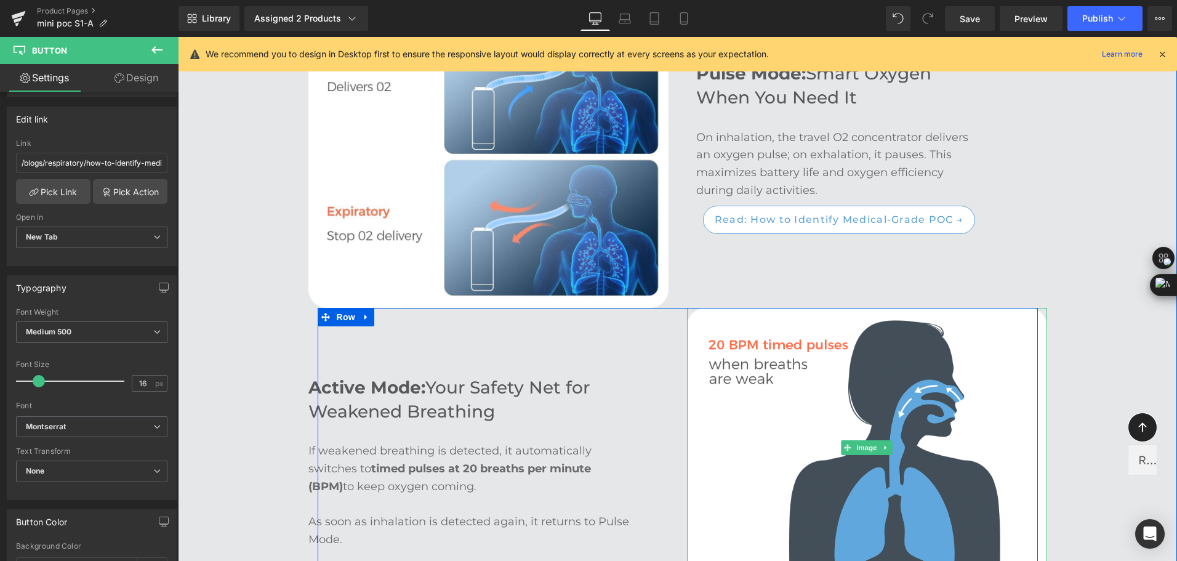
scroll to position [2840, 0]
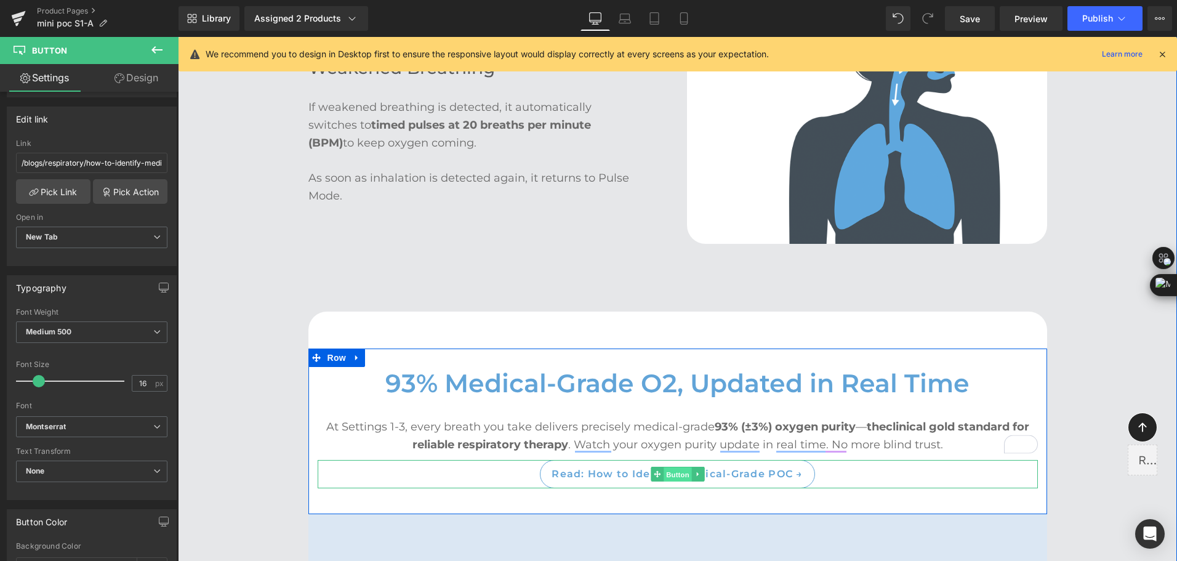
click at [642, 477] on div "Read: How to Identify Medical-Grade POC → Button" at bounding box center [678, 474] width 720 height 28
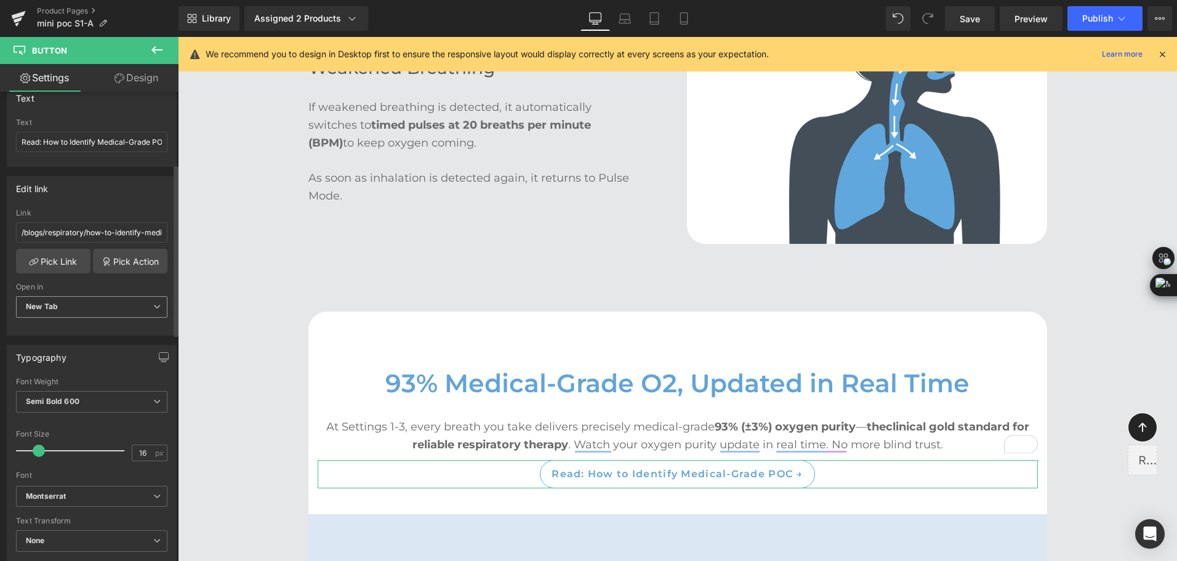
scroll to position [246, 0]
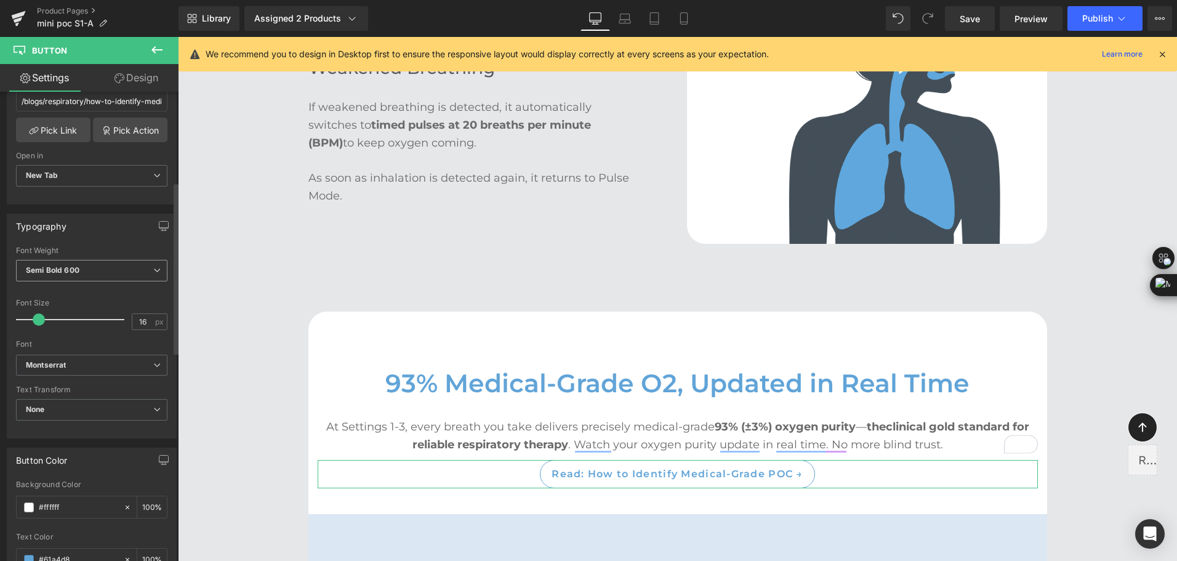
click at [79, 272] on span "Semi Bold 600" at bounding box center [91, 271] width 151 height 22
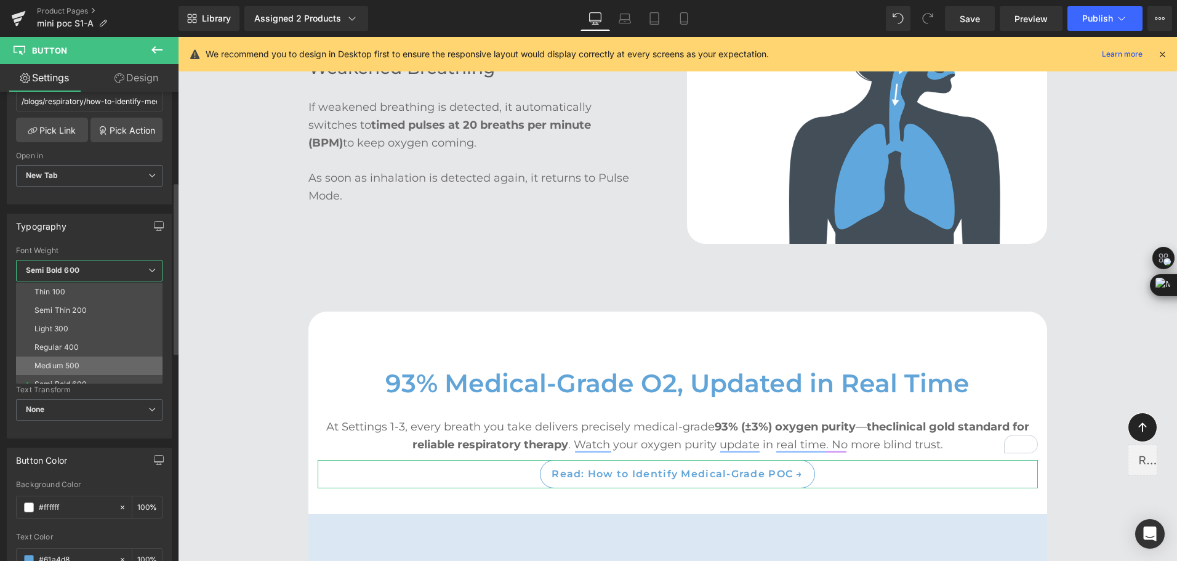
click at [80, 360] on li "Medium 500" at bounding box center [92, 365] width 152 height 18
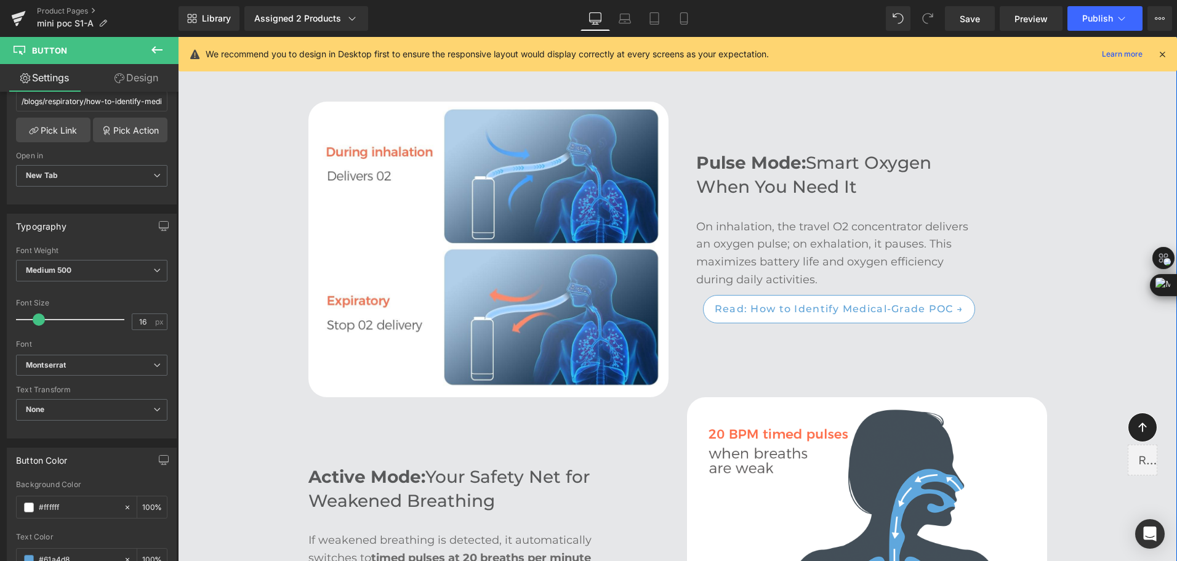
scroll to position [2409, 0]
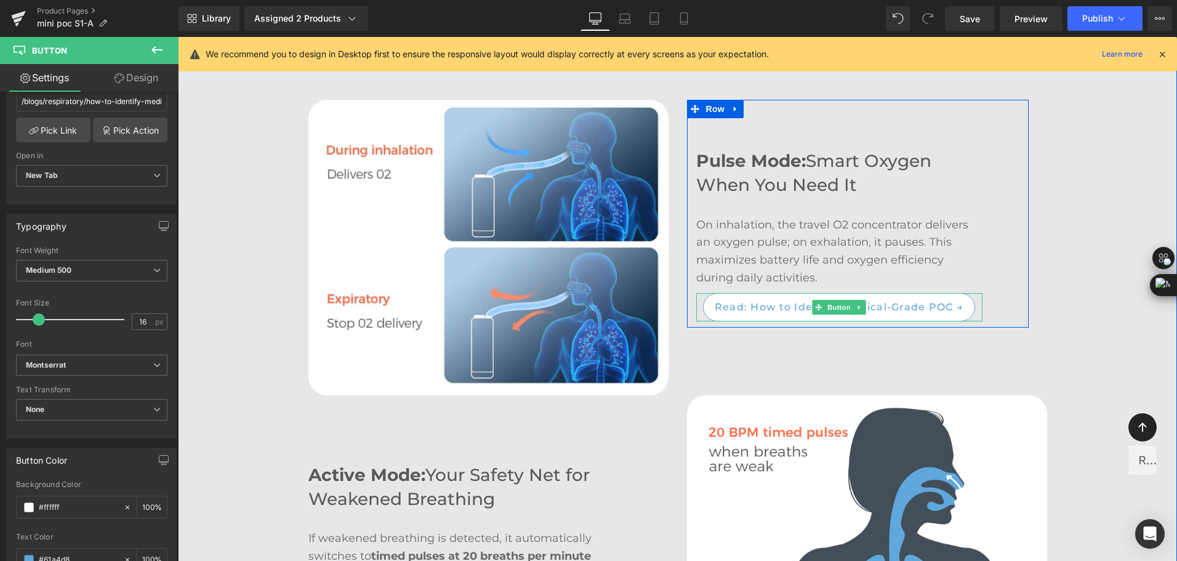
click at [779, 310] on span "Read: How to Identify Medical-Grade POC →" at bounding box center [839, 307] width 249 height 15
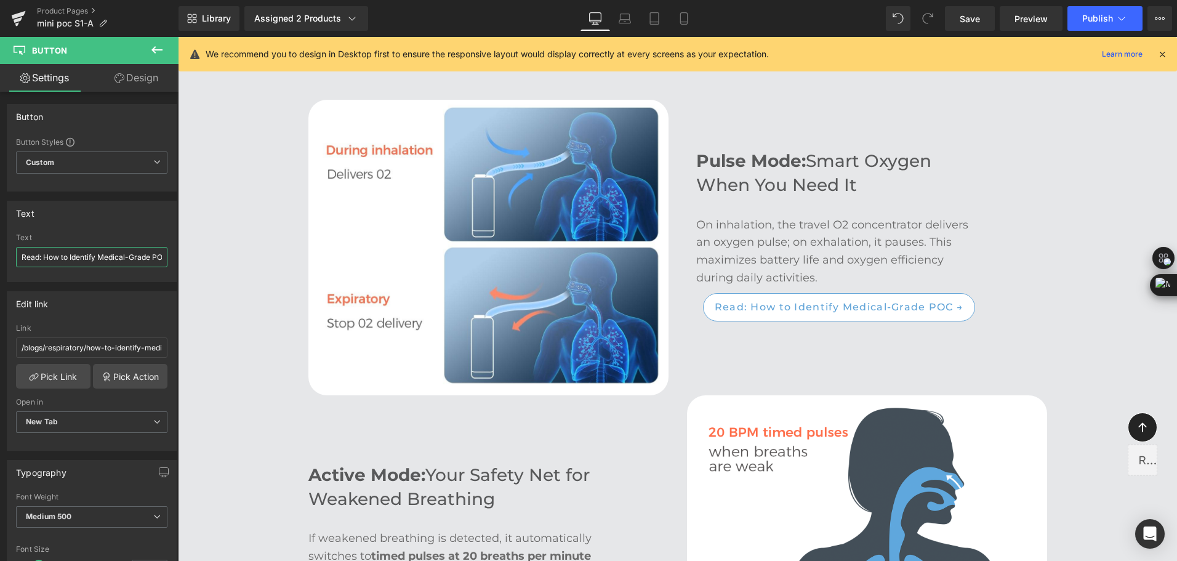
scroll to position [0, 21]
drag, startPoint x: 222, startPoint y: 292, endPoint x: 300, endPoint y: 265, distance: 82.8
click at [140, 256] on input "Read: How to Identify Medical-Grade POC →" at bounding box center [91, 257] width 151 height 20
drag, startPoint x: 147, startPoint y: 256, endPoint x: 40, endPoint y: 252, distance: 106.6
click at [40, 252] on input "Read: How to Identify Medical-Grade POC →" at bounding box center [91, 257] width 151 height 20
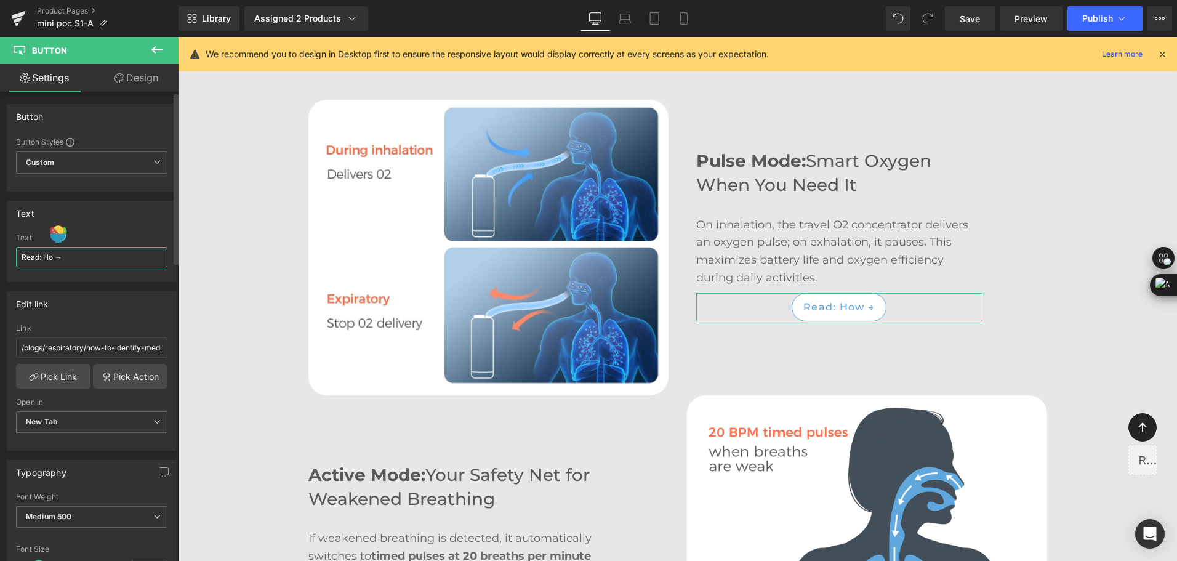
scroll to position [0, 0]
click at [46, 257] on input "Read: Continuous Flow →" at bounding box center [91, 257] width 151 height 20
type input "Read: Pluse Flow VS. Continuous Flow →"
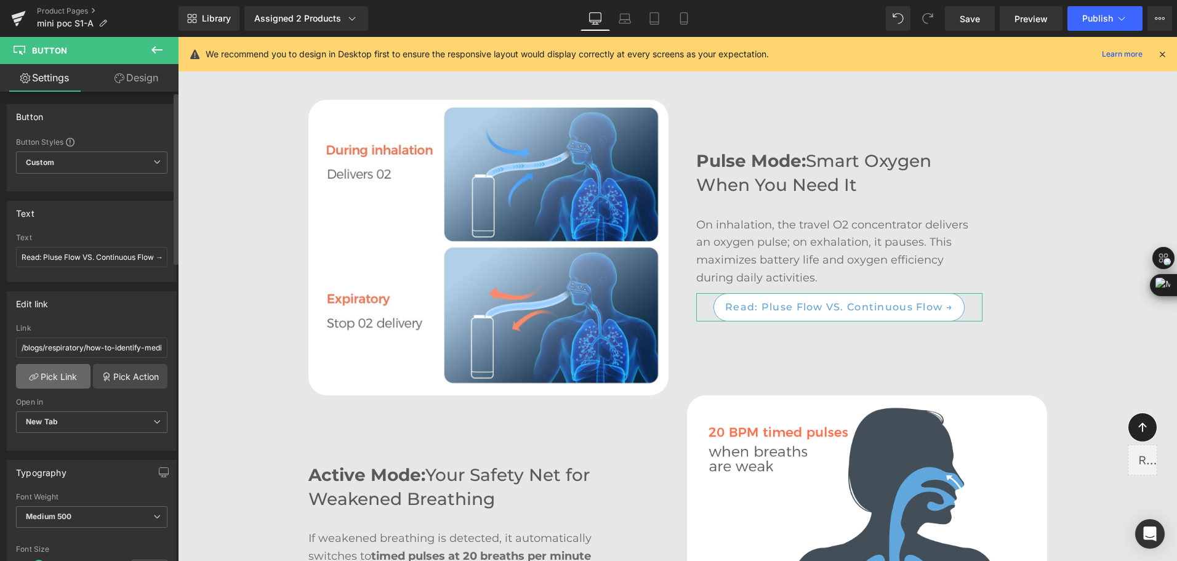
click at [31, 381] on icon at bounding box center [34, 377] width 10 height 10
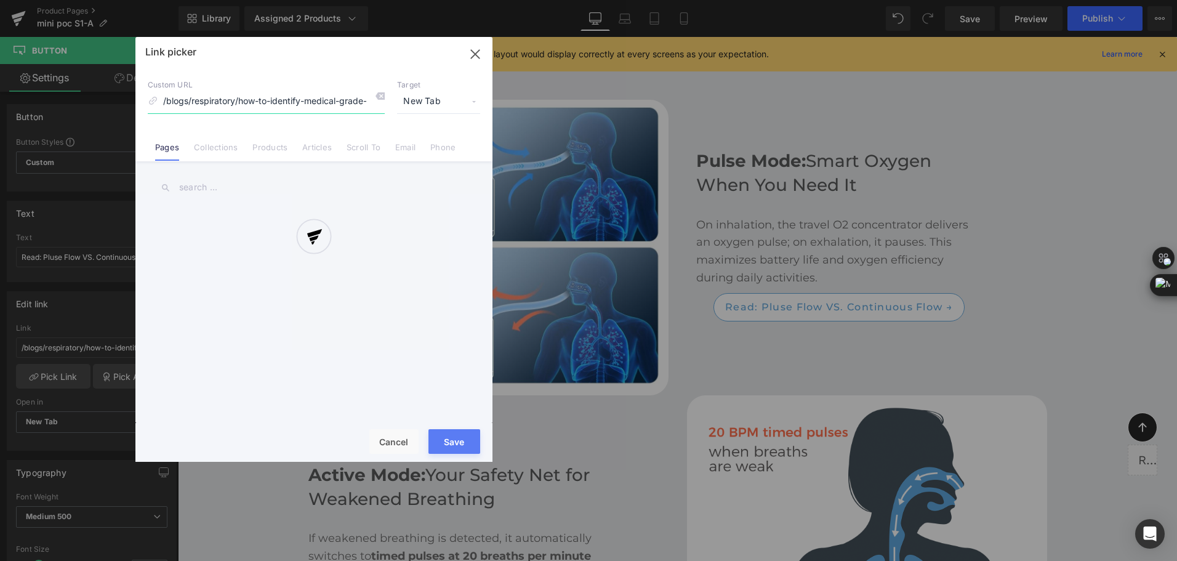
scroll to position [0, 120]
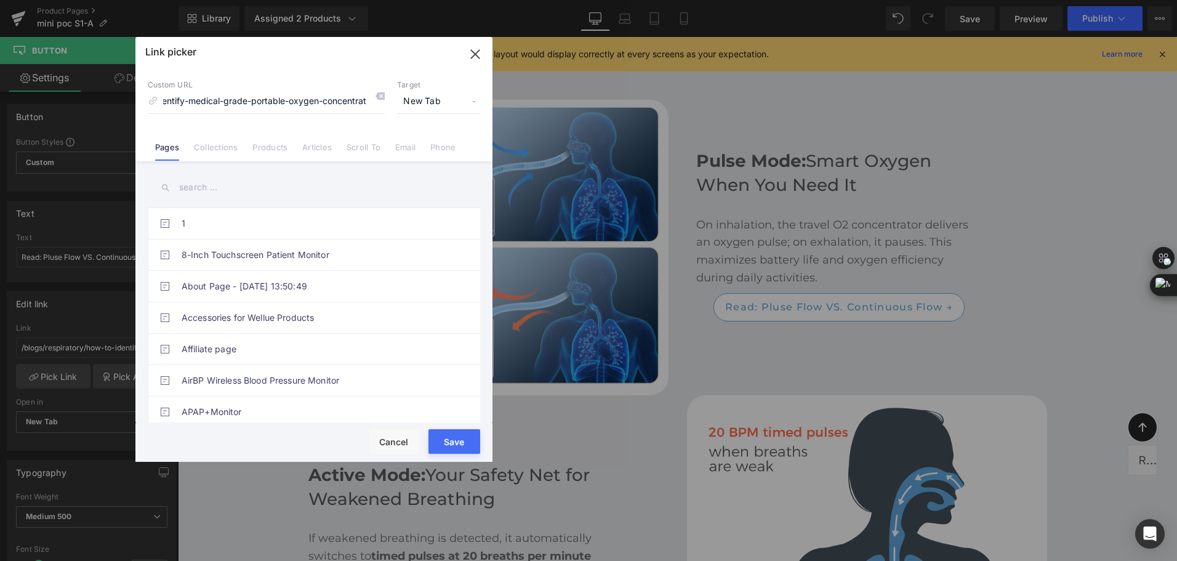
click at [323, 153] on link "Articles" at bounding box center [317, 151] width 30 height 18
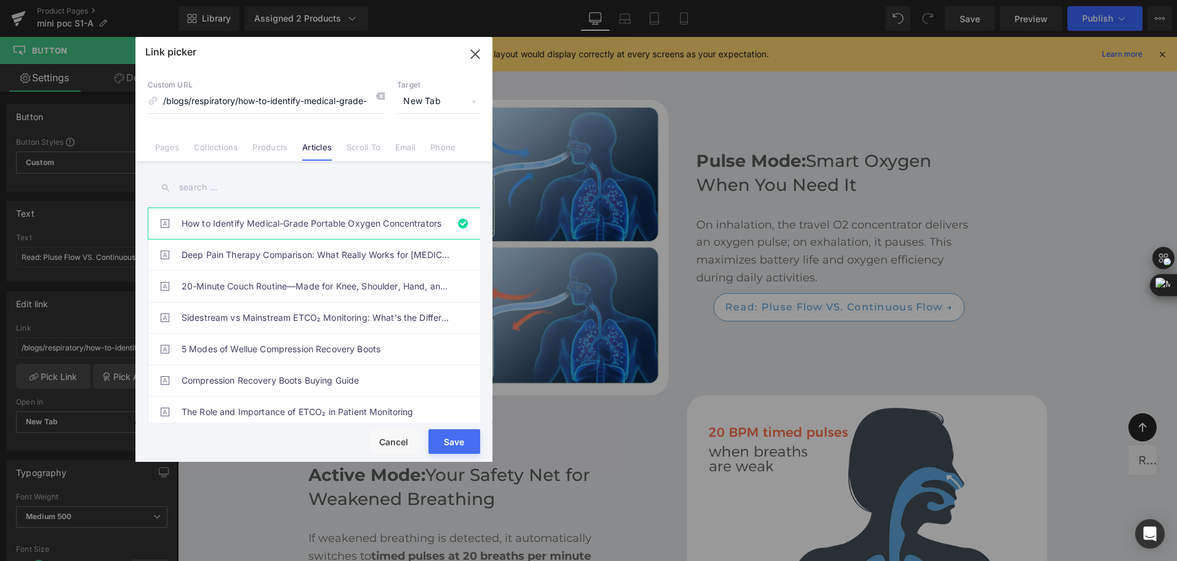
click at [317, 191] on input "text" at bounding box center [314, 188] width 332 height 28
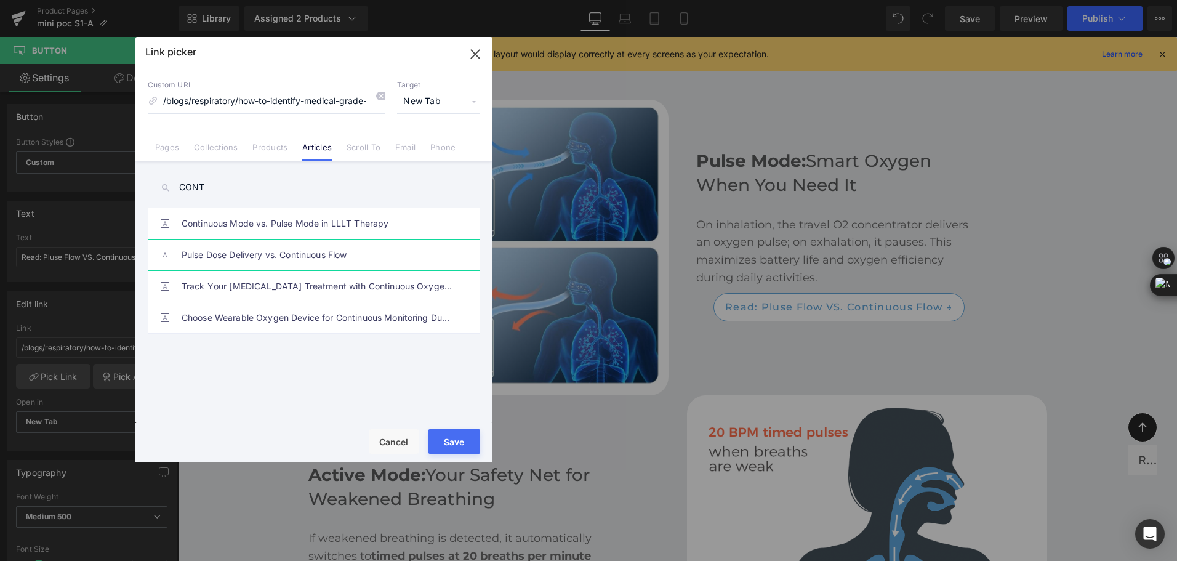
type input "CONT"
click at [330, 263] on link "Pulse Dose Delivery vs. Continuous Flow" at bounding box center [317, 255] width 271 height 31
click at [455, 441] on button "Save" at bounding box center [455, 441] width 52 height 25
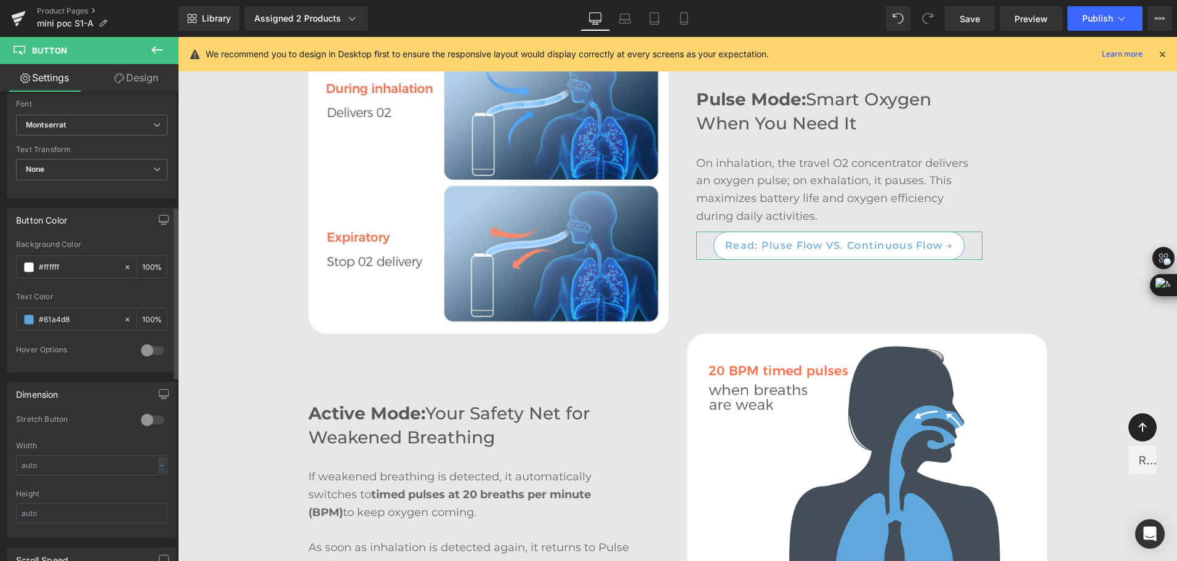
scroll to position [677, 0]
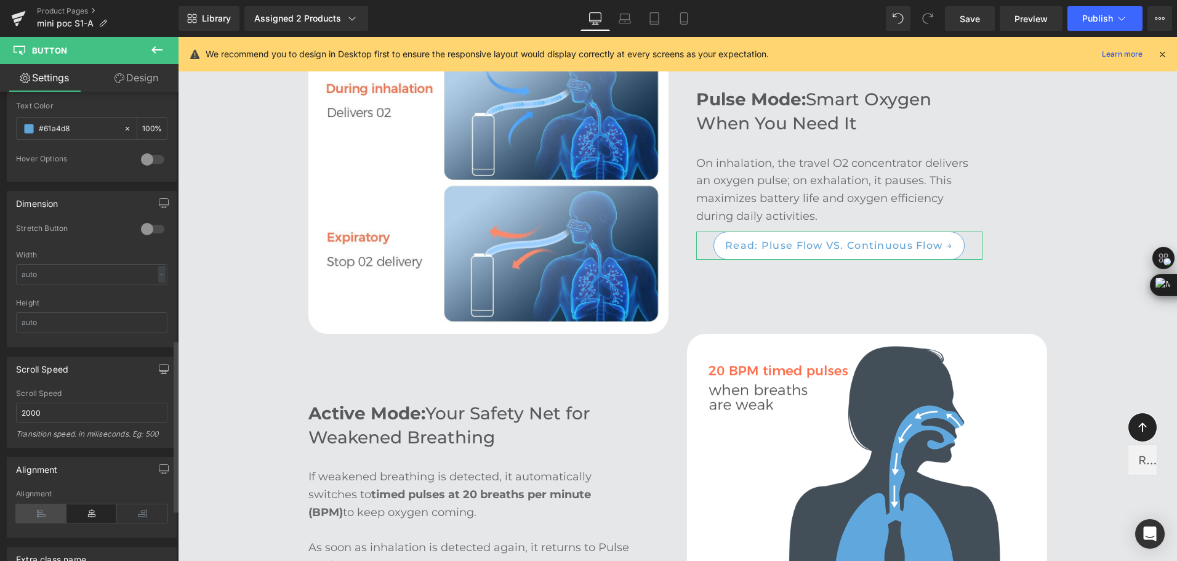
click at [44, 506] on icon at bounding box center [41, 513] width 50 height 18
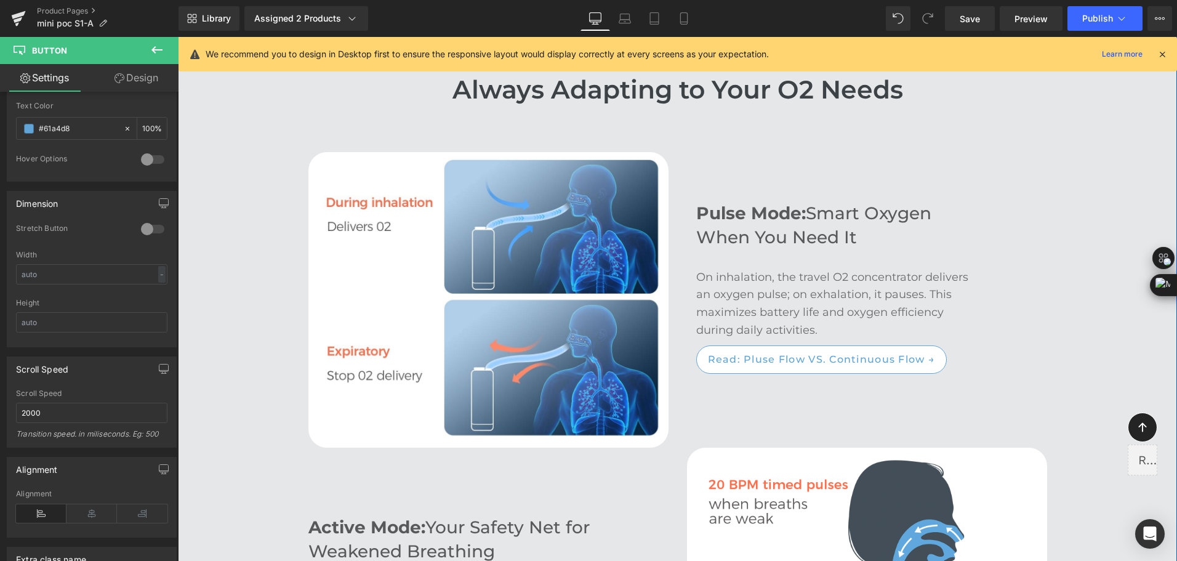
scroll to position [2409, 0]
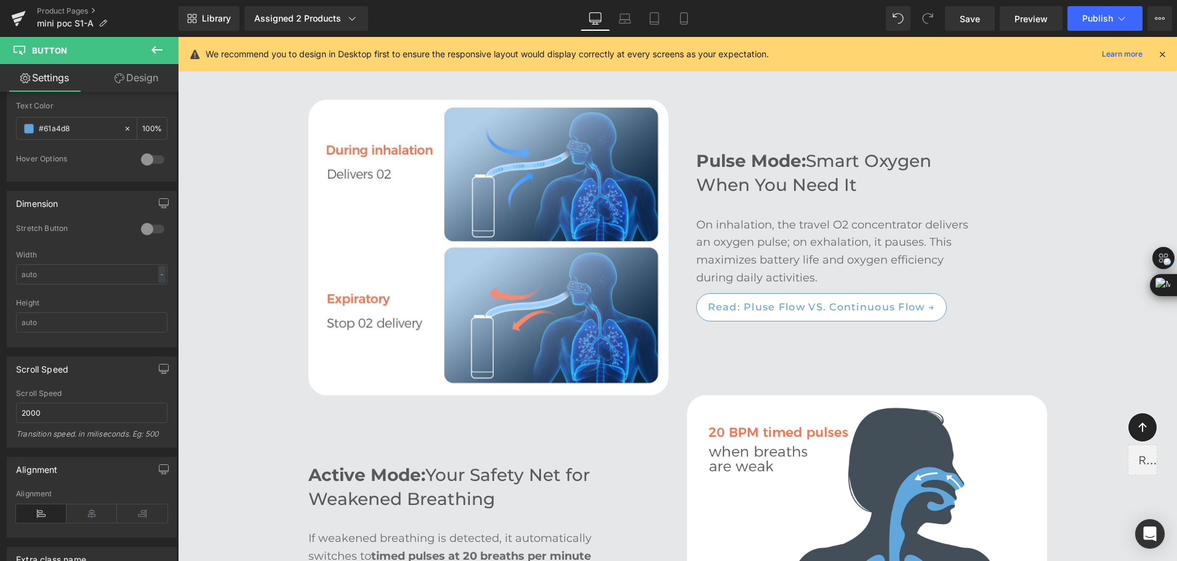
click at [167, 52] on button at bounding box center [156, 50] width 43 height 27
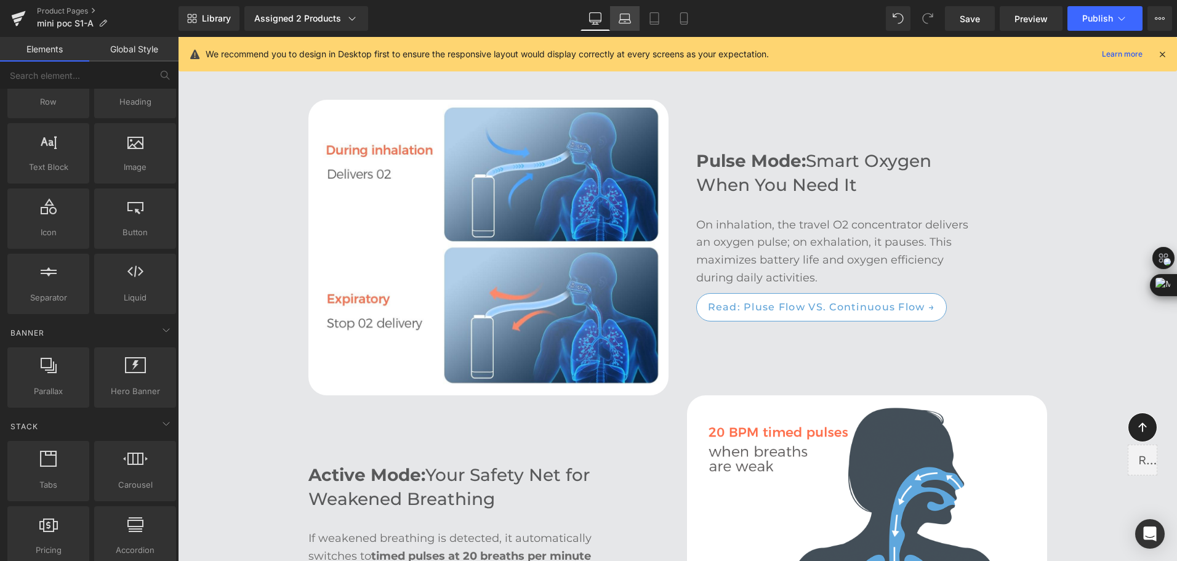
click at [622, 17] on icon at bounding box center [625, 18] width 12 height 12
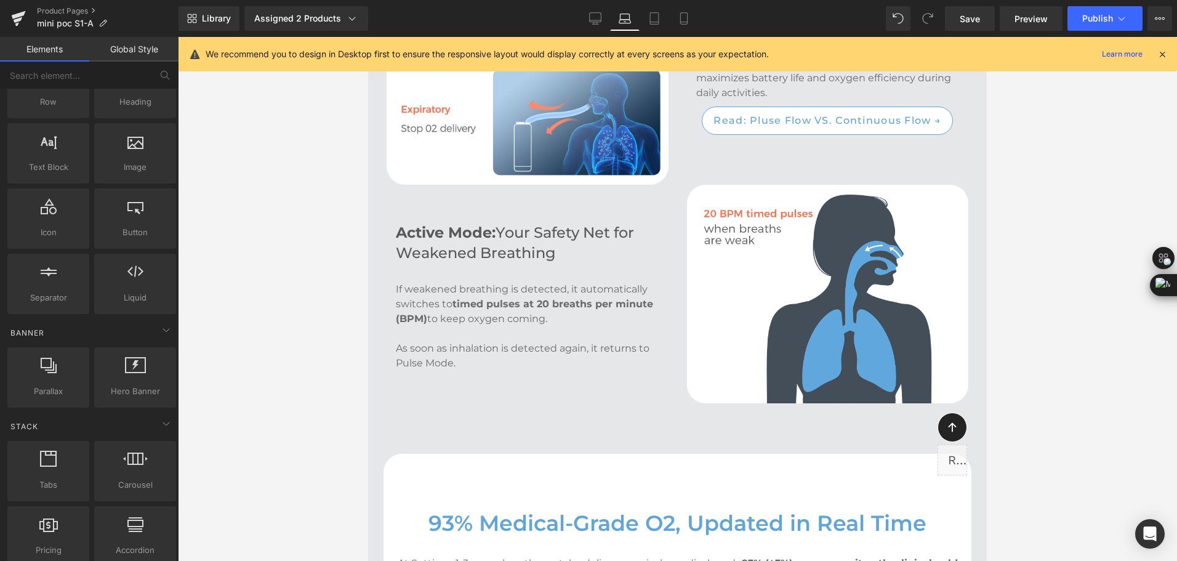
scroll to position [1951, 0]
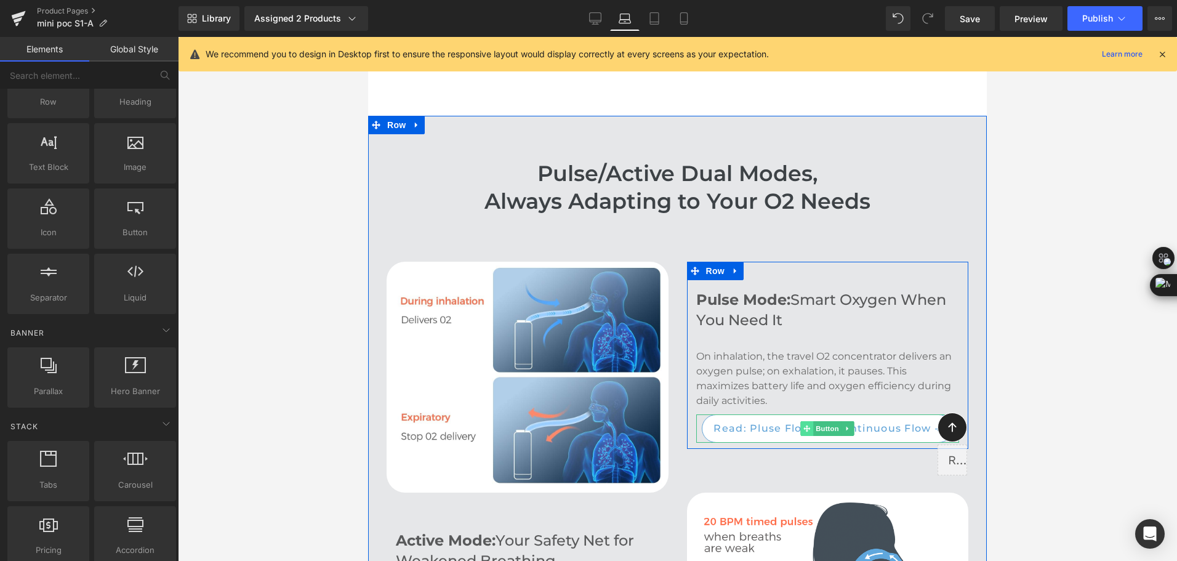
click at [801, 421] on span at bounding box center [807, 428] width 13 height 15
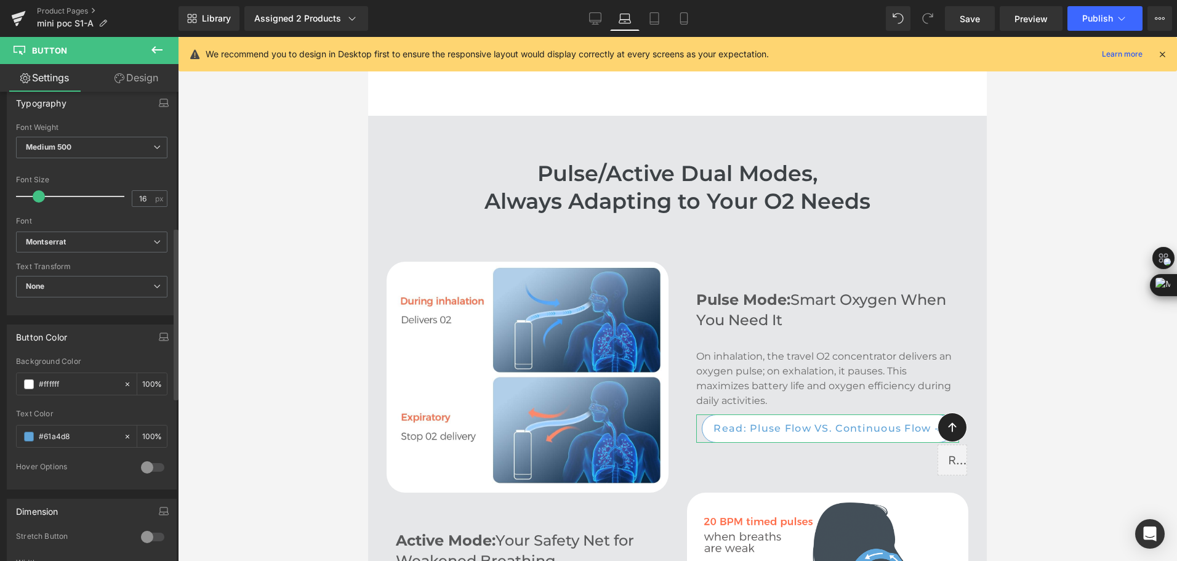
scroll to position [677, 0]
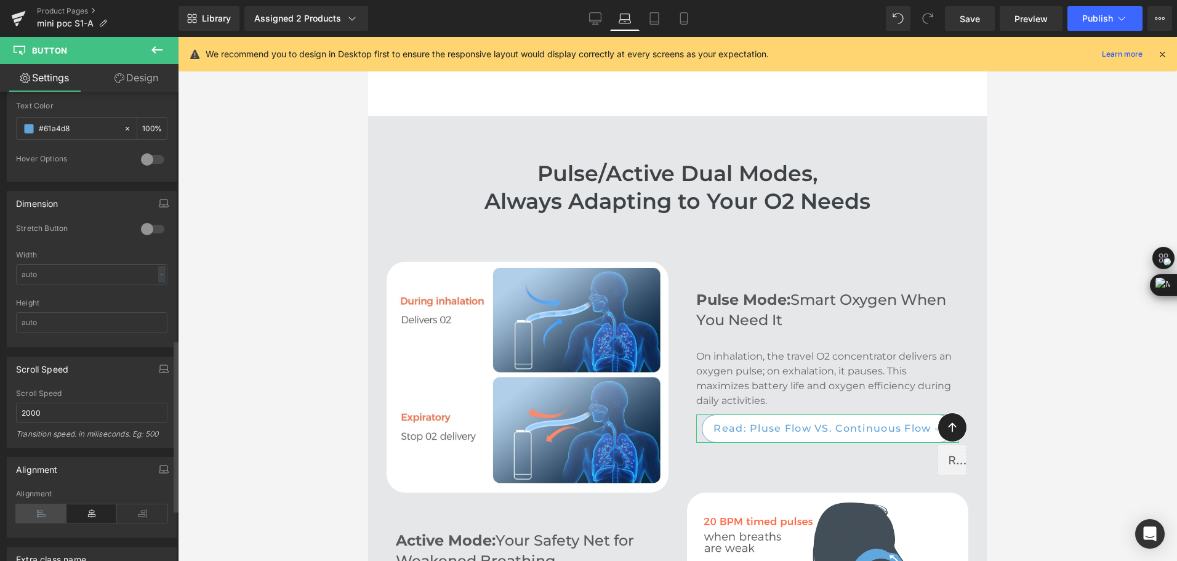
click at [41, 522] on icon at bounding box center [41, 513] width 50 height 18
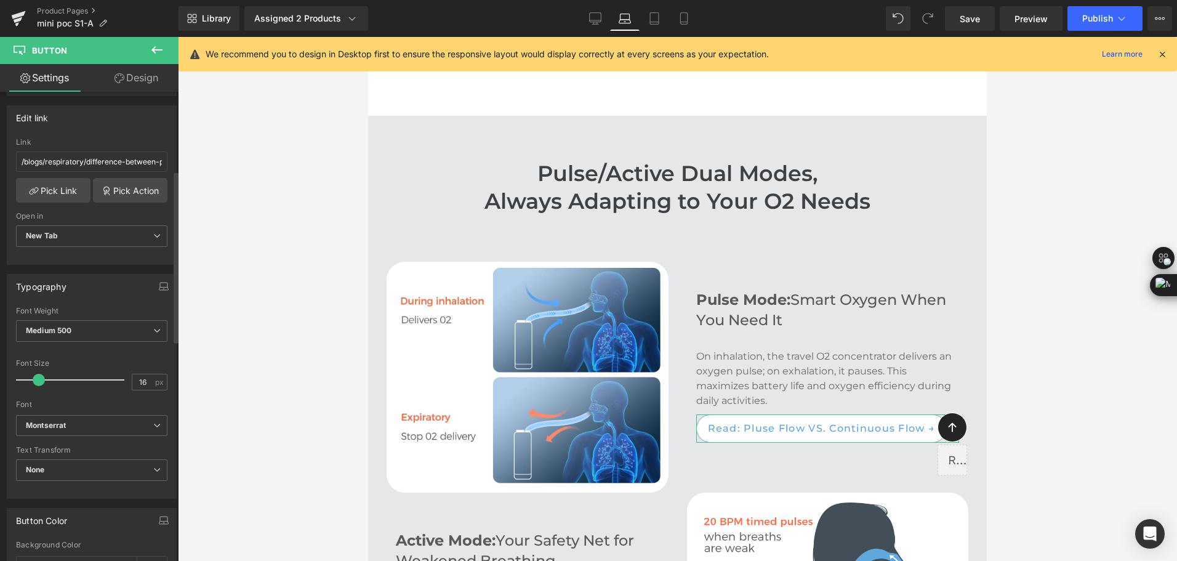
scroll to position [185, 0]
click at [31, 383] on span at bounding box center [36, 381] width 12 height 12
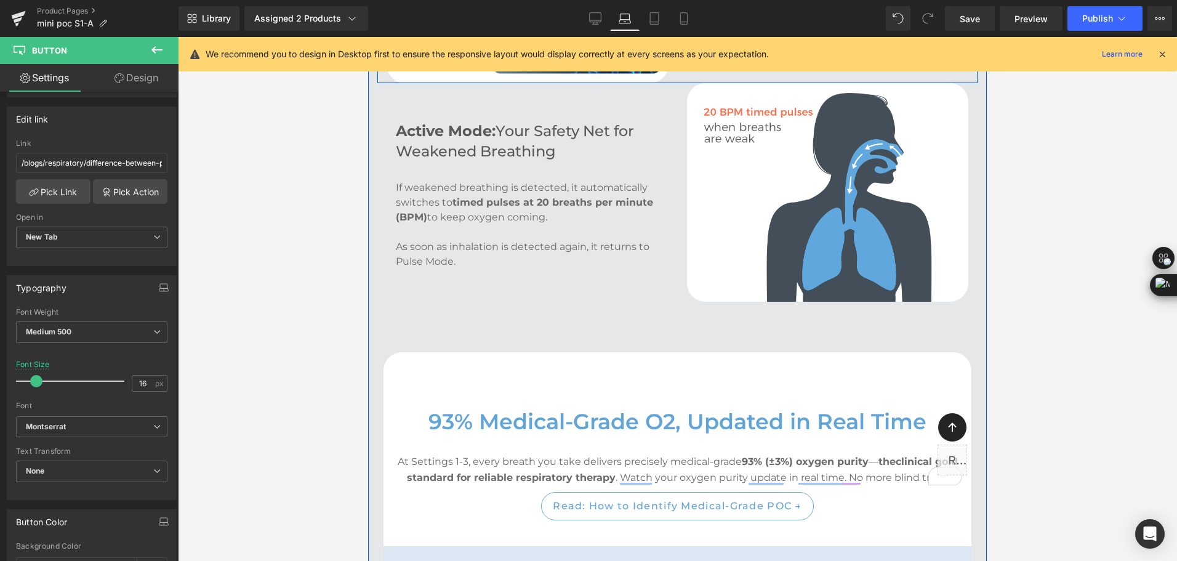
scroll to position [2628, 0]
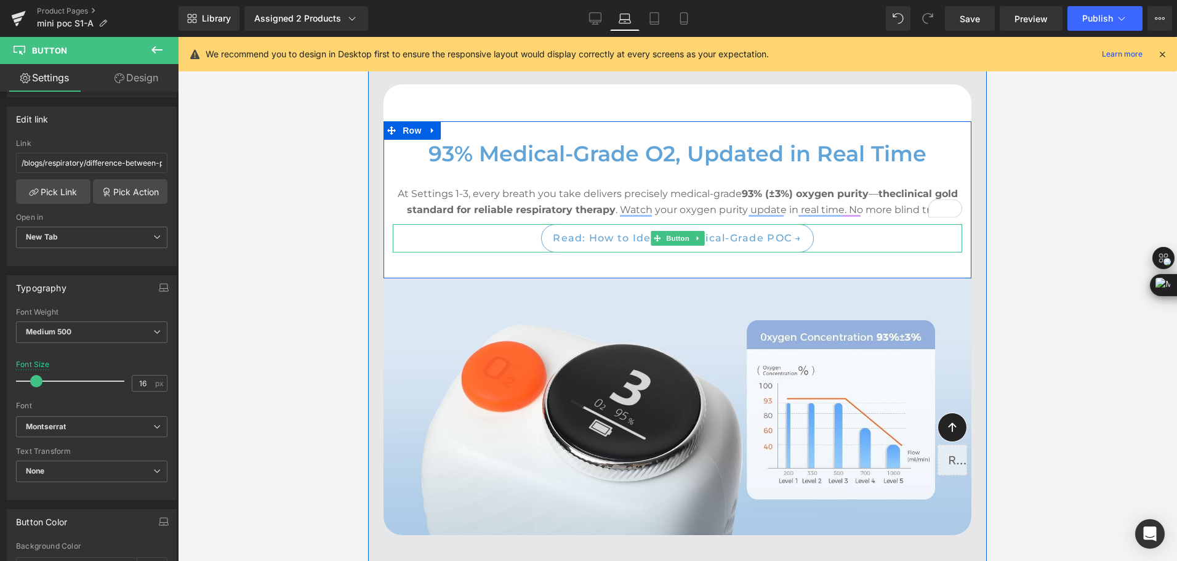
click at [680, 235] on span "Button" at bounding box center [678, 238] width 28 height 15
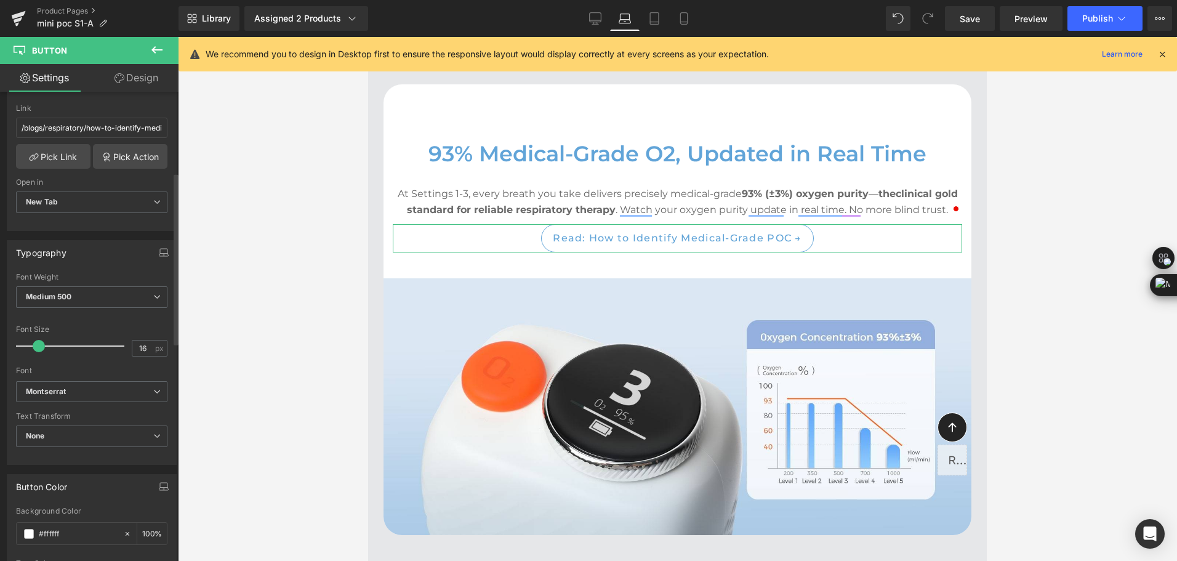
scroll to position [246, 0]
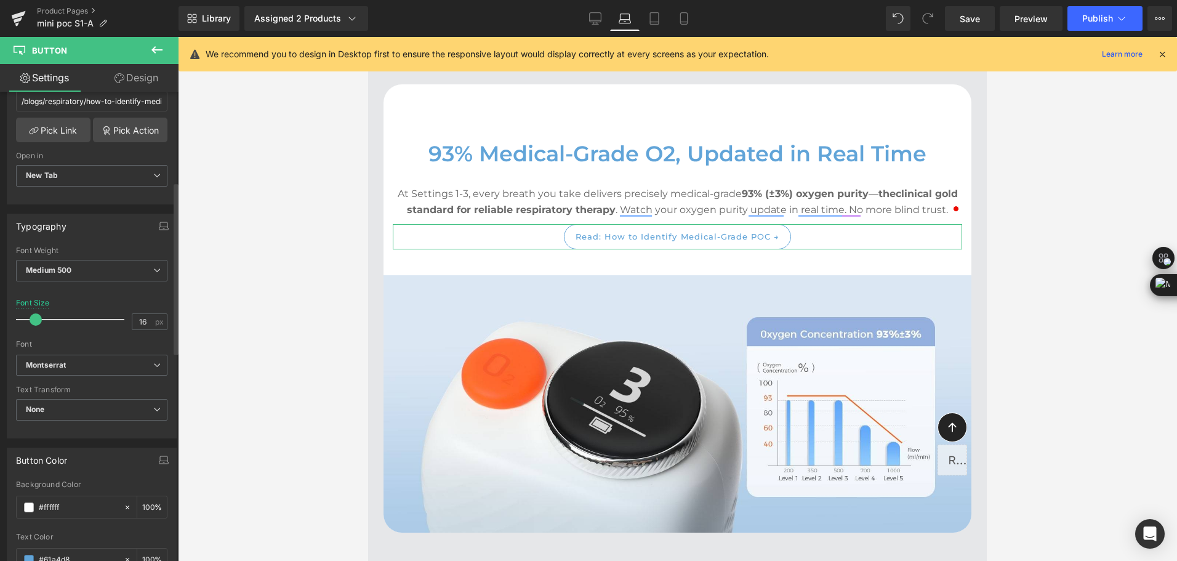
click at [34, 319] on span at bounding box center [36, 319] width 12 height 12
click at [35, 320] on span at bounding box center [36, 319] width 12 height 12
click at [666, 20] on link "Tablet" at bounding box center [655, 18] width 30 height 25
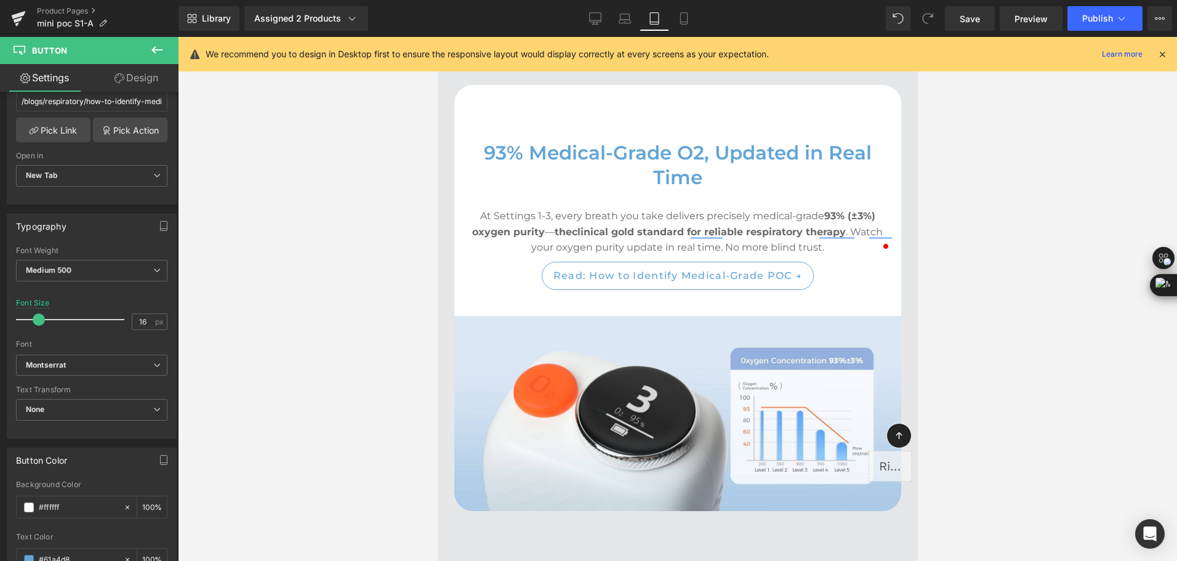
scroll to position [2665, 0]
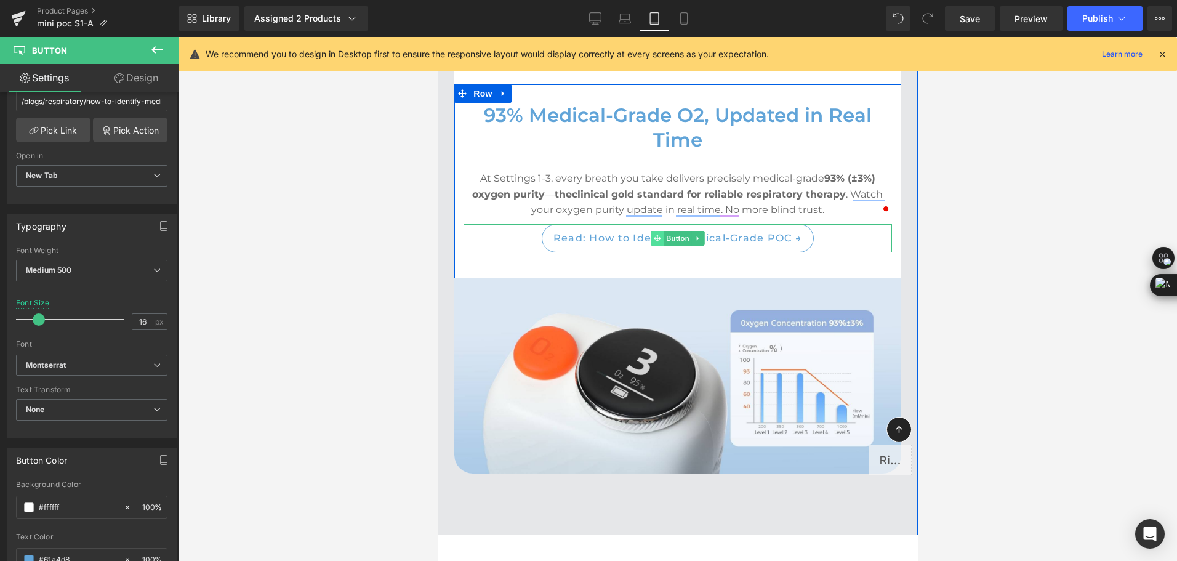
click at [655, 235] on span at bounding box center [656, 238] width 13 height 15
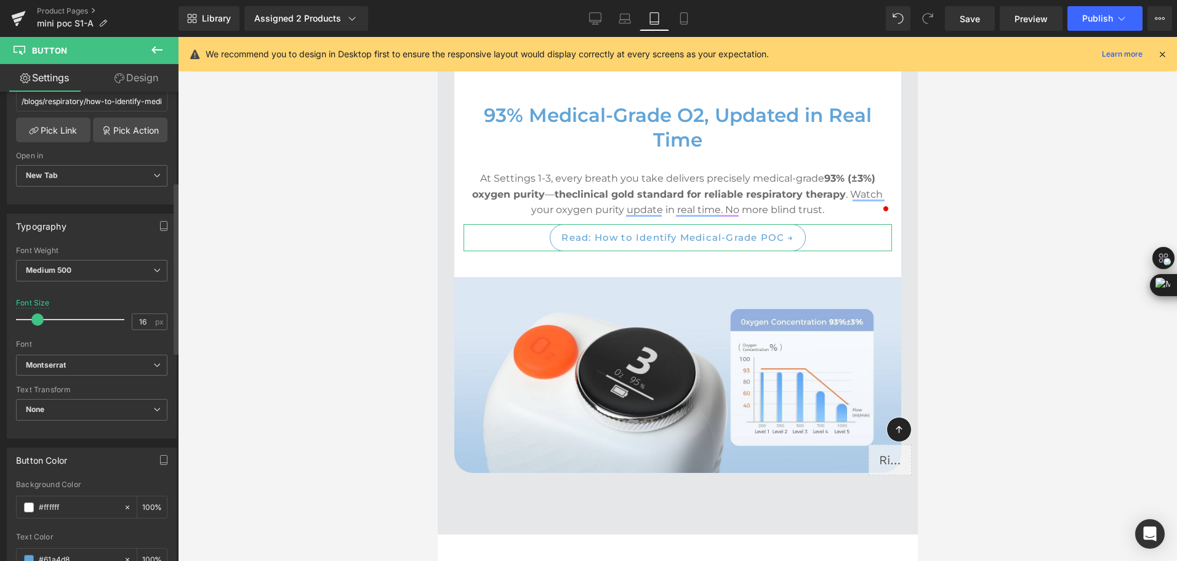
click at [39, 318] on span at bounding box center [37, 319] width 12 height 12
click at [38, 318] on span at bounding box center [36, 319] width 12 height 12
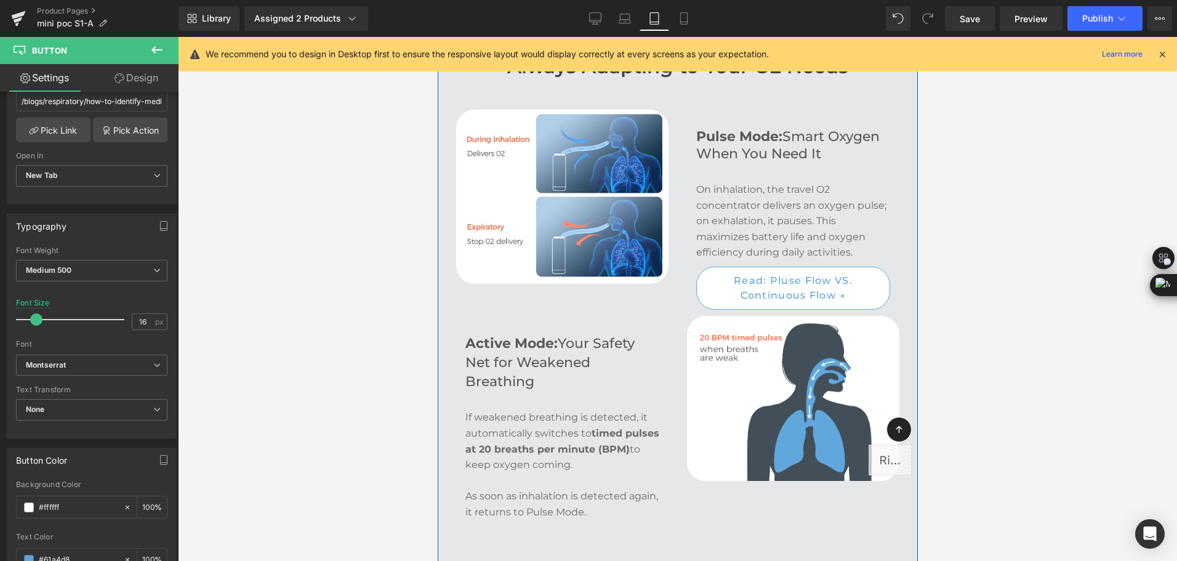
scroll to position [2111, 0]
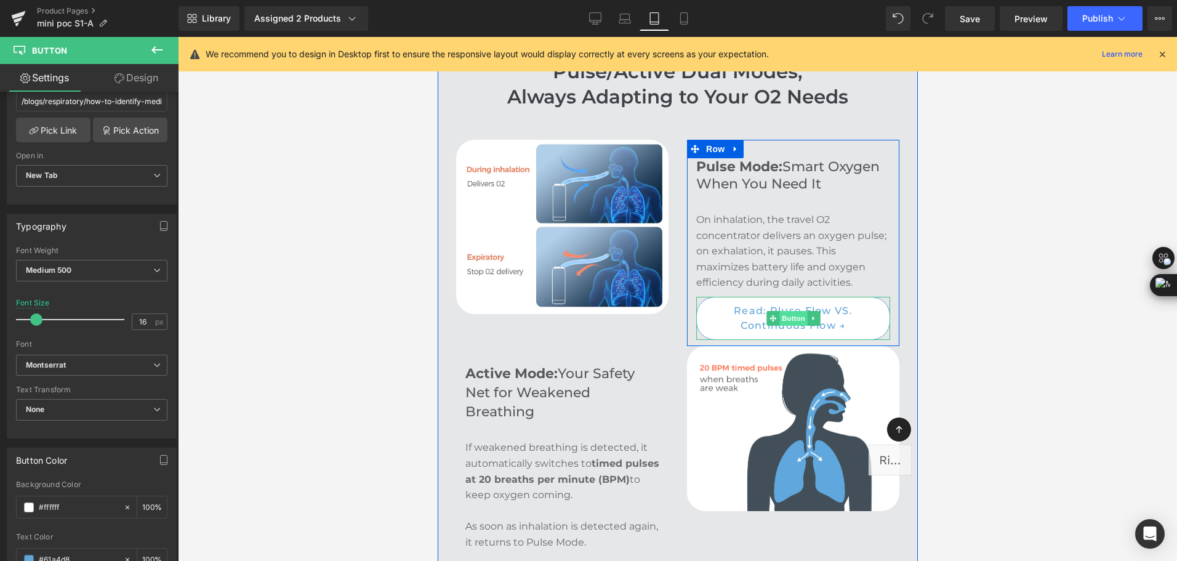
click at [783, 314] on span "Button" at bounding box center [793, 318] width 28 height 15
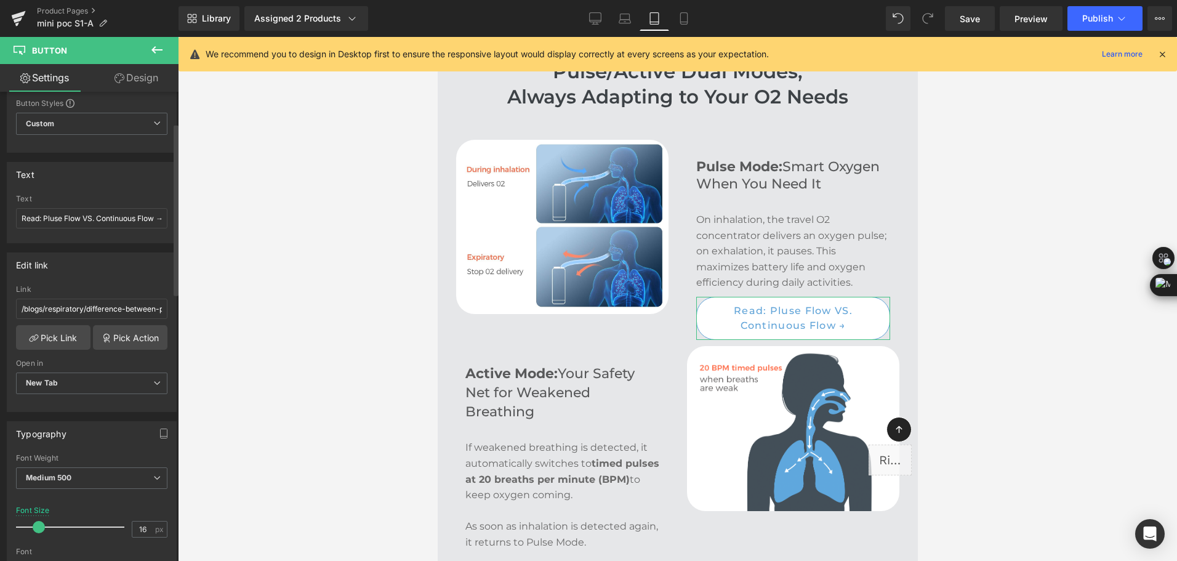
scroll to position [123, 0]
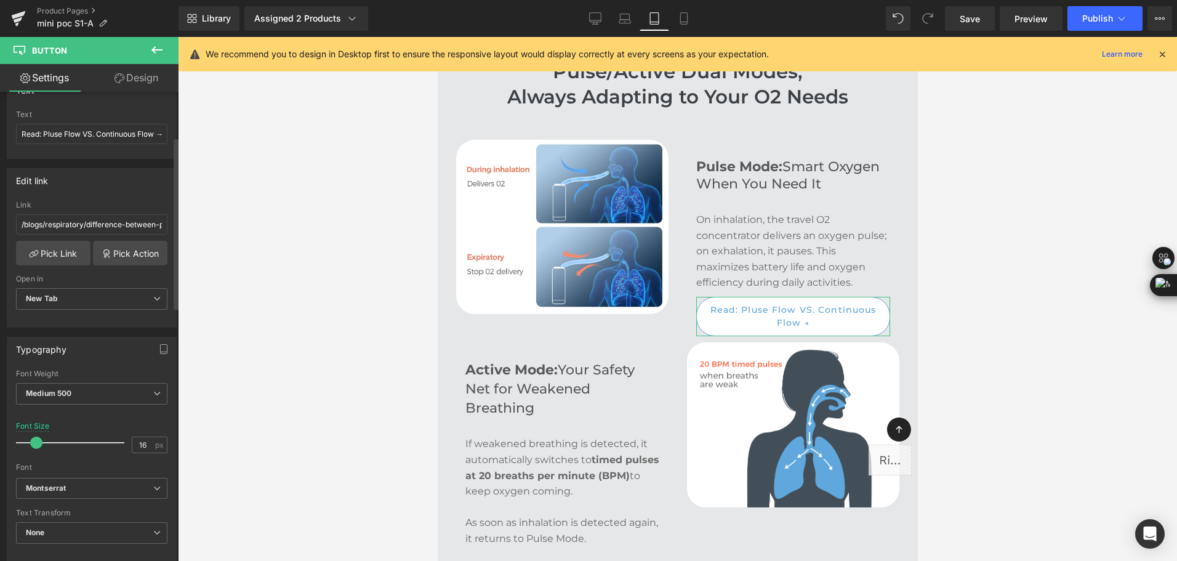
click at [35, 443] on span at bounding box center [36, 443] width 12 height 12
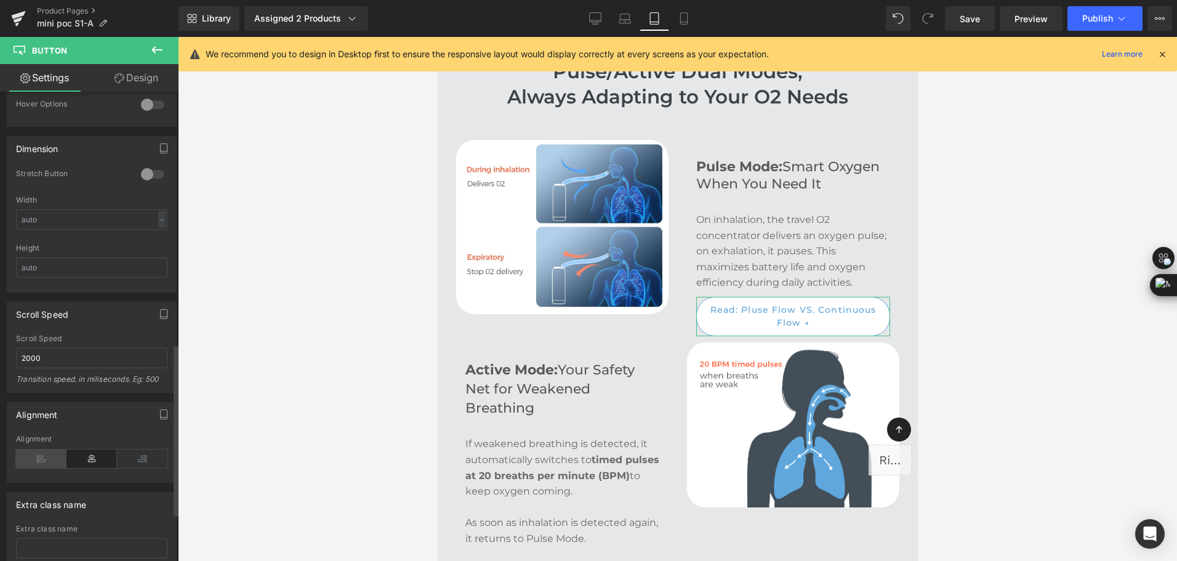
scroll to position [739, 0]
click at [39, 454] on icon at bounding box center [41, 452] width 50 height 18
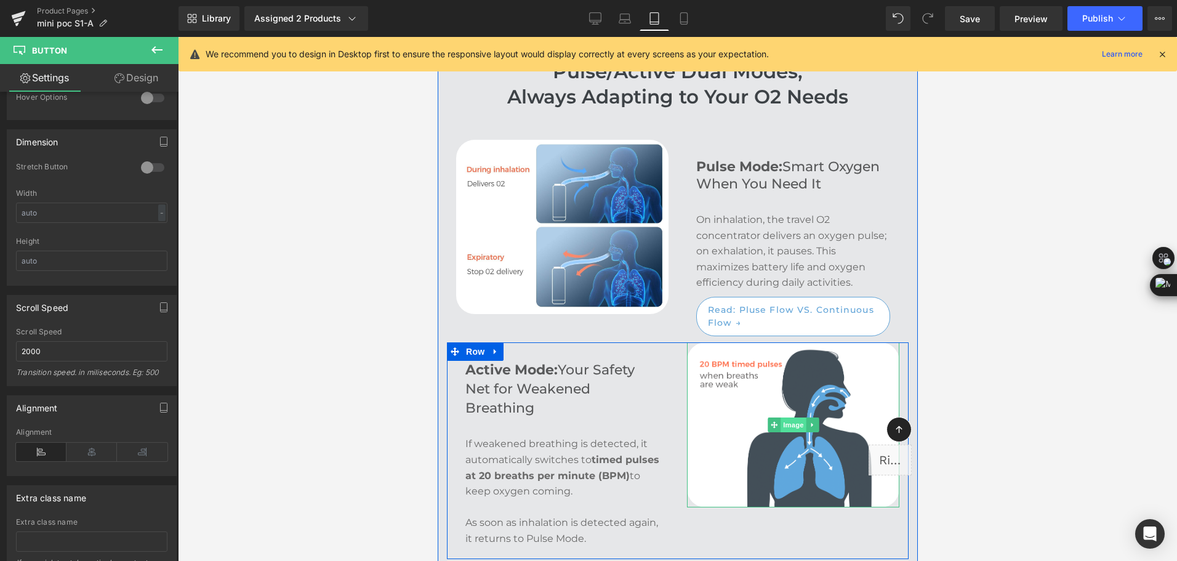
click at [780, 424] on span "Image" at bounding box center [793, 424] width 26 height 15
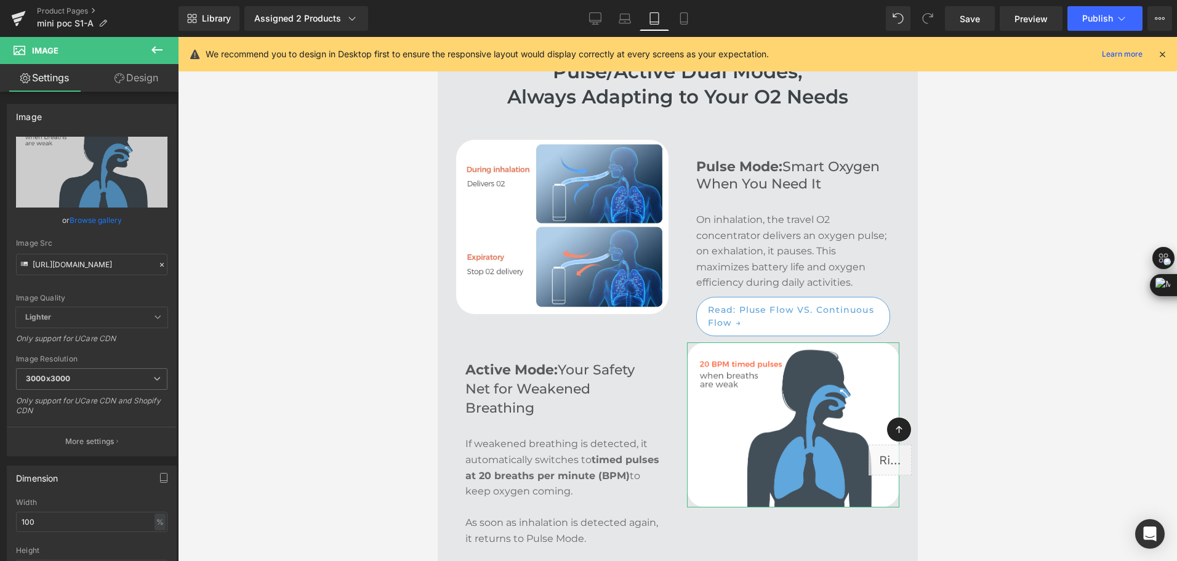
click at [142, 82] on link "Design" at bounding box center [136, 78] width 89 height 28
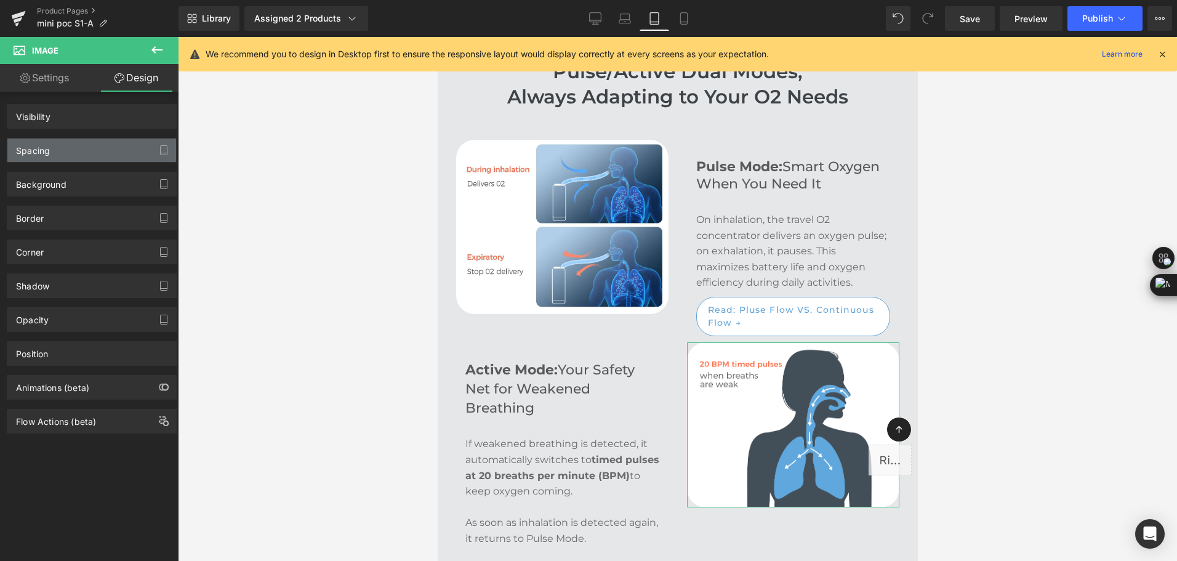
click at [81, 158] on div "Spacing" at bounding box center [91, 150] width 169 height 23
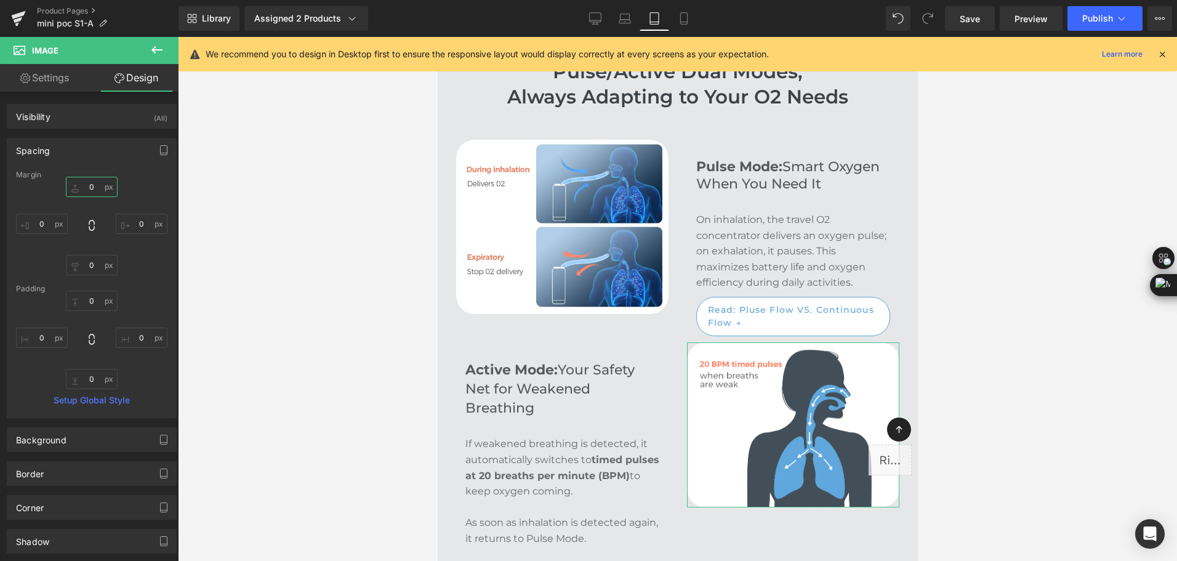
click at [95, 195] on input "text" at bounding box center [92, 187] width 52 height 20
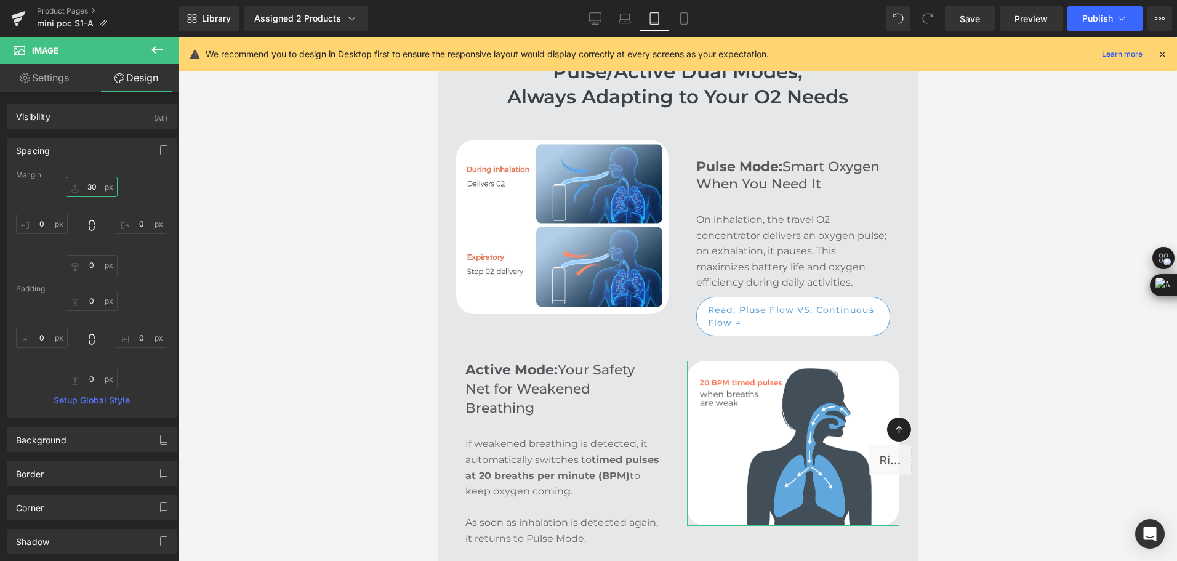
type input "3"
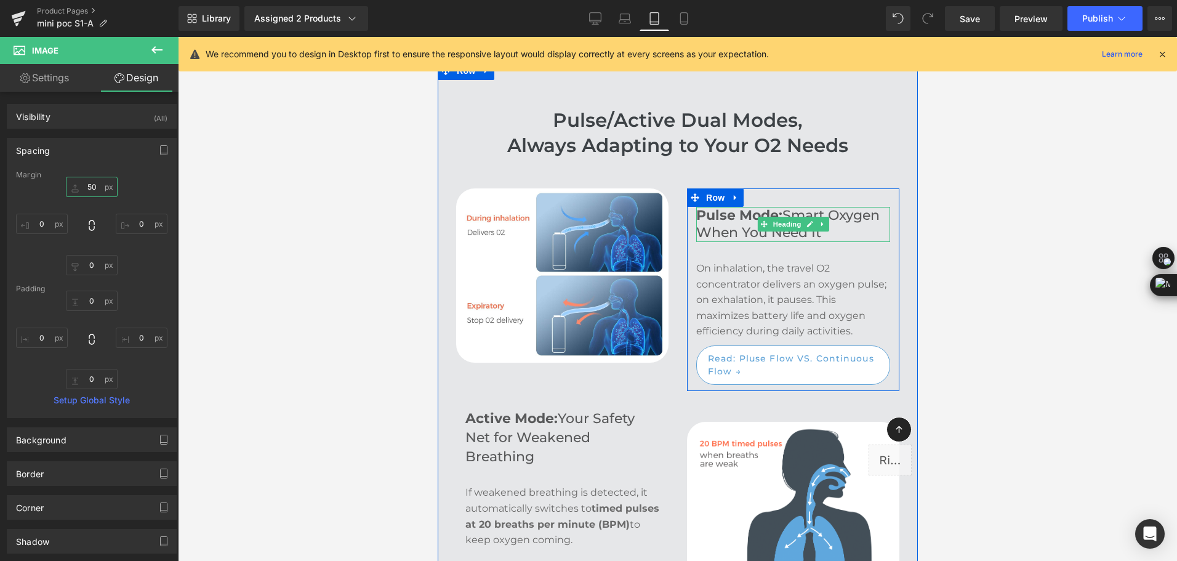
scroll to position [2050, 0]
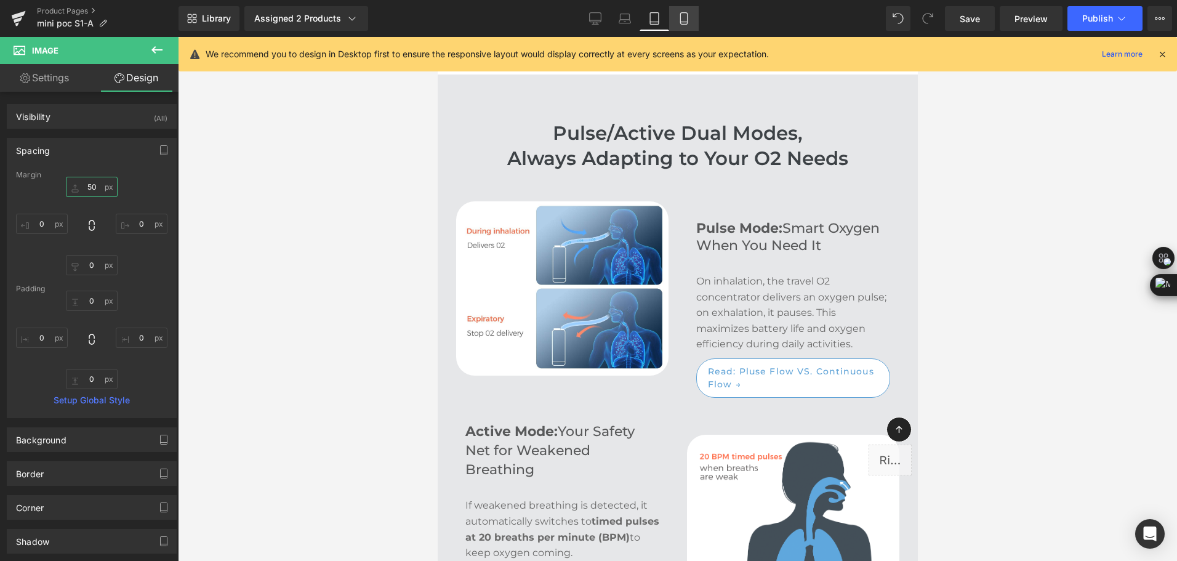
type input "50"
click at [684, 28] on link "Mobile" at bounding box center [684, 18] width 30 height 25
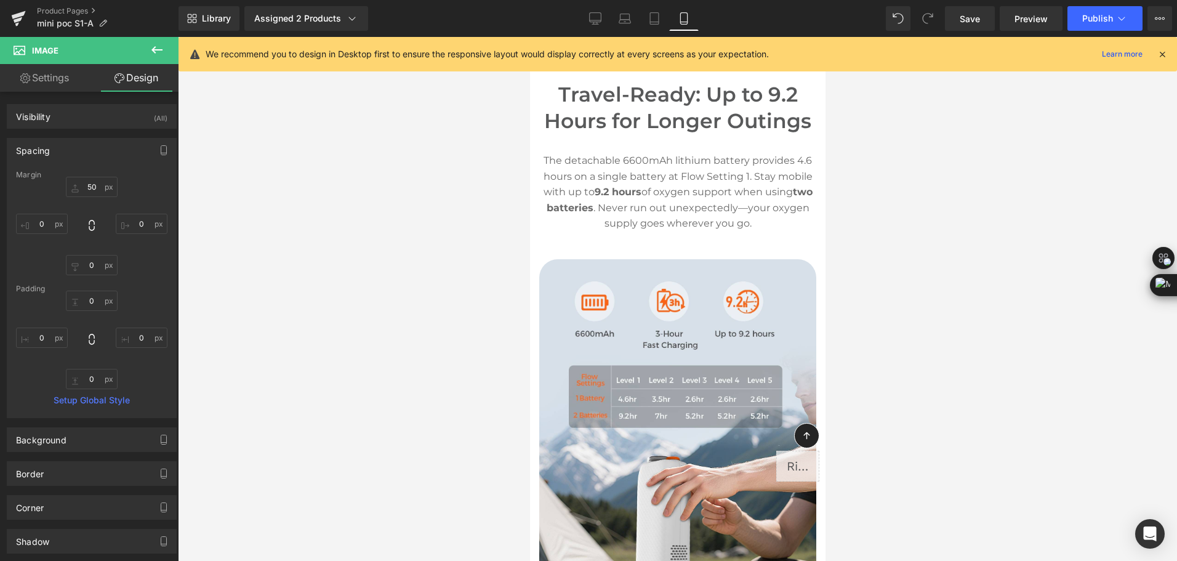
scroll to position [2906, 0]
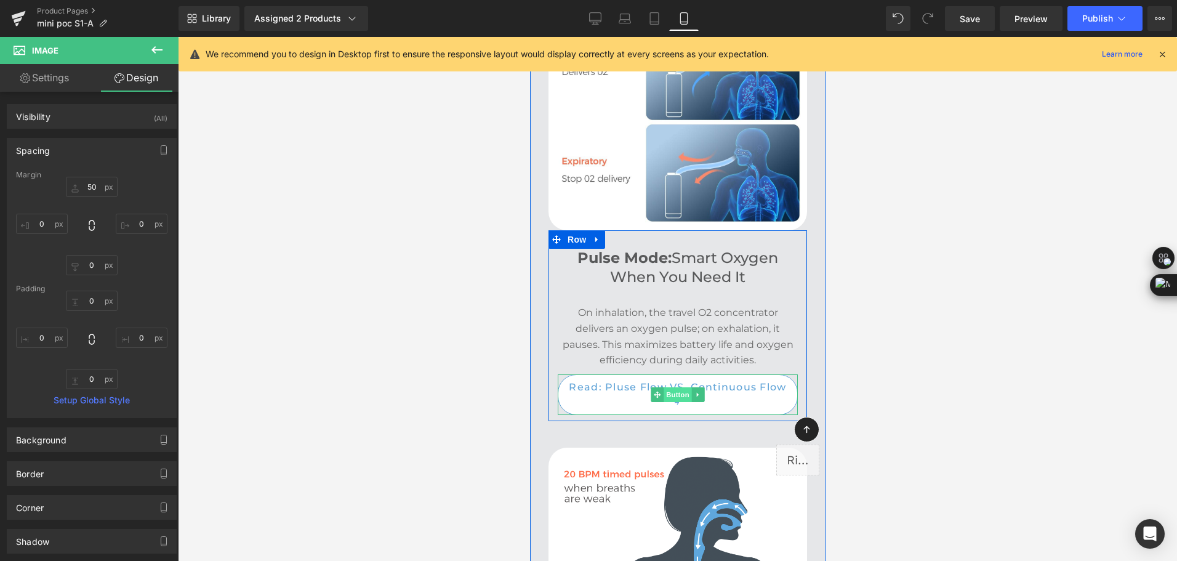
click at [667, 387] on span "Button" at bounding box center [677, 394] width 28 height 15
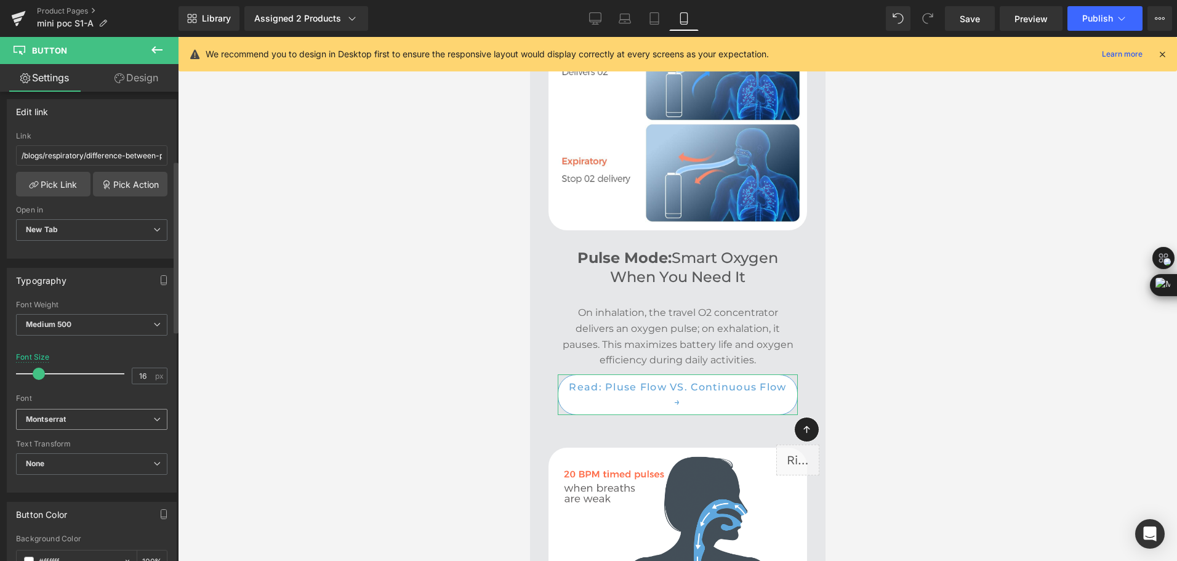
scroll to position [185, 0]
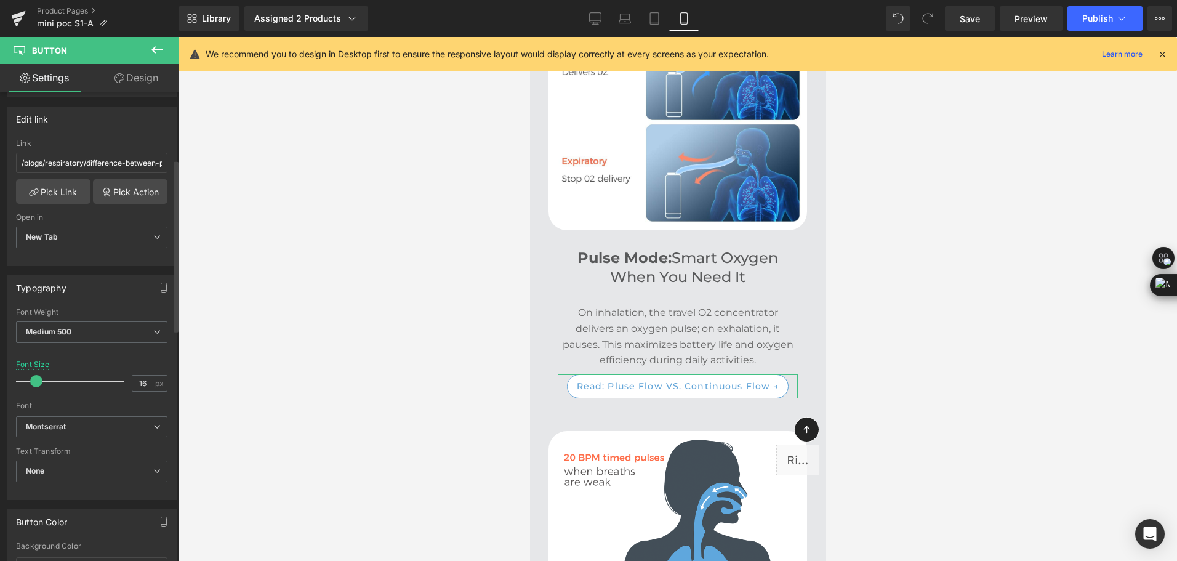
click at [38, 383] on span at bounding box center [36, 381] width 12 height 12
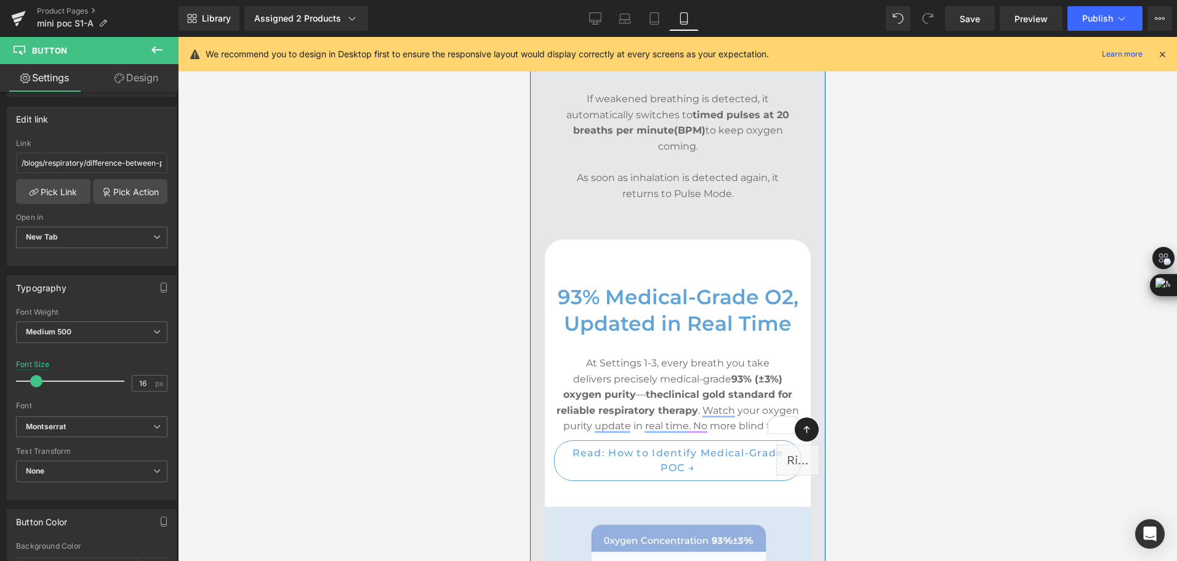
scroll to position [3707, 0]
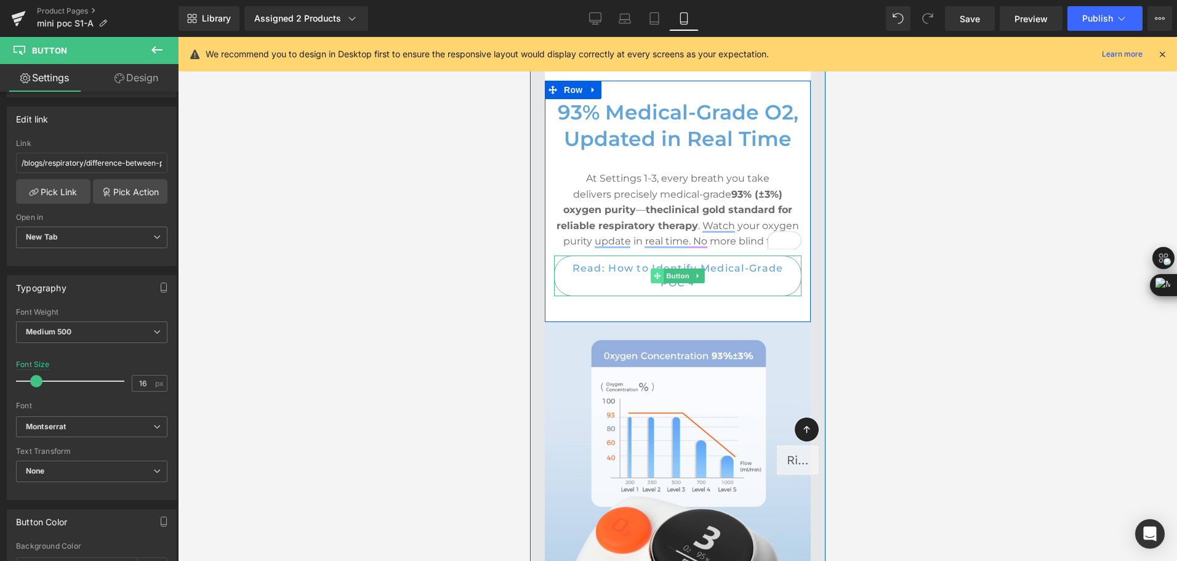
click at [656, 268] on span at bounding box center [656, 275] width 13 height 15
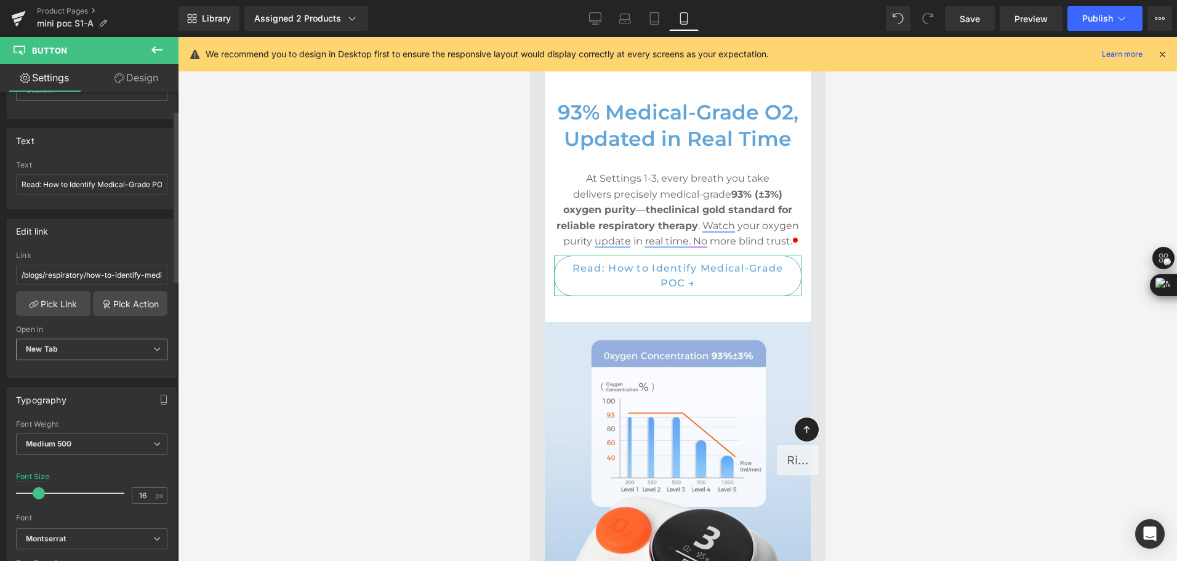
scroll to position [185, 0]
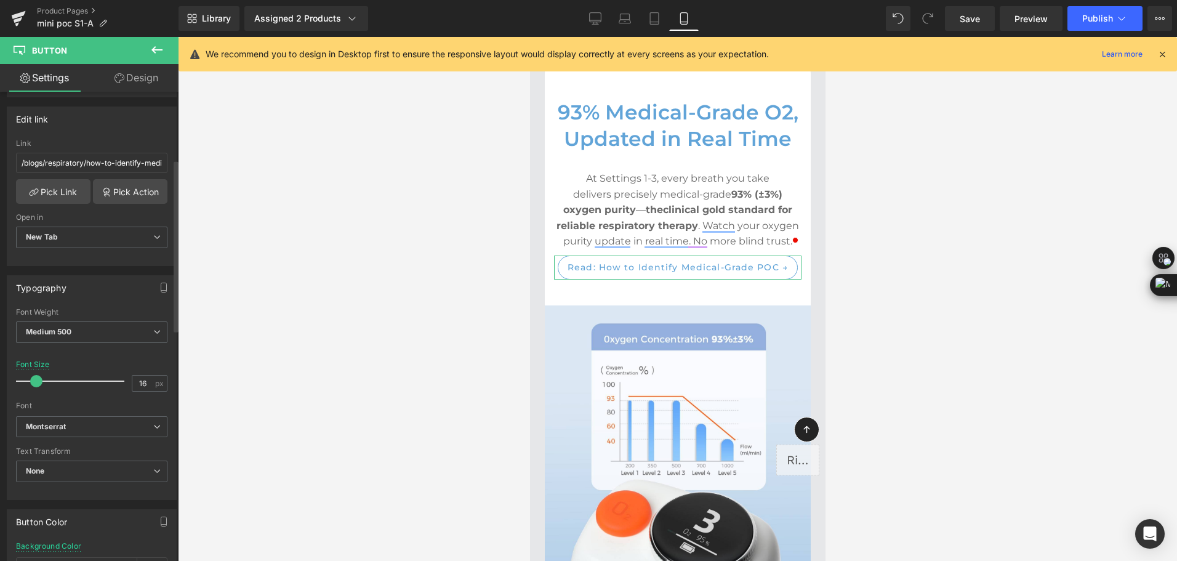
click at [35, 377] on span at bounding box center [36, 381] width 12 height 12
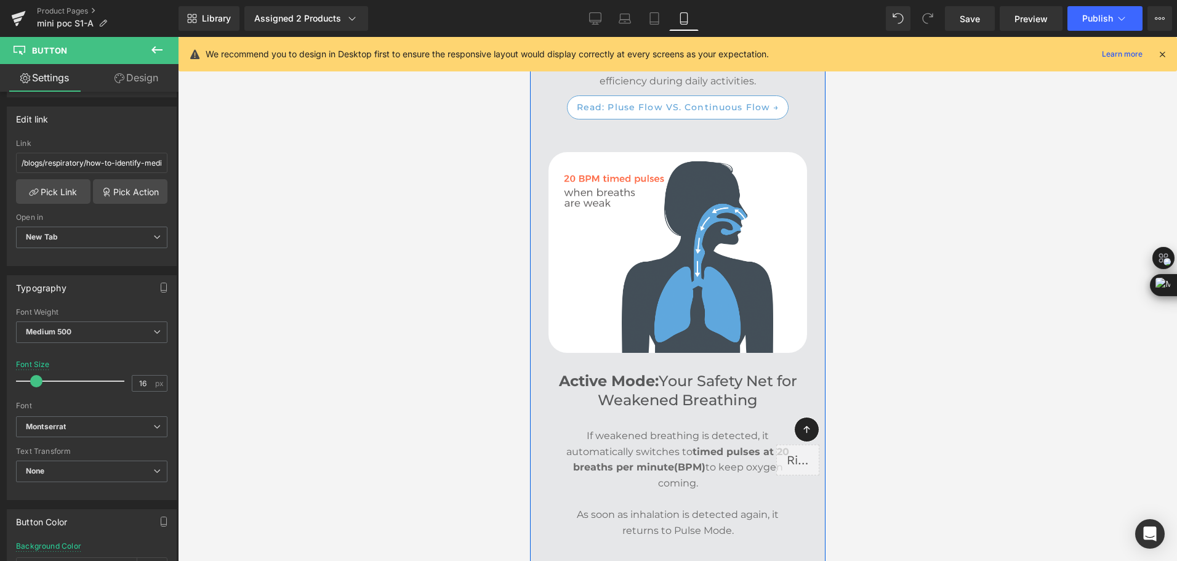
scroll to position [2906, 0]
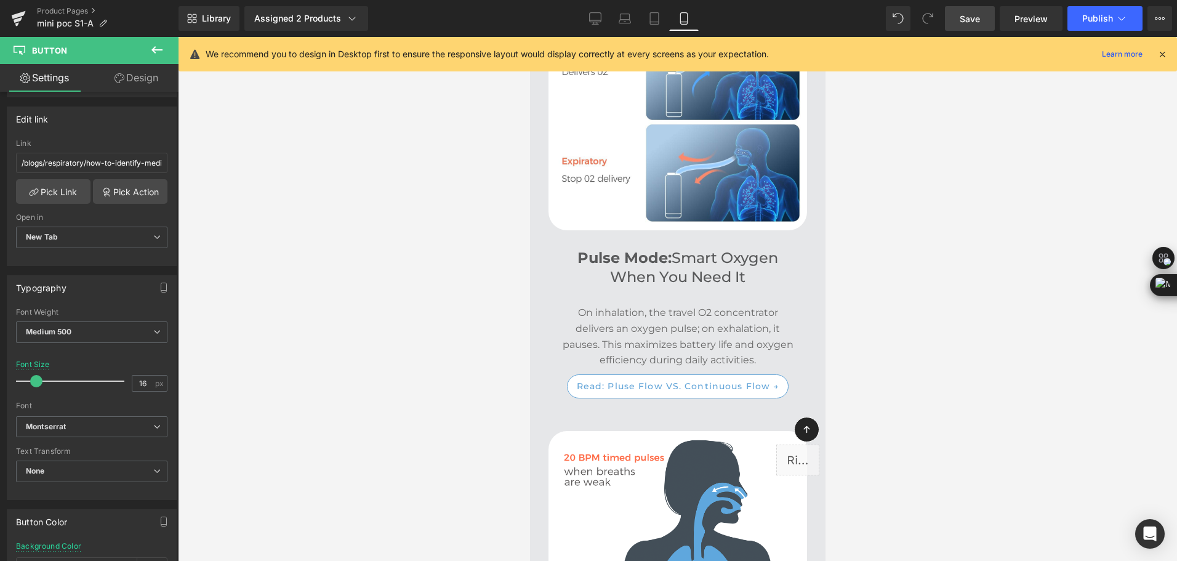
click at [967, 18] on span "Save" at bounding box center [970, 18] width 20 height 13
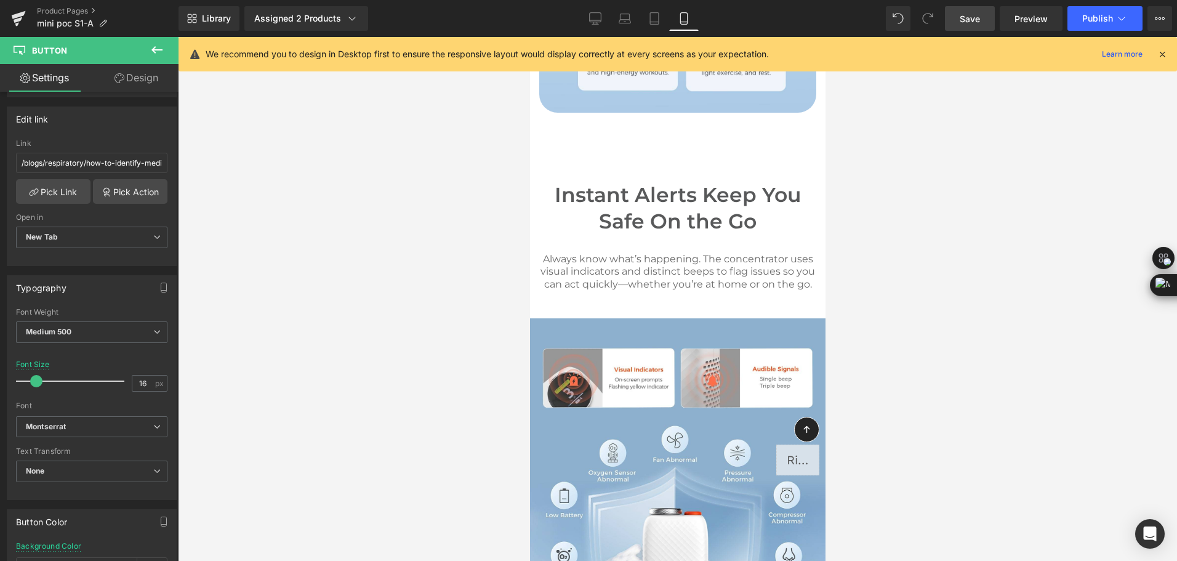
scroll to position [5000, 0]
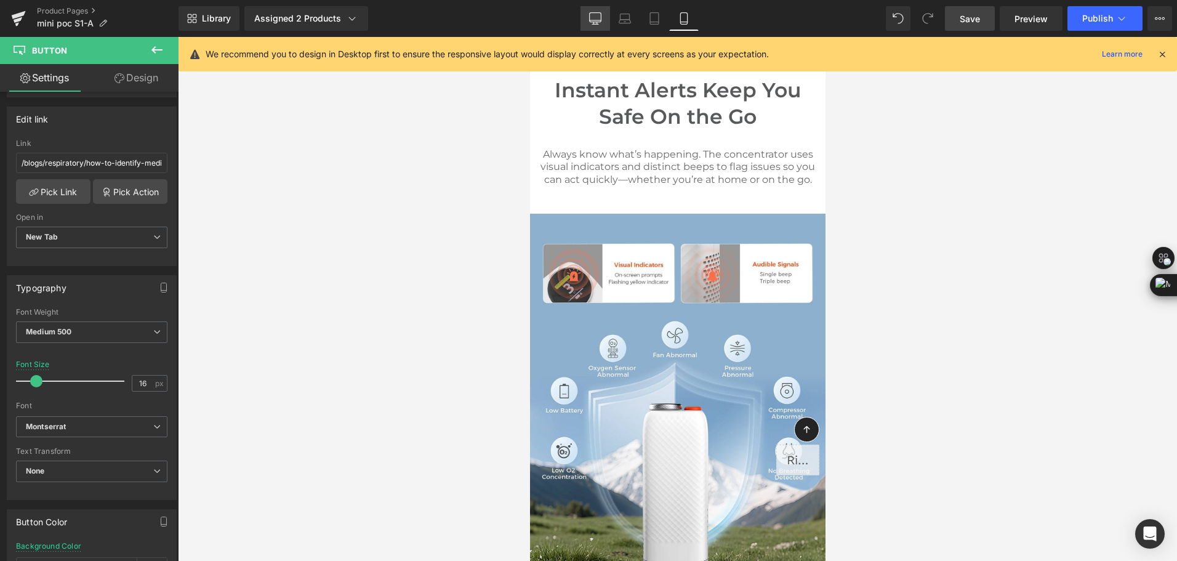
click at [594, 7] on link "Desktop" at bounding box center [596, 18] width 30 height 25
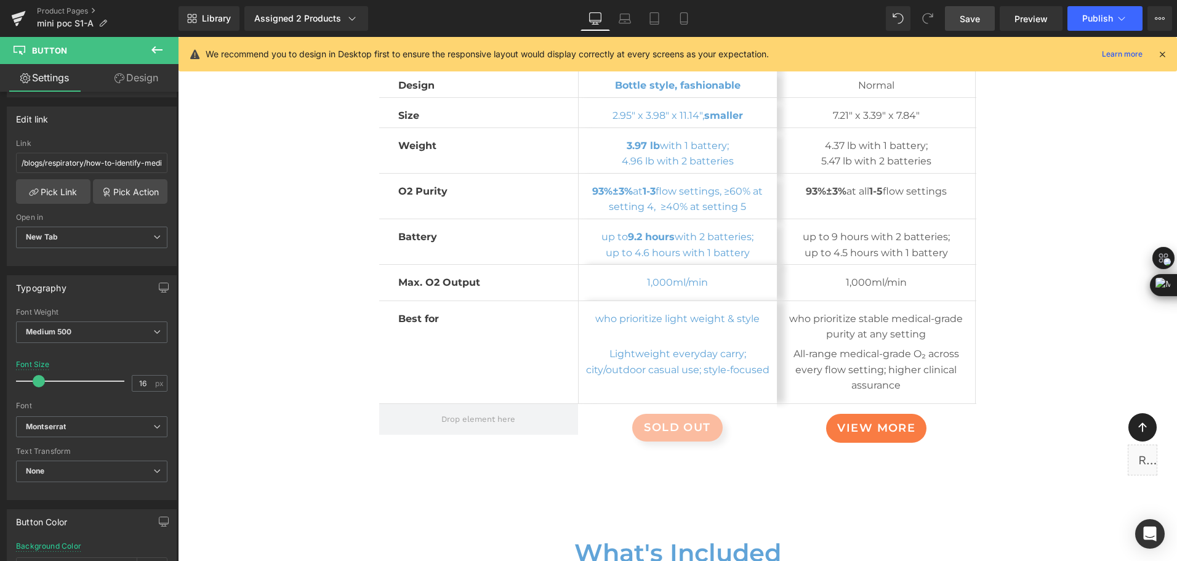
scroll to position [6780, 0]
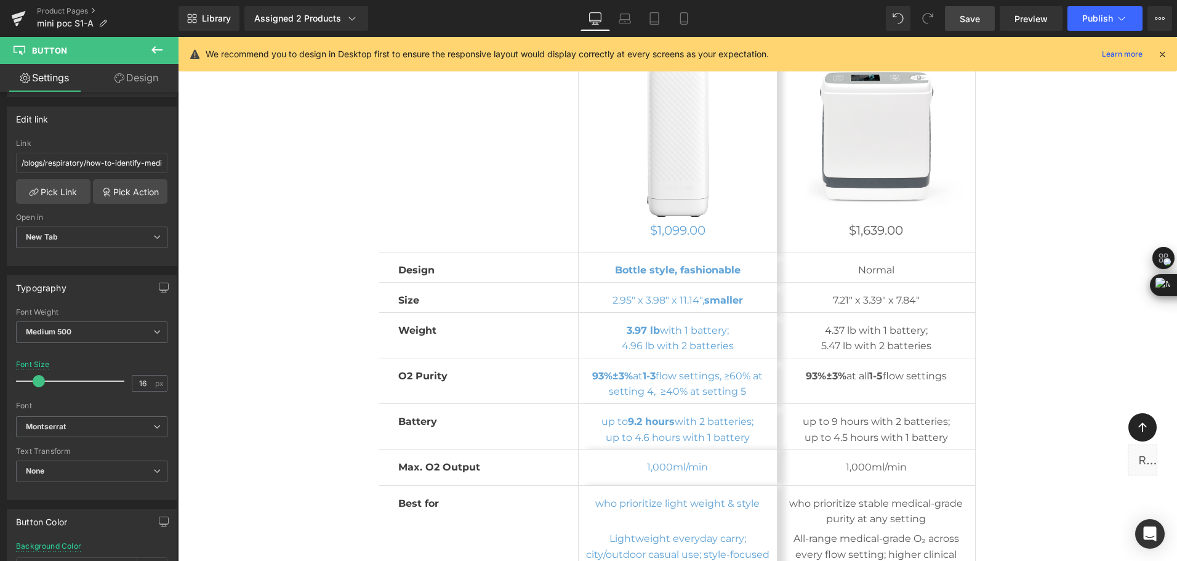
click at [415, 9] on div "Library Assigned 2 Products Product Preview Mini Portable O2 Concentrator Mini …" at bounding box center [678, 18] width 999 height 25
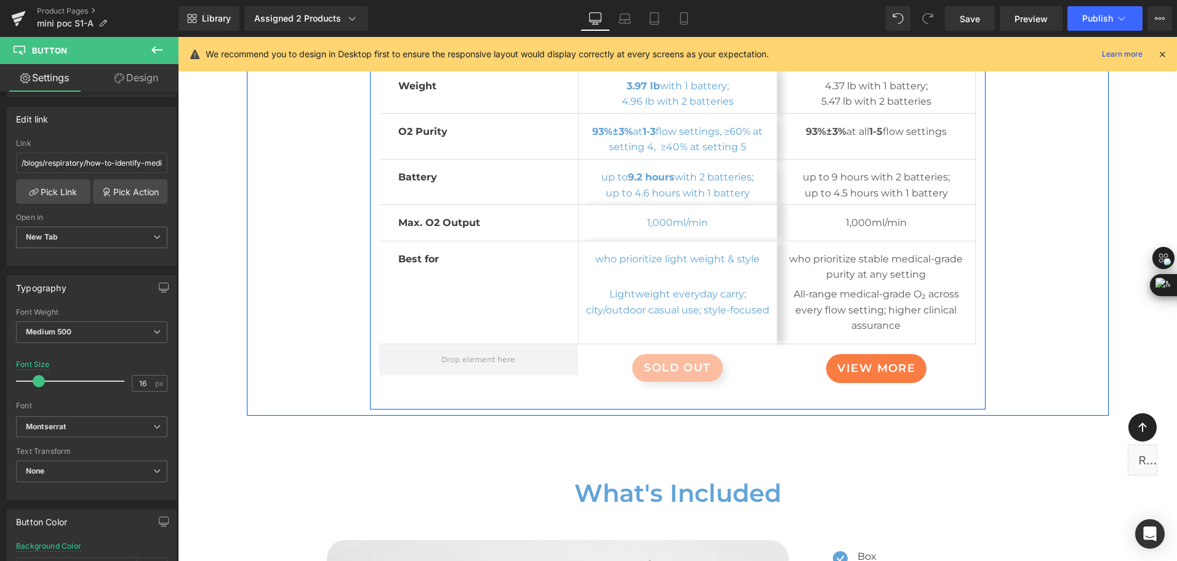
scroll to position [7026, 0]
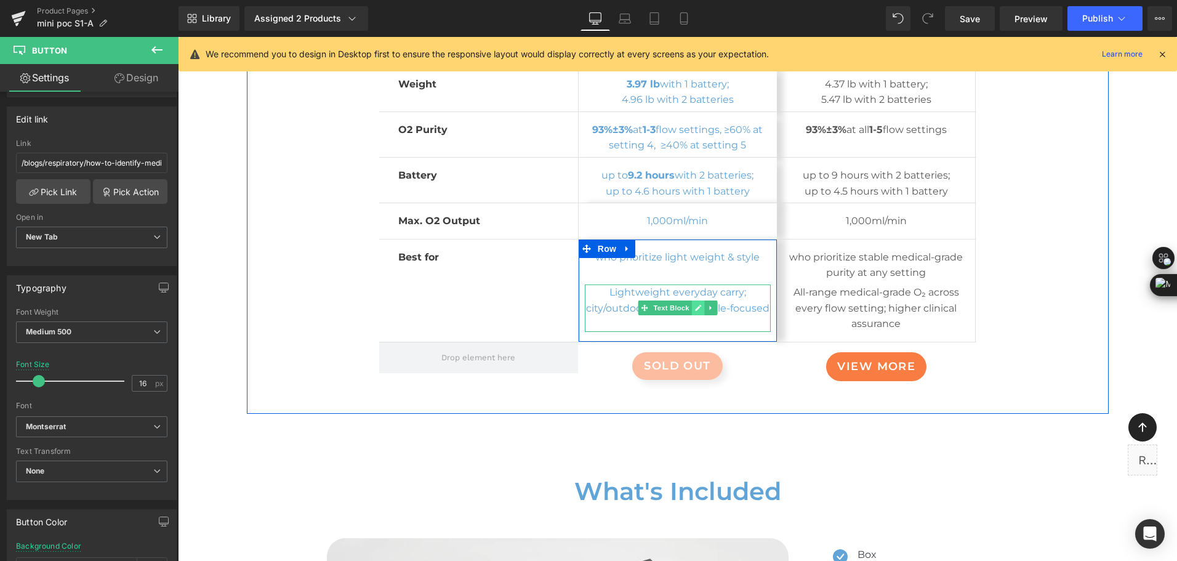
click at [695, 304] on icon at bounding box center [698, 307] width 7 height 7
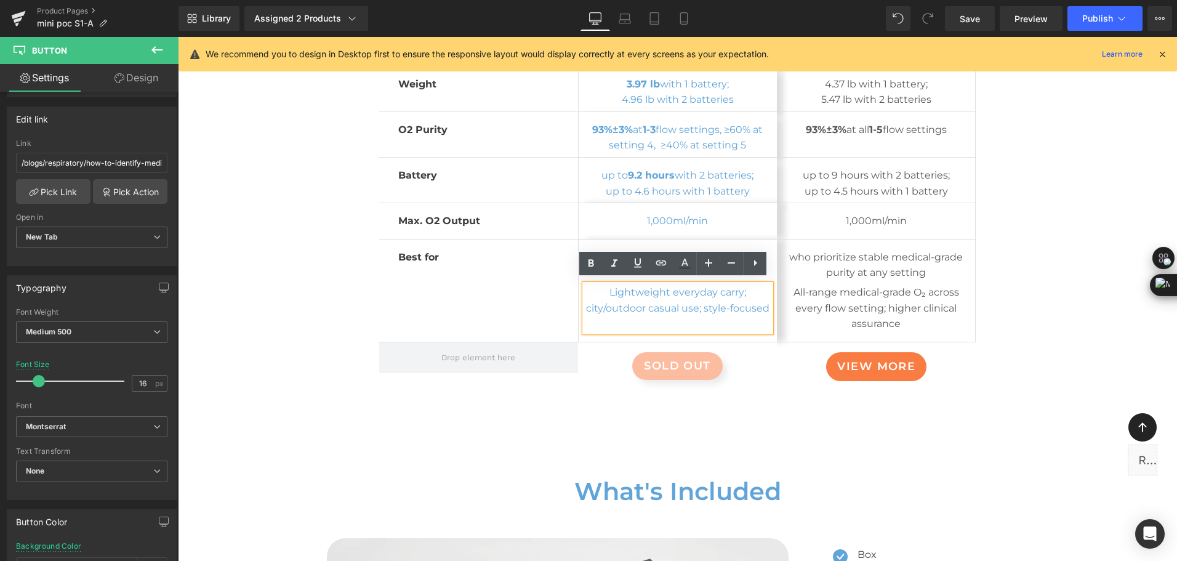
click at [691, 304] on p "Lightweight everyday carry; city/outdoor casual use; style-focused" at bounding box center [678, 299] width 186 height 31
click at [696, 305] on p "Lightweight everyday carry; city/outdoor casual use; style-focused" at bounding box center [678, 299] width 186 height 31
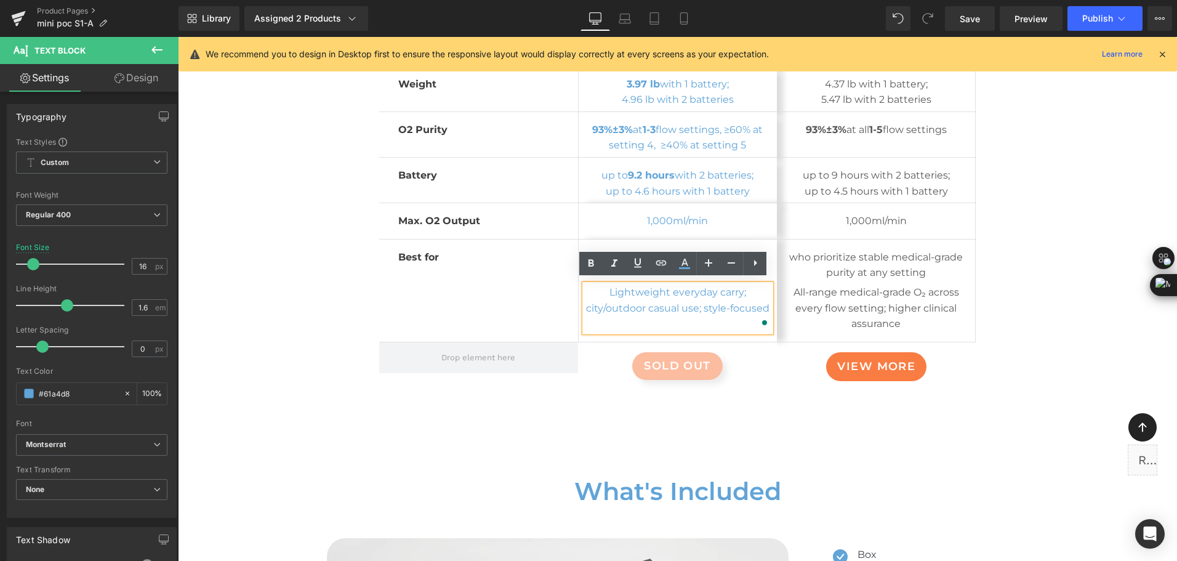
click at [695, 305] on p "Lightweight everyday carry; city/outdoor casual use; style-focused" at bounding box center [678, 299] width 186 height 31
click at [695, 304] on p "Lightweight everyday carry; city/outdoor casual use; style-focused" at bounding box center [678, 299] width 186 height 31
drag, startPoint x: 696, startPoint y: 305, endPoint x: 584, endPoint y: 299, distance: 112.8
click at [585, 299] on p "Lightweight everyday carry; city/outdoor casual use; style-focused" at bounding box center [678, 299] width 186 height 31
click at [1005, 298] on div "Wellue POC Comparison Heading Row Image Row $1,099.00 (P) Price Product Row Row…" at bounding box center [678, 59] width 862 height 698
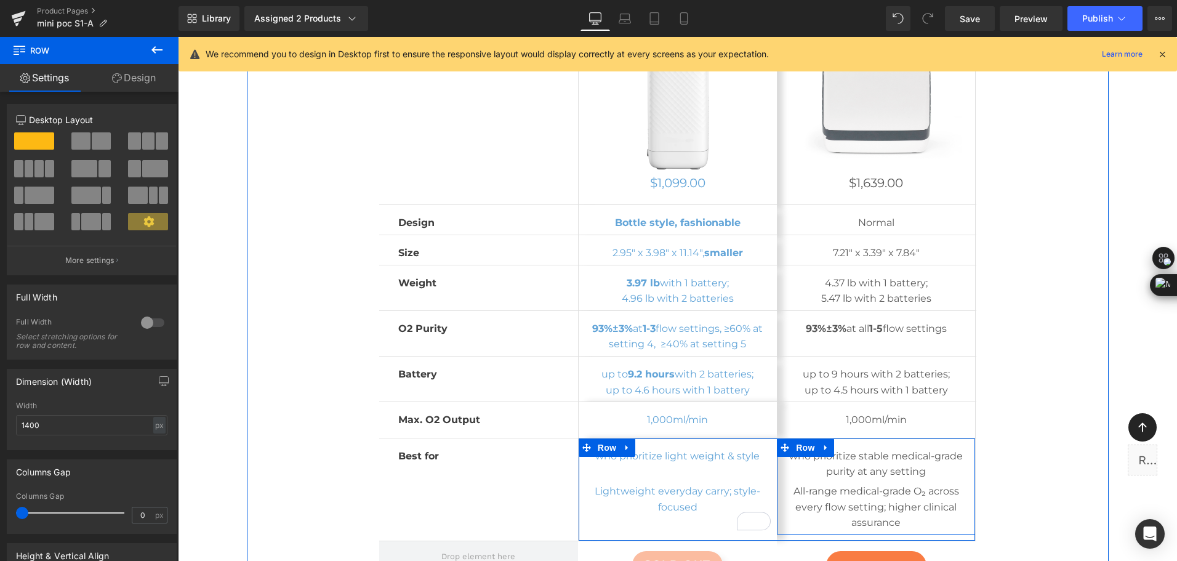
scroll to position [6780, 0]
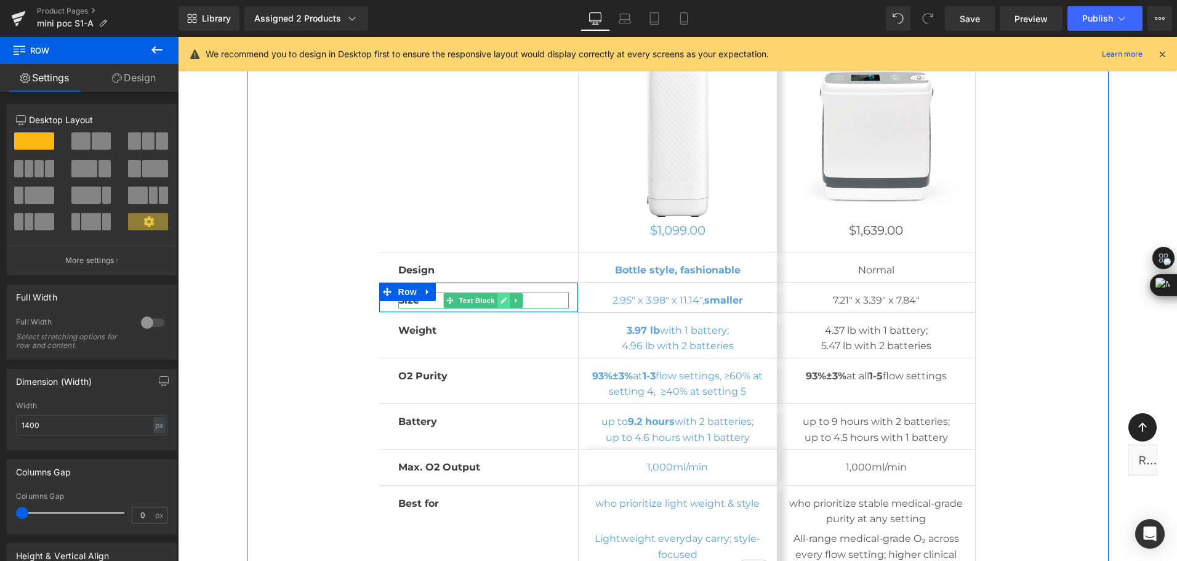
click at [501, 297] on icon at bounding box center [504, 300] width 6 height 6
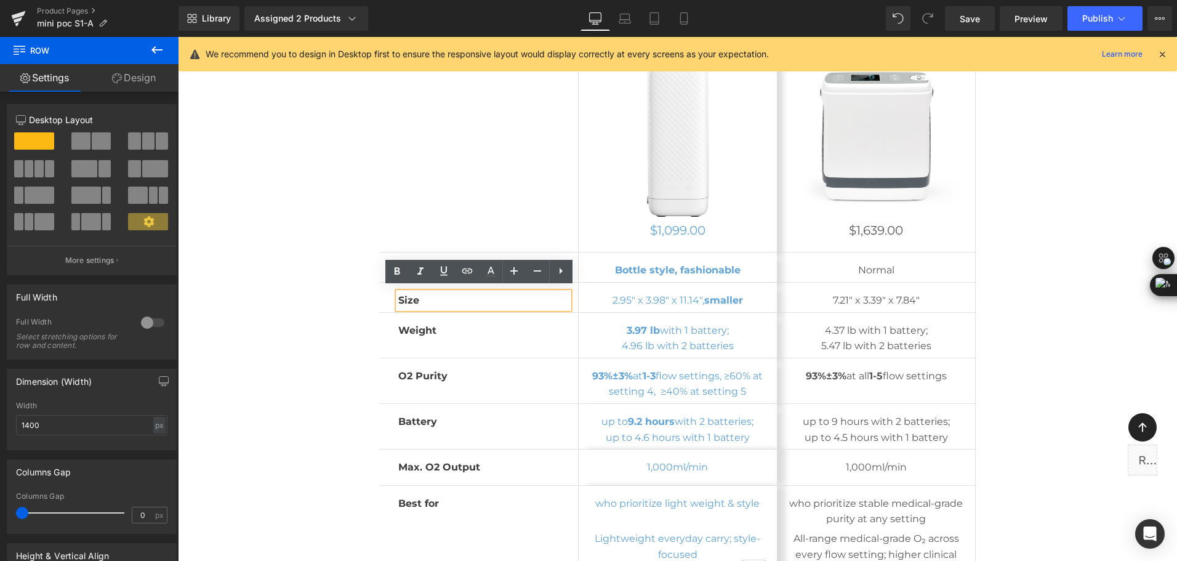
click at [483, 301] on p "Size" at bounding box center [483, 300] width 171 height 16
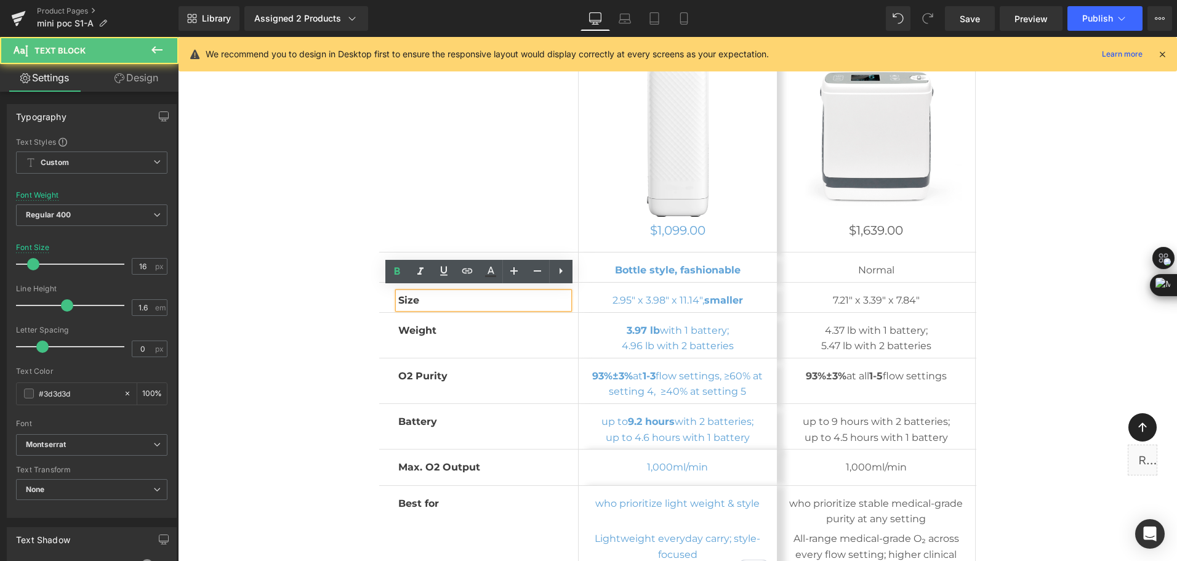
click at [429, 300] on p "Size" at bounding box center [483, 300] width 171 height 16
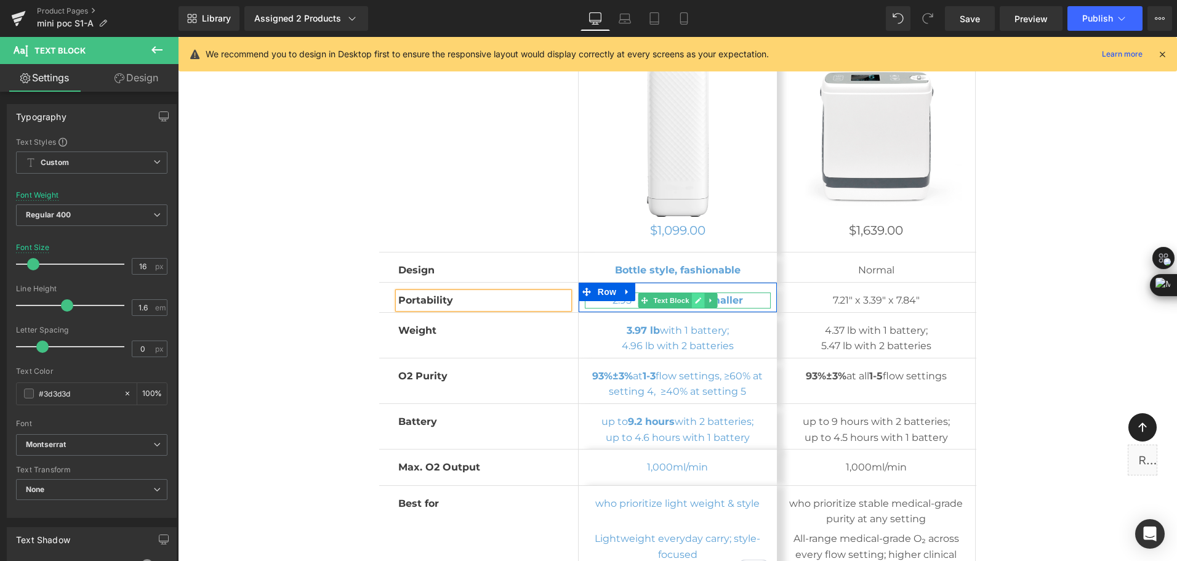
click at [695, 297] on icon at bounding box center [698, 300] width 7 height 7
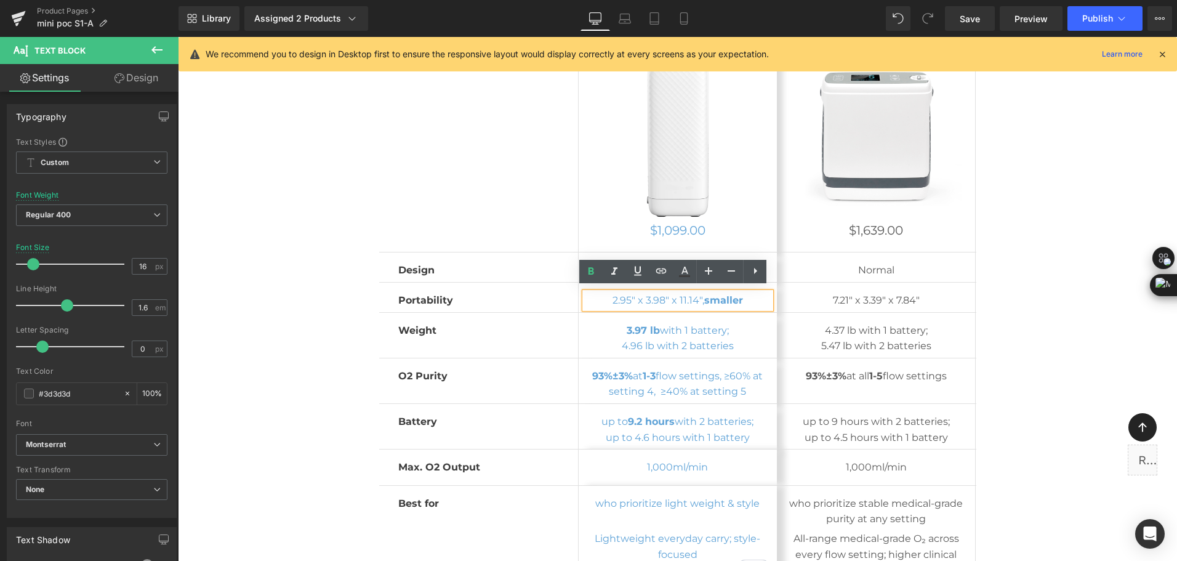
click at [687, 296] on p "2.95" x 3.98" x 11.14", smaller" at bounding box center [678, 300] width 186 height 16
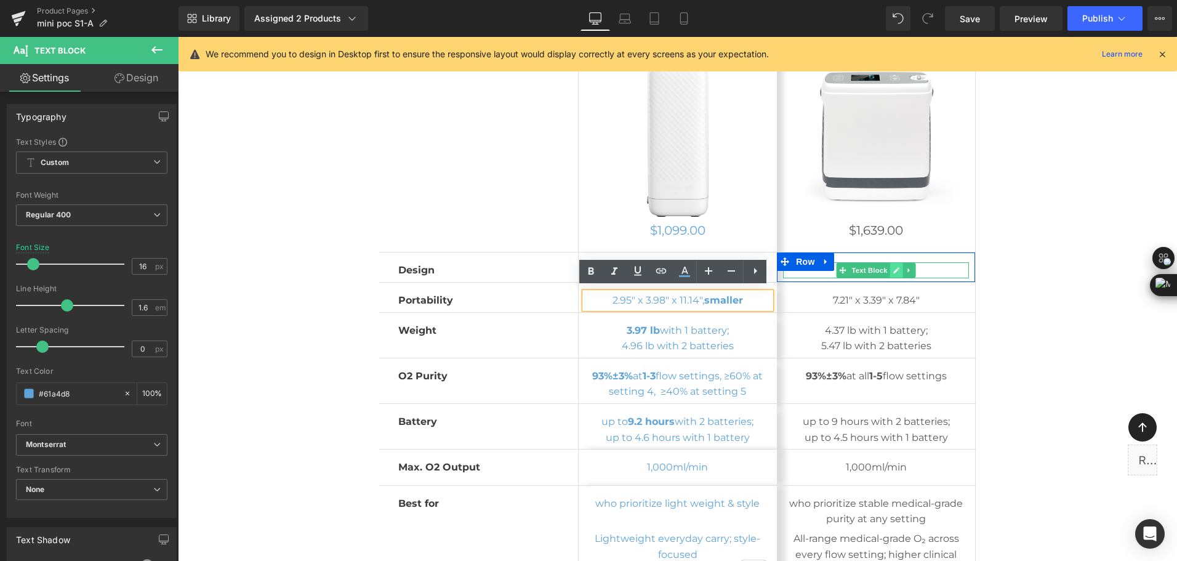
click at [894, 269] on icon at bounding box center [896, 270] width 7 height 7
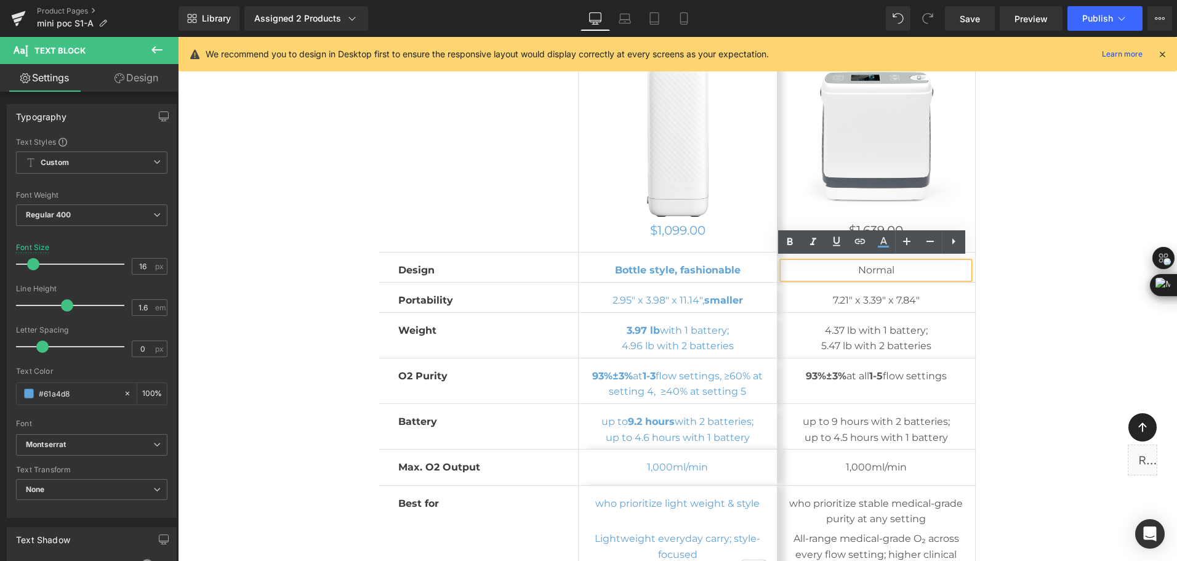
click at [885, 267] on p "Normal" at bounding box center [876, 270] width 186 height 16
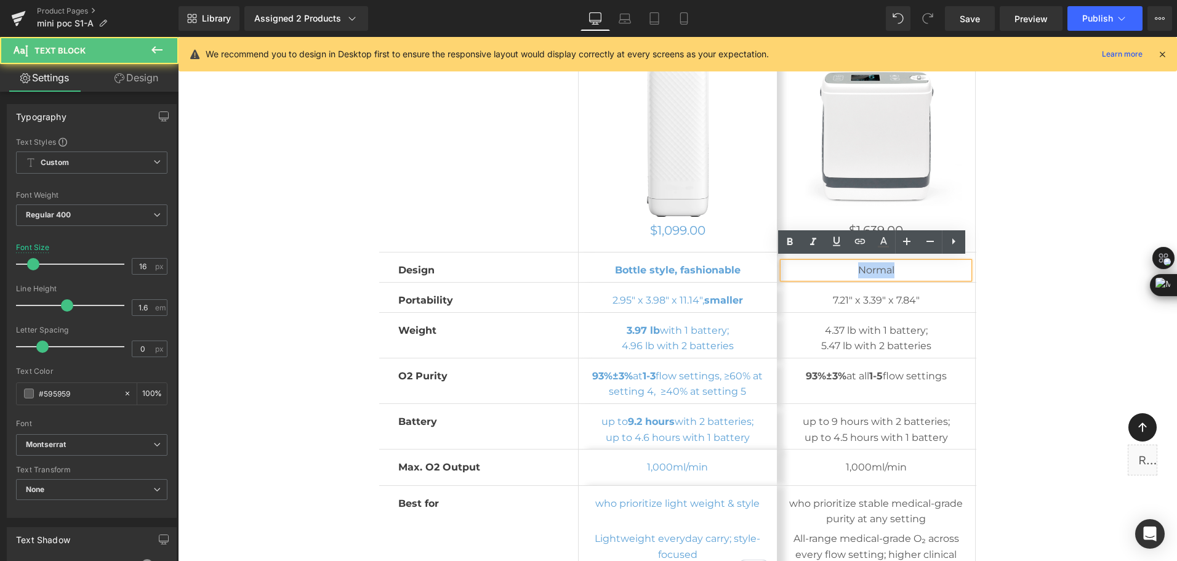
drag, startPoint x: 844, startPoint y: 267, endPoint x: 896, endPoint y: 261, distance: 52.6
click at [896, 262] on p "Normal" at bounding box center [876, 270] width 186 height 16
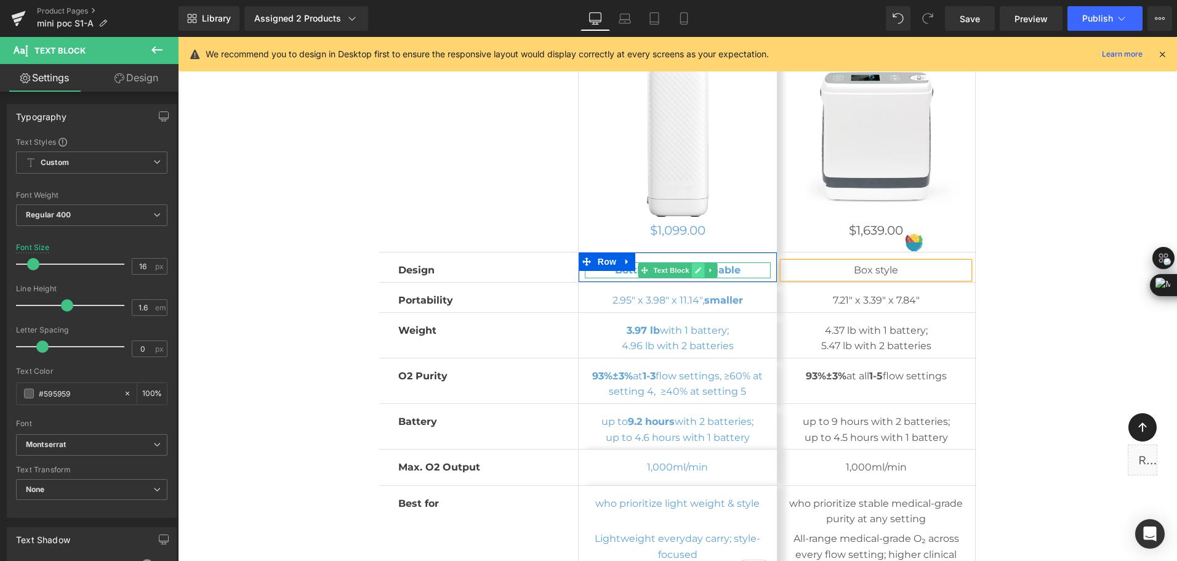
click at [692, 265] on link at bounding box center [698, 270] width 13 height 15
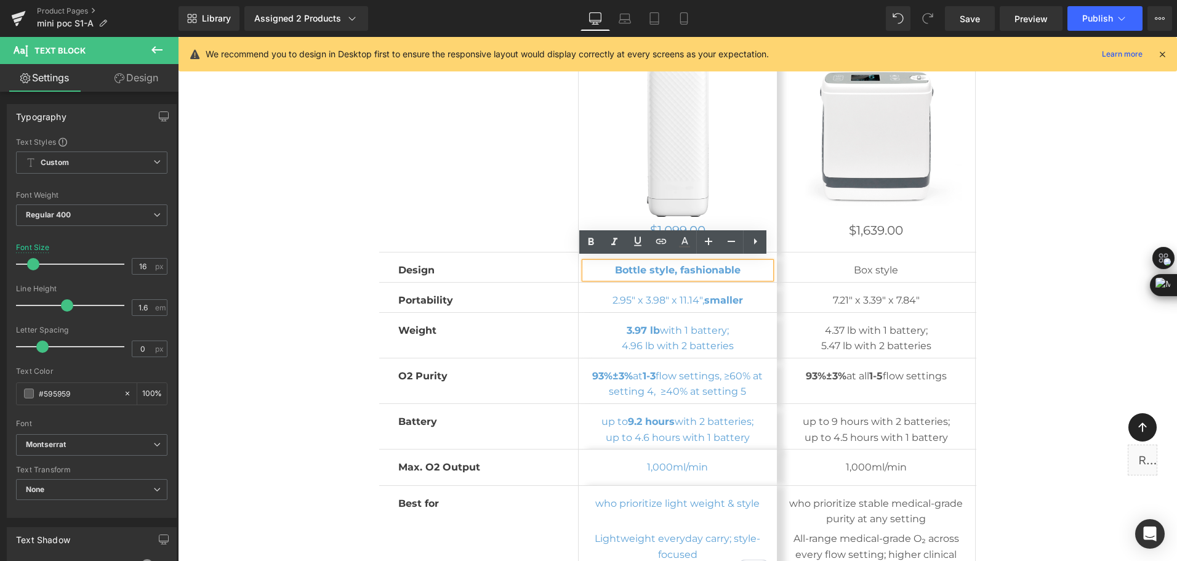
click at [669, 268] on b "Bottle style, fashionable" at bounding box center [678, 270] width 126 height 12
click at [695, 299] on icon at bounding box center [698, 300] width 7 height 7
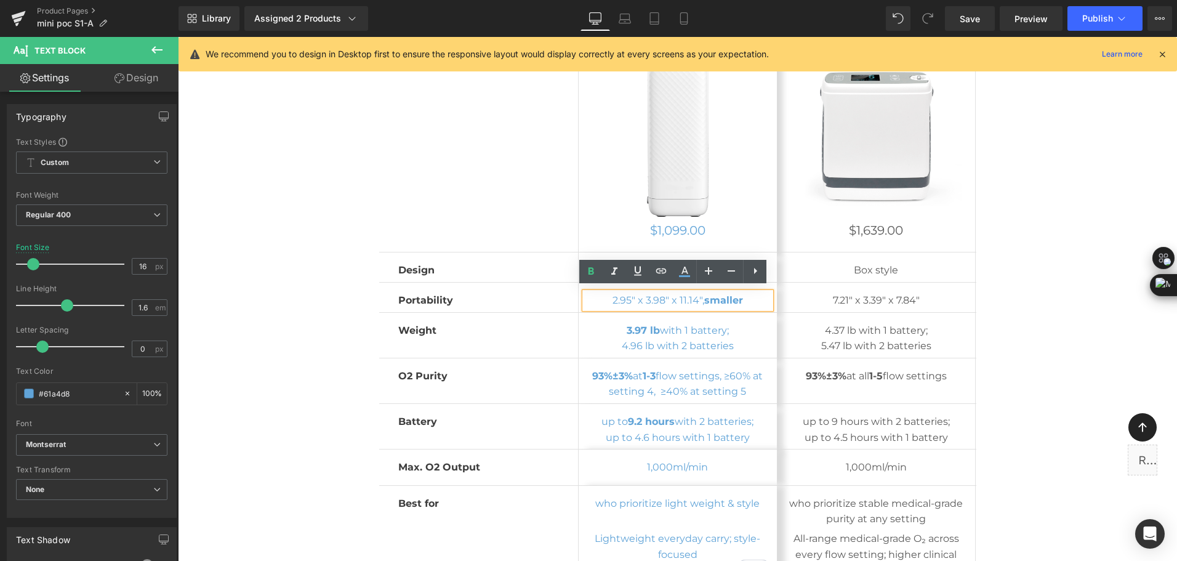
click at [693, 299] on p "2.95" x 3.98" x 11.14", smaller" at bounding box center [678, 300] width 186 height 16
drag, startPoint x: 603, startPoint y: 300, endPoint x: 912, endPoint y: 310, distance: 309.9
click at [751, 292] on div "2.95" x 3.98" x 11.14", smaller" at bounding box center [678, 300] width 186 height 16
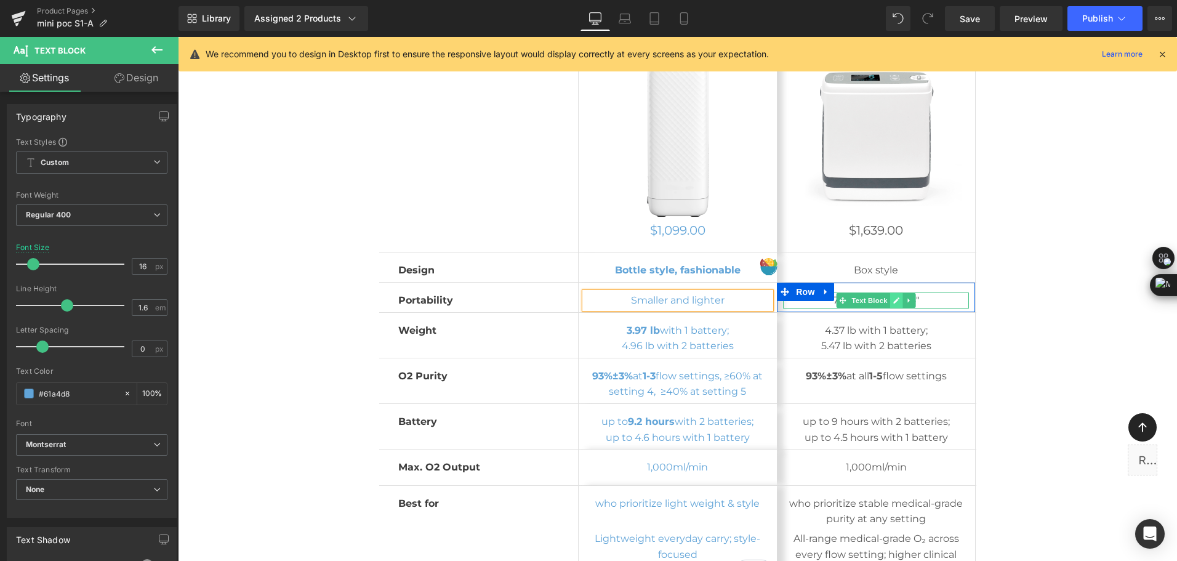
click at [896, 298] on icon at bounding box center [896, 300] width 7 height 7
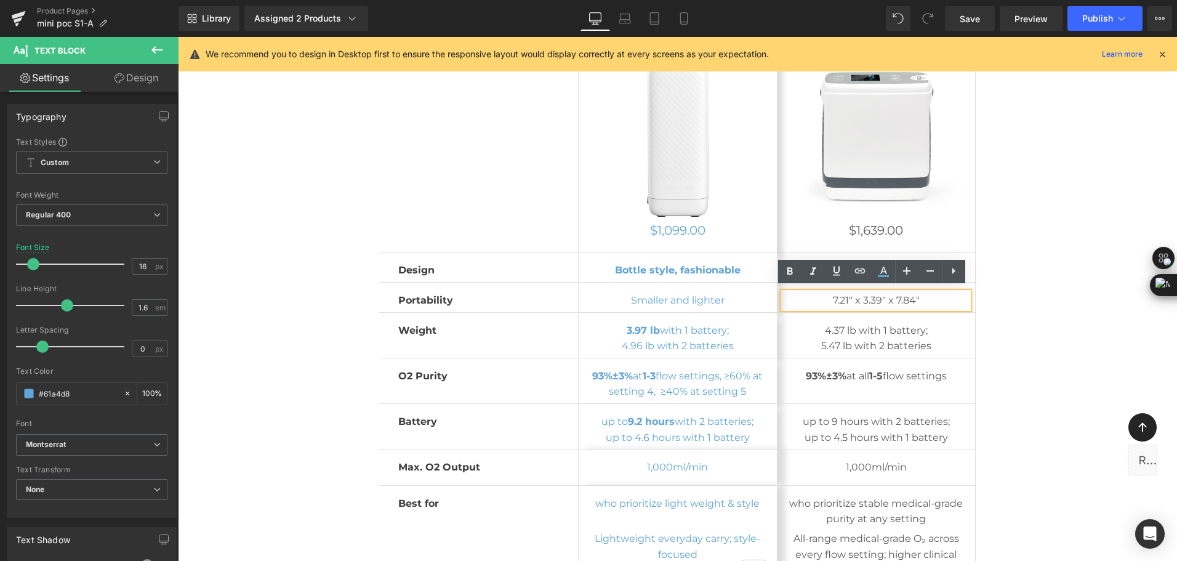
click at [880, 299] on p "7.21" x 3.39" x 7.84"" at bounding box center [876, 300] width 186 height 16
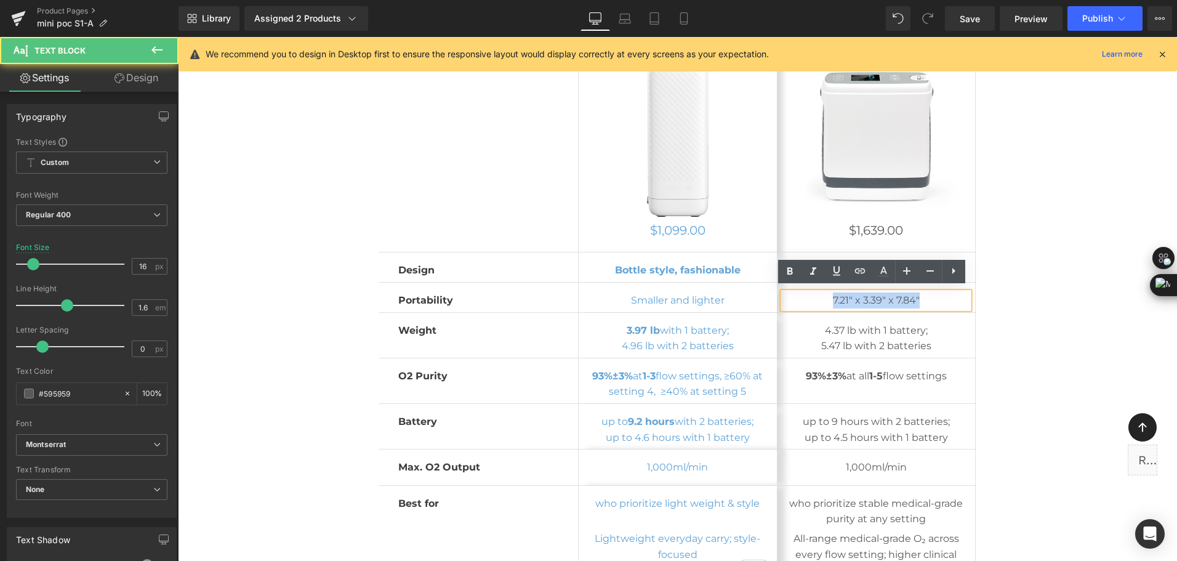
drag, startPoint x: 817, startPoint y: 302, endPoint x: 924, endPoint y: 299, distance: 106.6
click at [924, 299] on p "7.21" x 3.39" x 7.84"" at bounding box center [876, 300] width 186 height 16
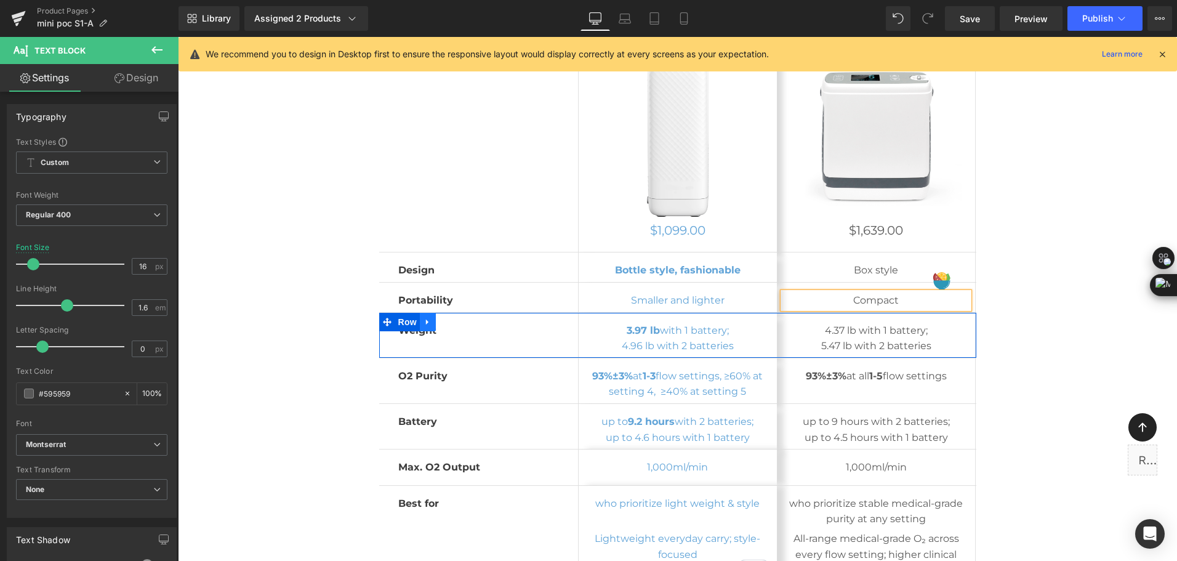
click at [424, 320] on icon at bounding box center [428, 321] width 9 height 9
click at [452, 323] on link at bounding box center [460, 322] width 16 height 18
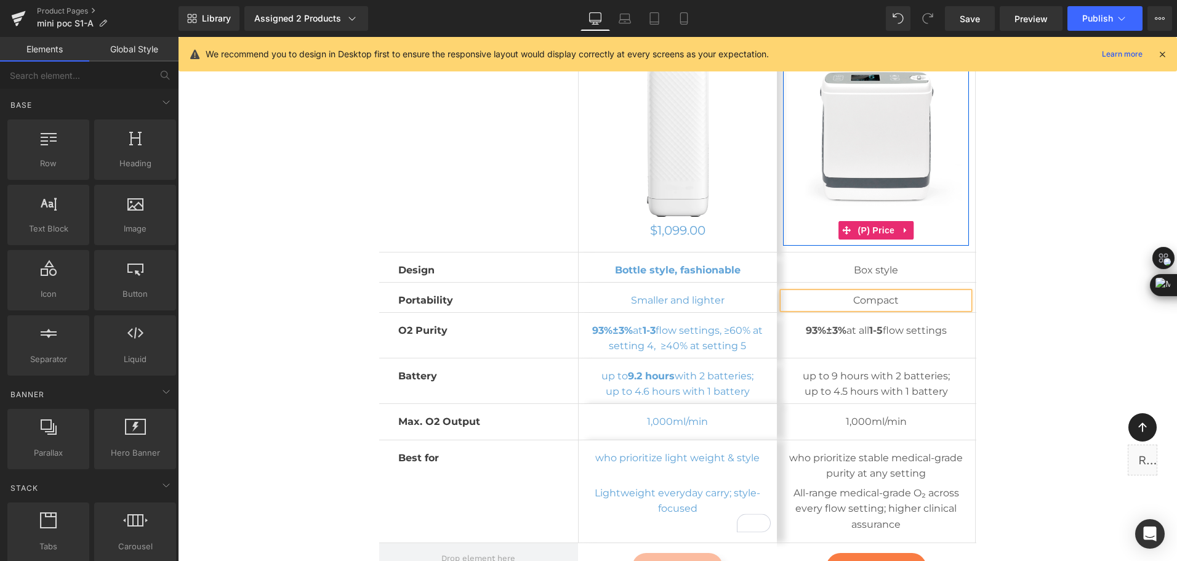
scroll to position [6842, 0]
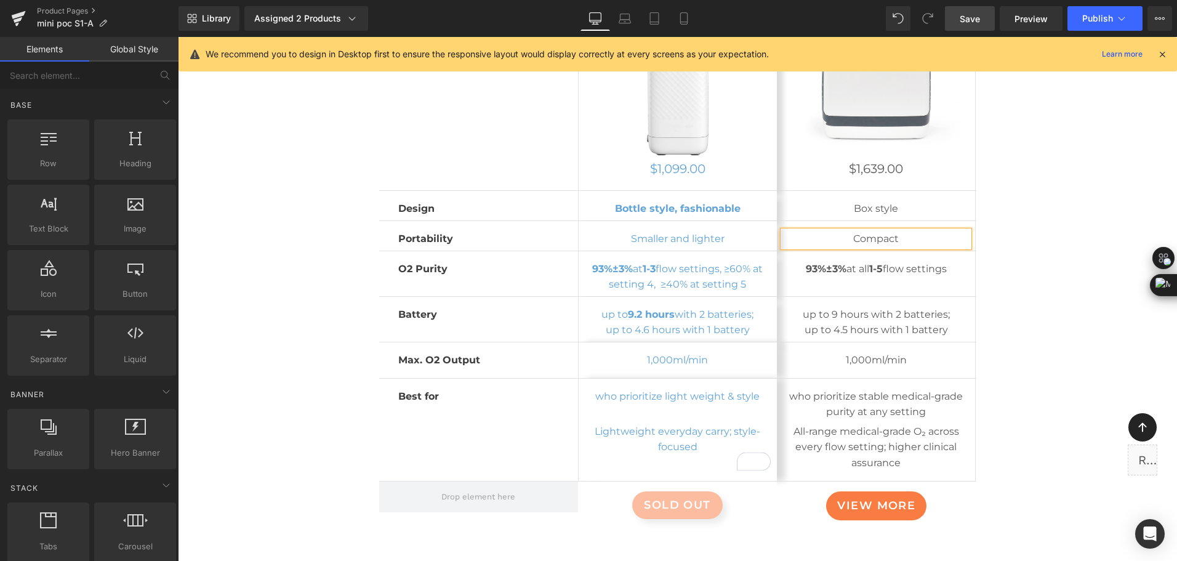
click at [963, 22] on span "Save" at bounding box center [970, 18] width 20 height 13
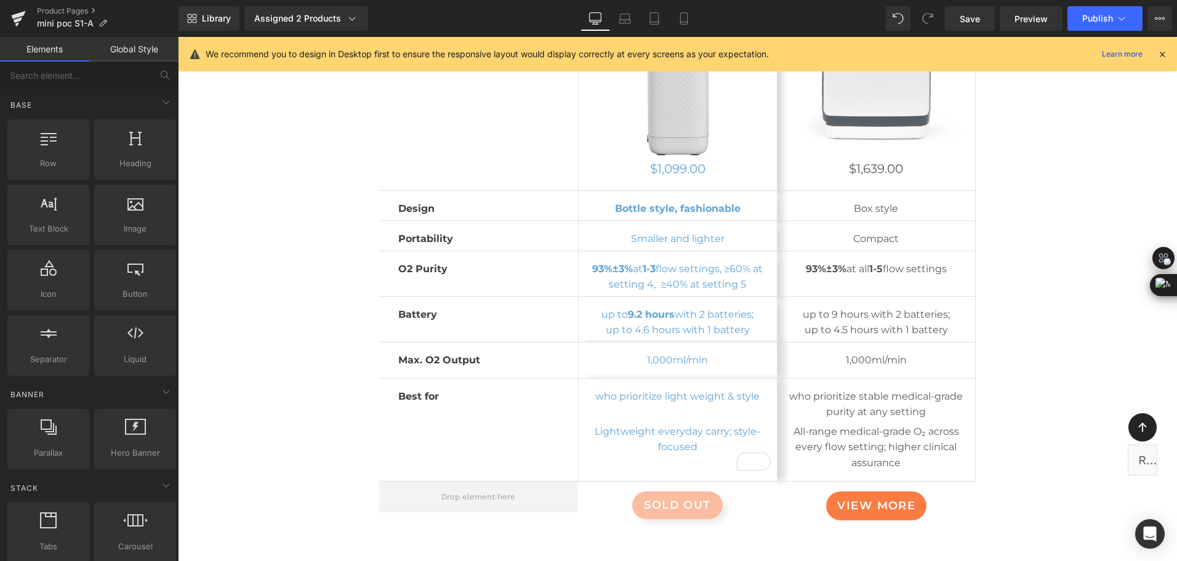
click at [610, 364] on div "1,000ml/min Text Block" at bounding box center [678, 360] width 186 height 16
